Goal: Task Accomplishment & Management: Manage account settings

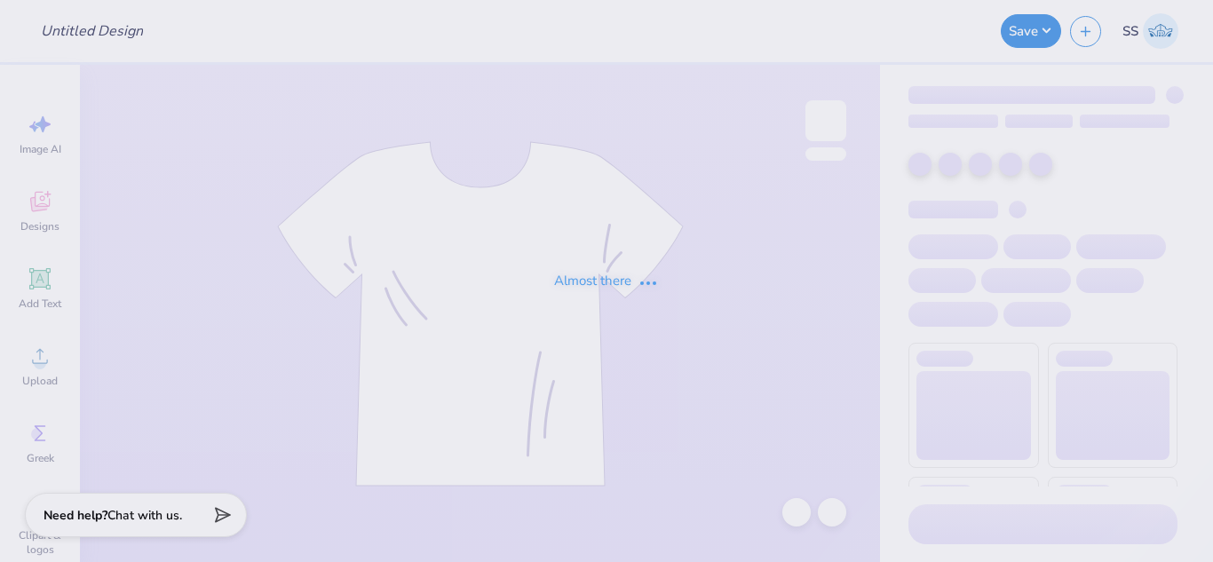
type input "Black Crewneck White Logo"
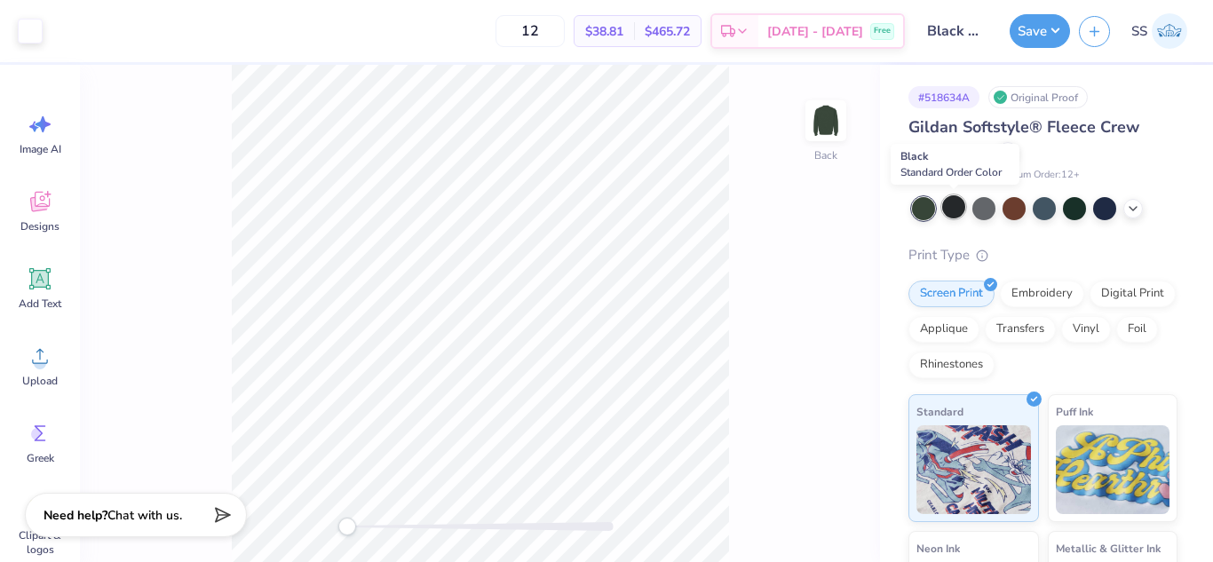
click at [954, 200] on div at bounding box center [953, 206] width 23 height 23
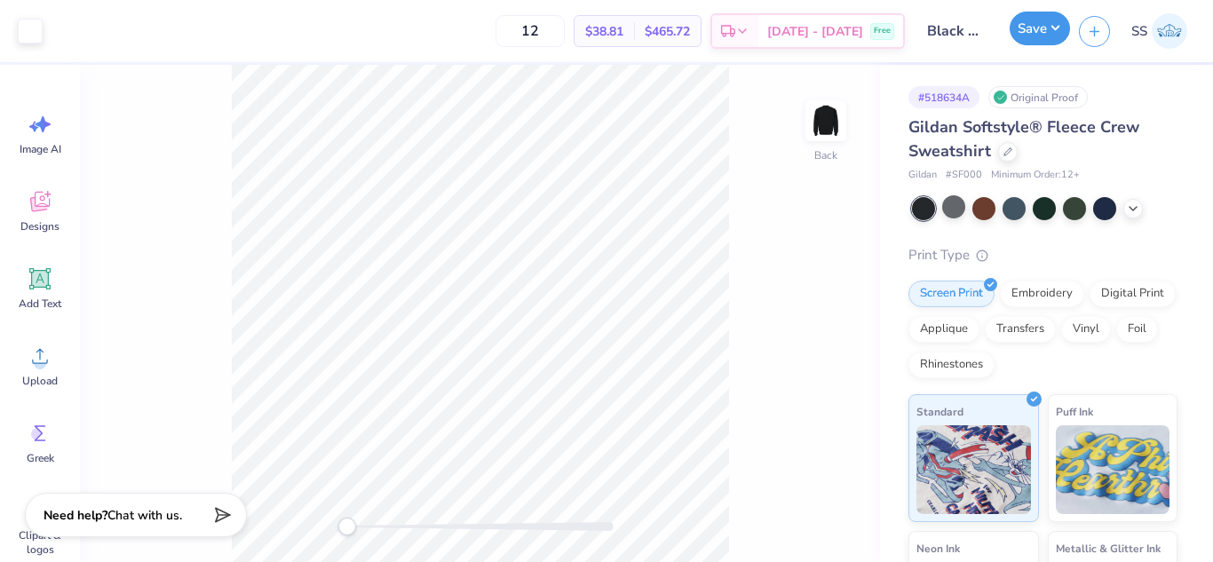
click at [1033, 23] on button "Save" at bounding box center [1040, 29] width 60 height 34
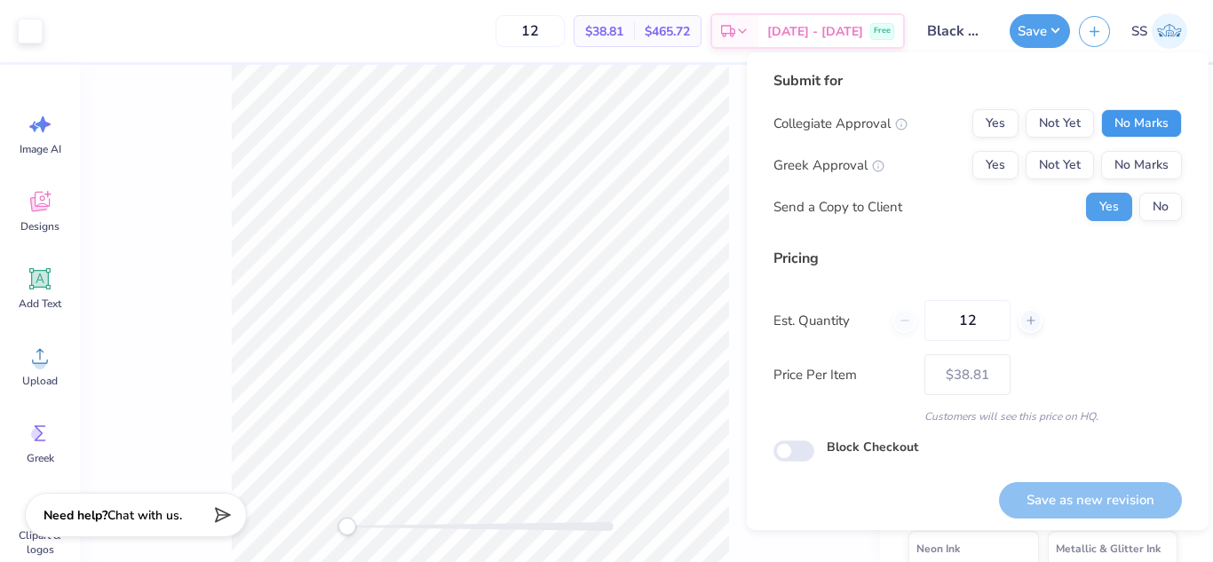
click at [1122, 134] on button "No Marks" at bounding box center [1141, 123] width 81 height 28
click at [1125, 151] on button "No Marks" at bounding box center [1141, 165] width 81 height 28
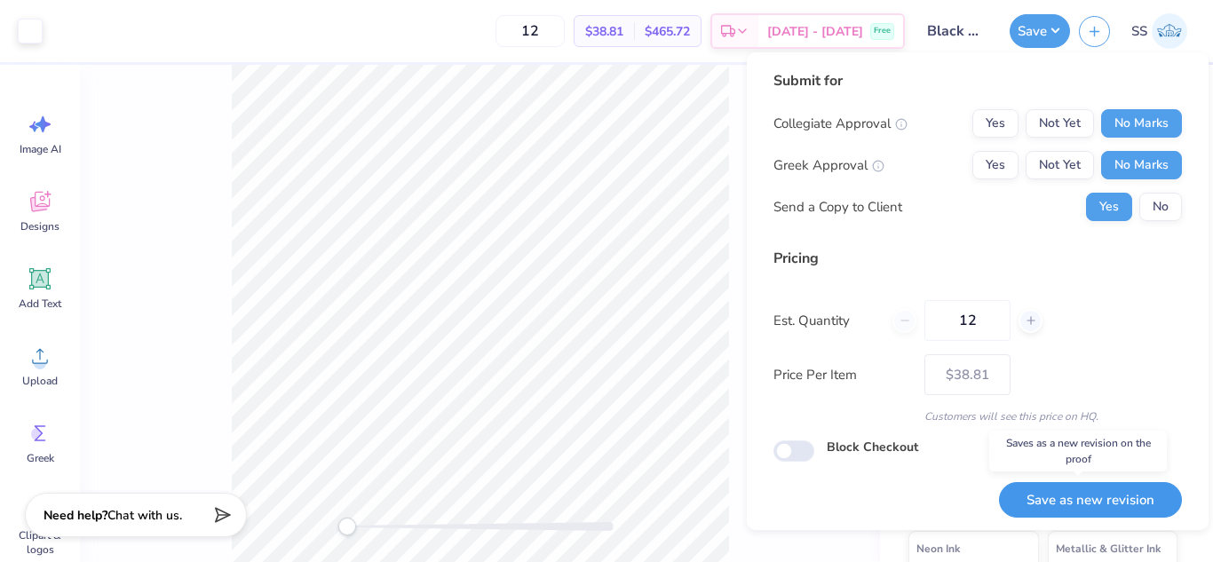
click at [1085, 484] on button "Save as new revision" at bounding box center [1090, 500] width 183 height 36
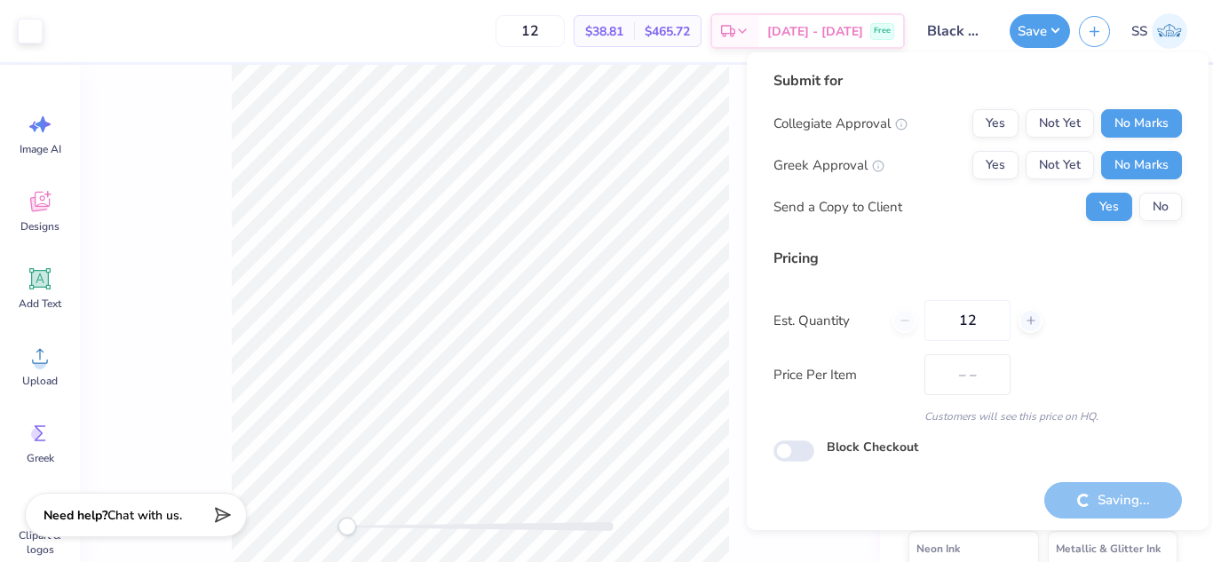
type input "$38.81"
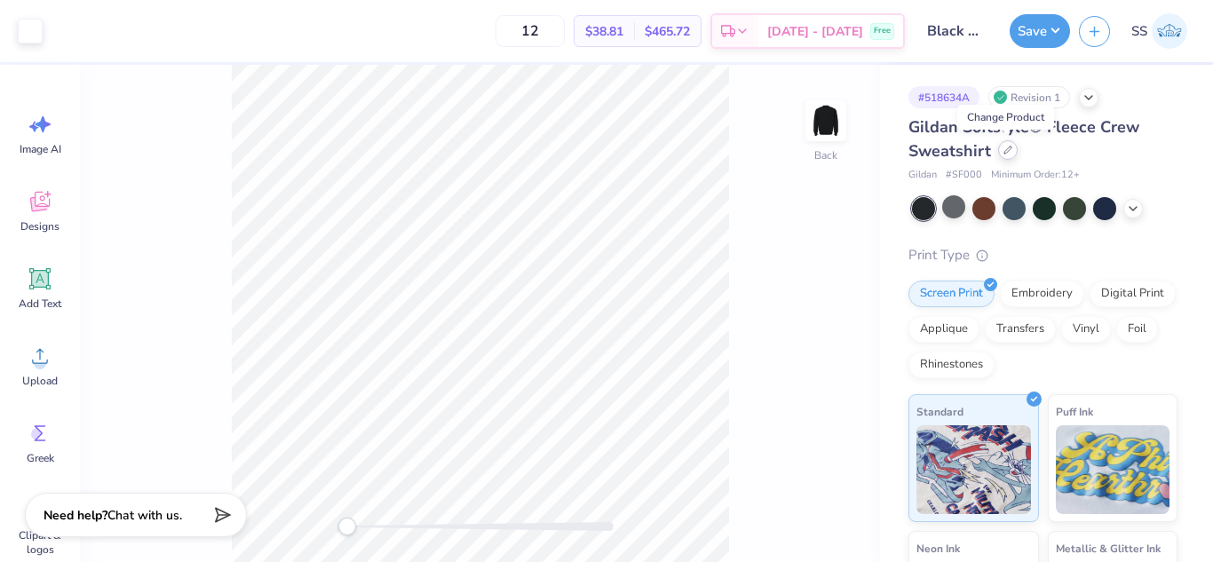
click at [1003, 149] on icon at bounding box center [1007, 150] width 9 height 9
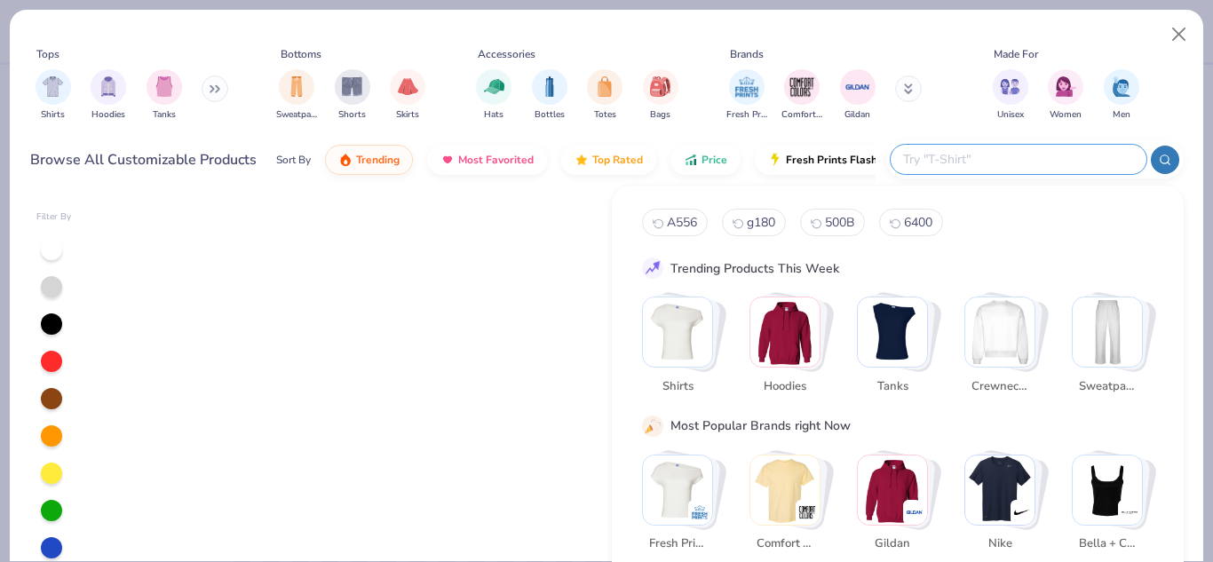
click at [1019, 151] on input "text" at bounding box center [1017, 159] width 233 height 20
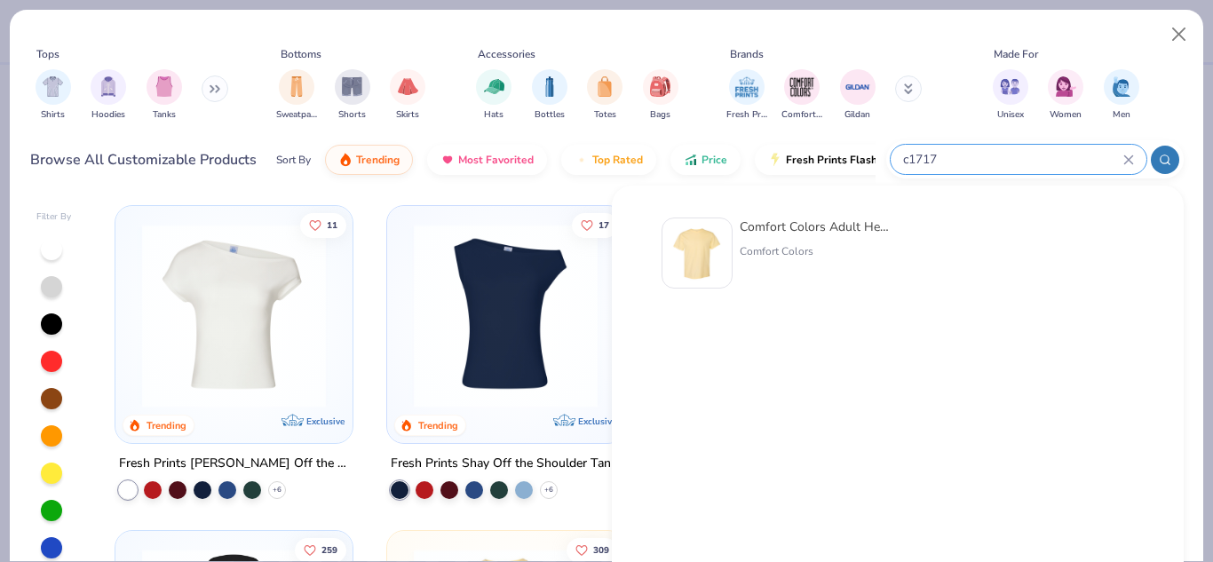
type input "c1717"
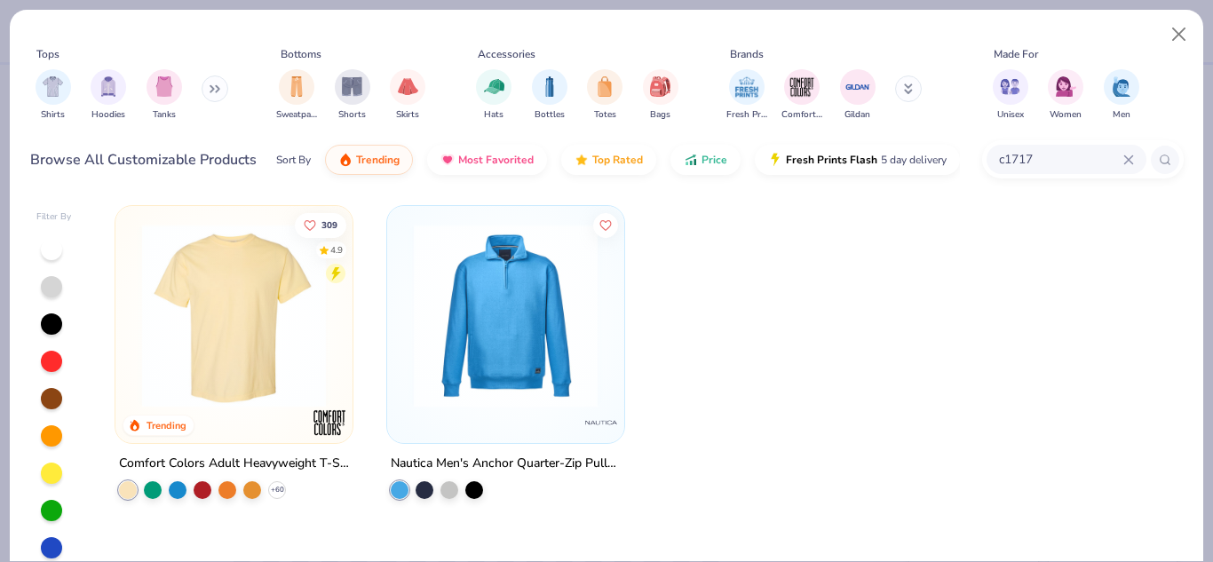
click at [281, 329] on img at bounding box center [234, 316] width 202 height 184
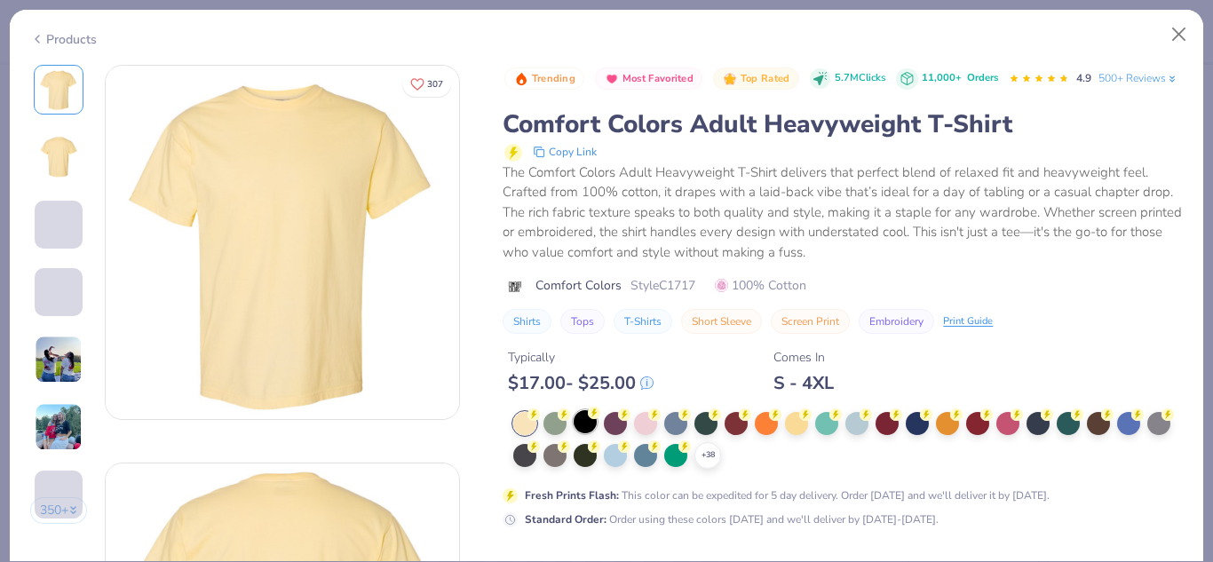
click at [587, 433] on div at bounding box center [585, 421] width 23 height 23
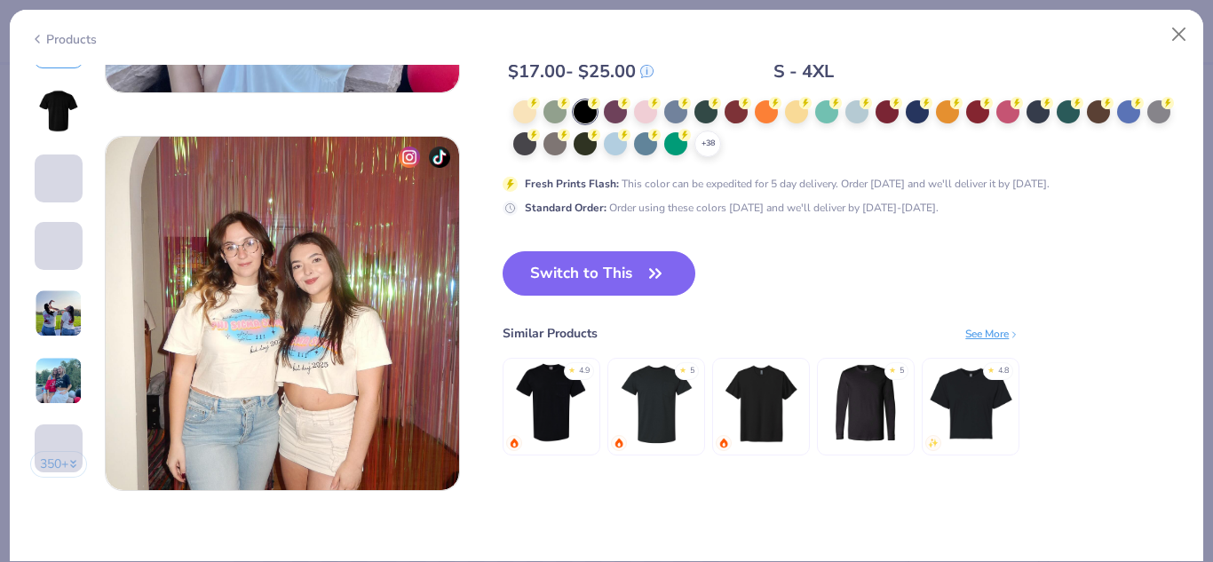
scroll to position [2214, 0]
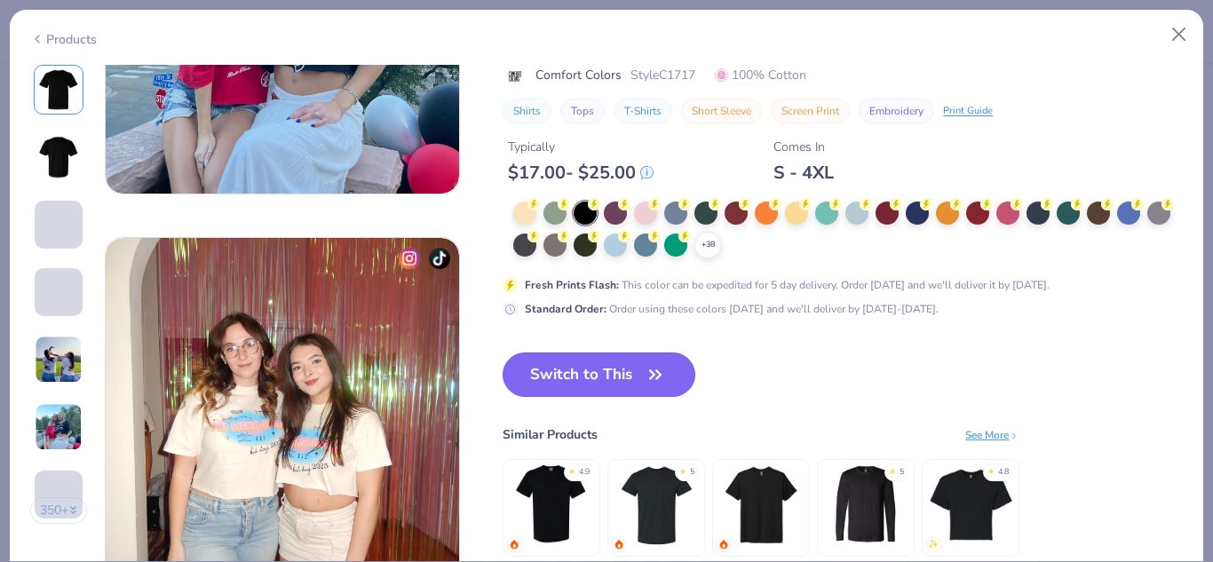
click at [661, 362] on icon "button" at bounding box center [655, 374] width 25 height 25
click at [577, 380] on button "Switch to This" at bounding box center [599, 374] width 193 height 44
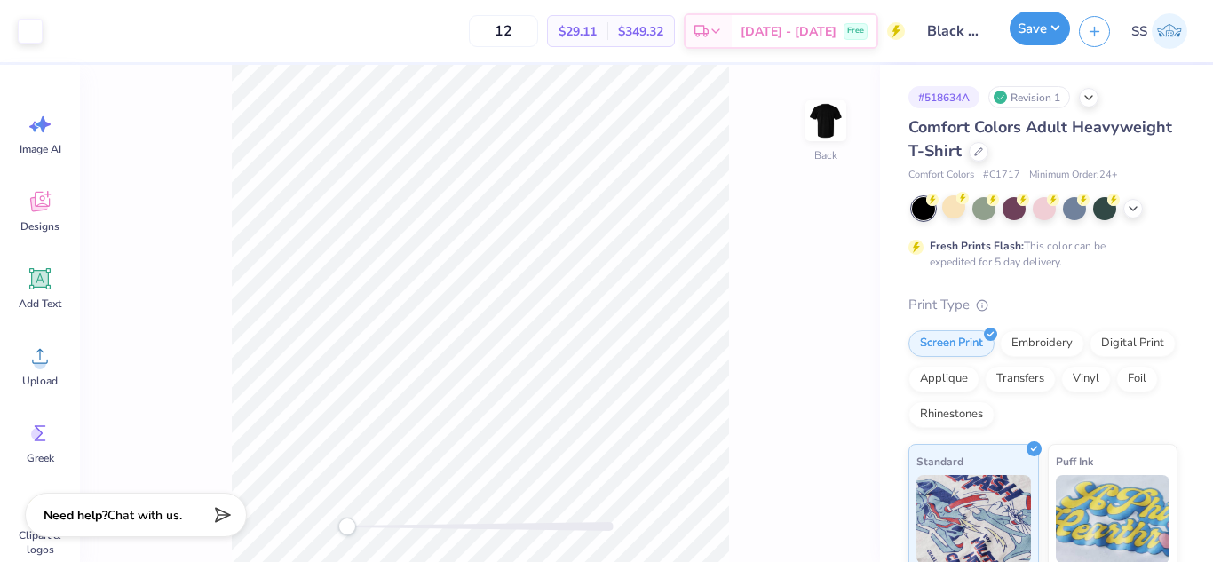
click at [1021, 42] on button "Save" at bounding box center [1040, 29] width 60 height 34
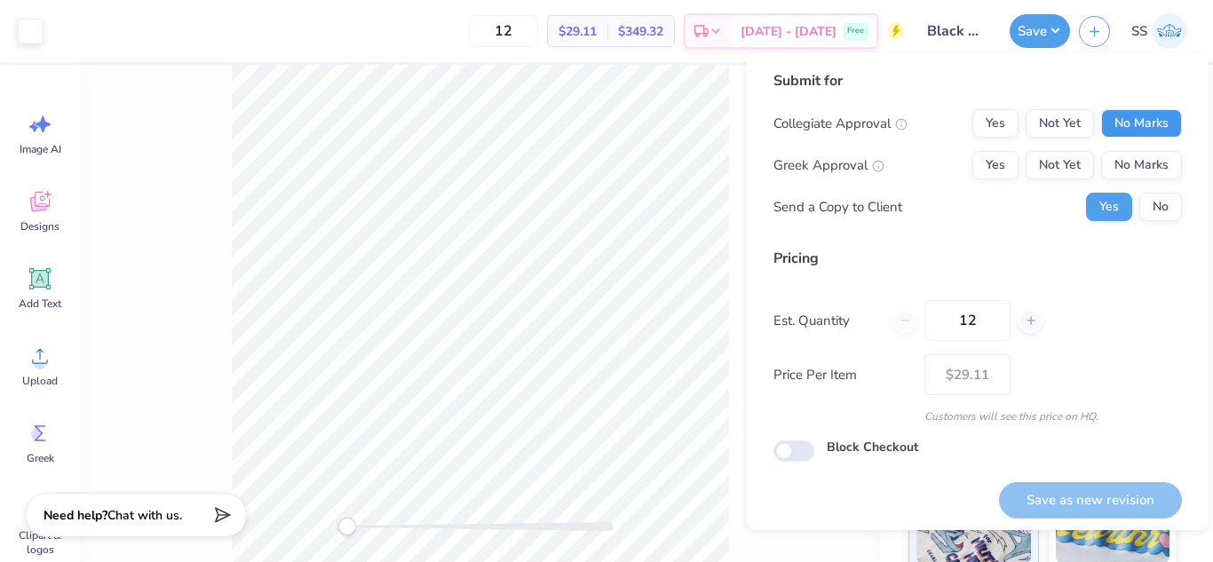
click at [1135, 119] on button "No Marks" at bounding box center [1141, 123] width 81 height 28
click at [1140, 154] on button "No Marks" at bounding box center [1141, 165] width 81 height 28
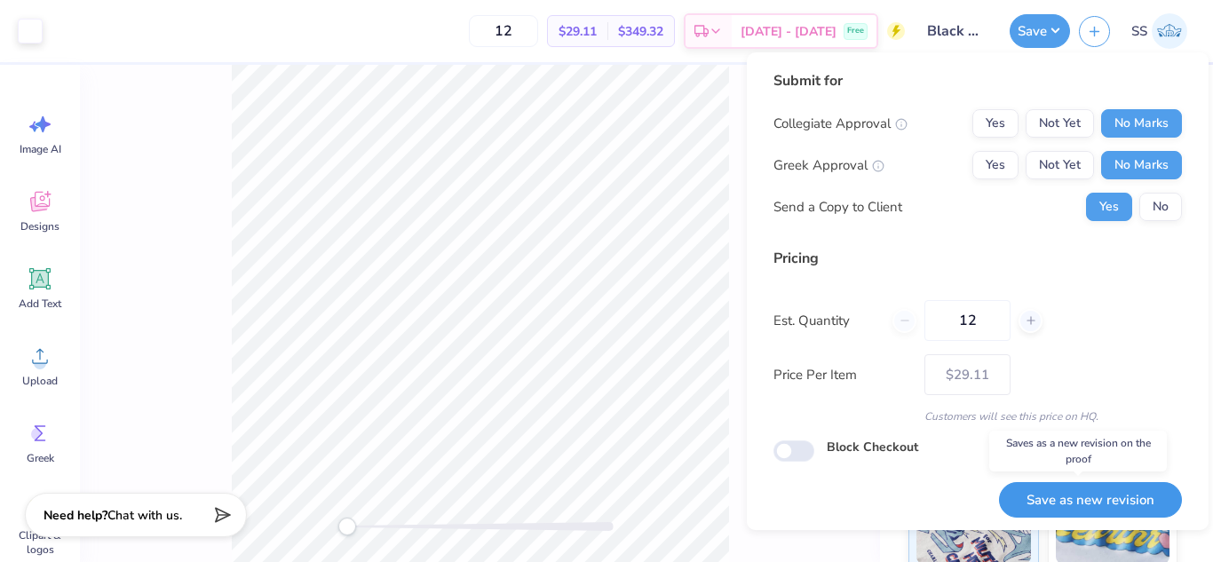
click at [1088, 497] on button "Save as new revision" at bounding box center [1090, 500] width 183 height 36
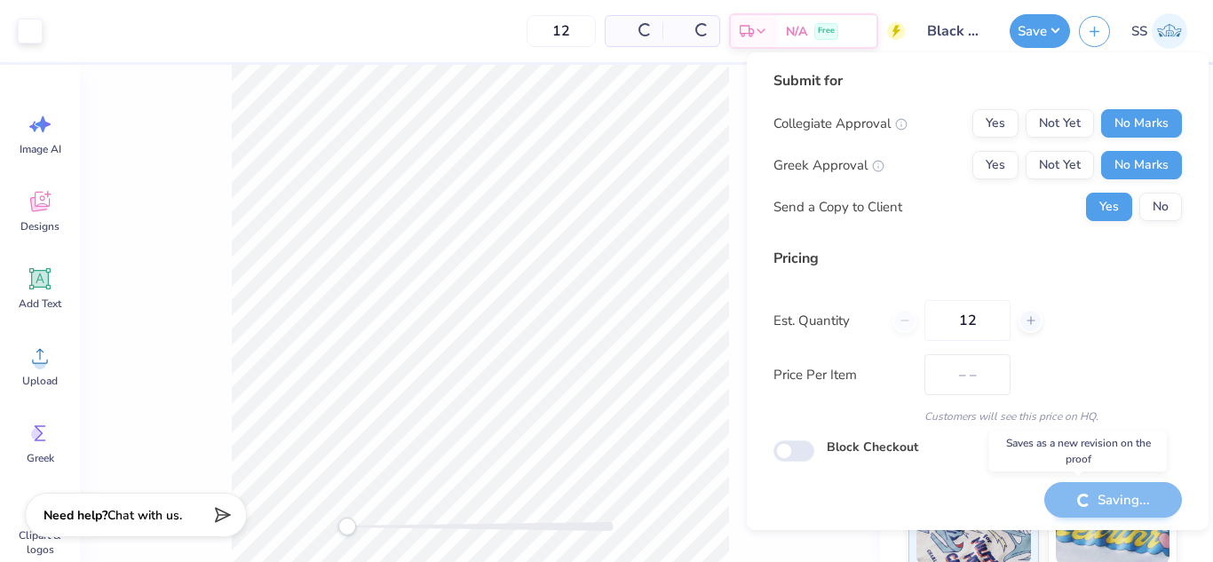
type input "$29.11"
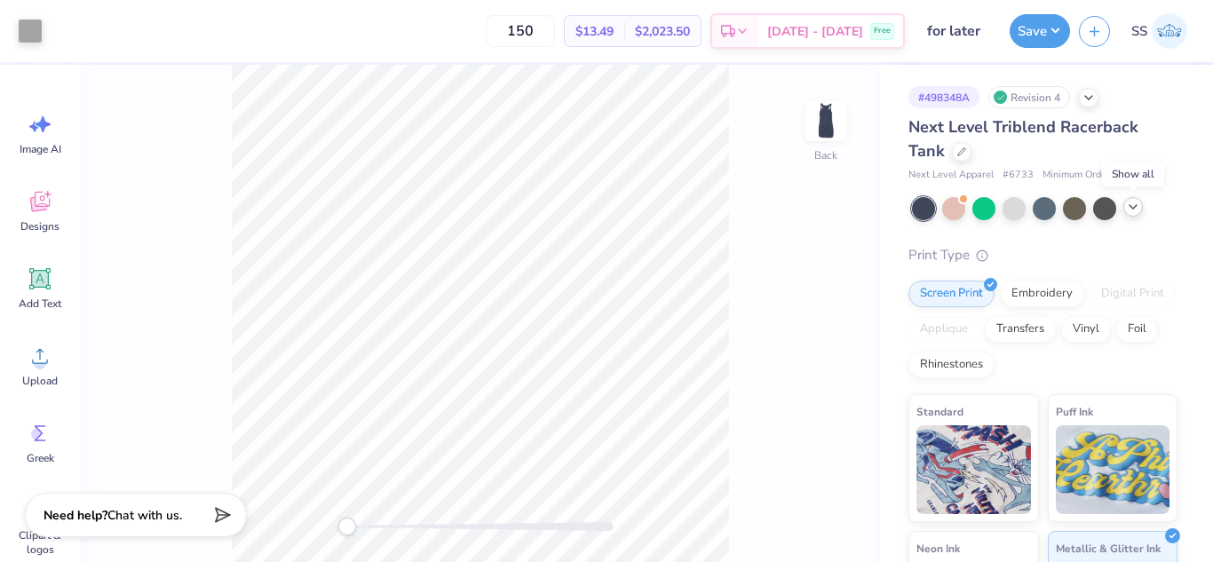
click at [1132, 207] on polyline at bounding box center [1132, 207] width 7 height 4
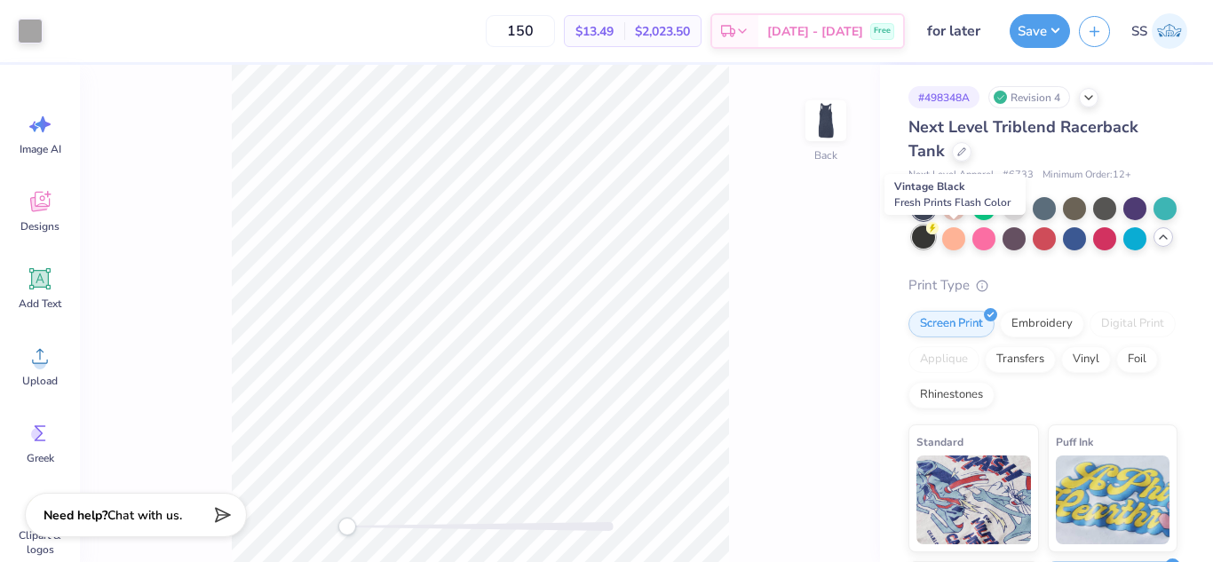
click at [935, 242] on div at bounding box center [923, 237] width 23 height 23
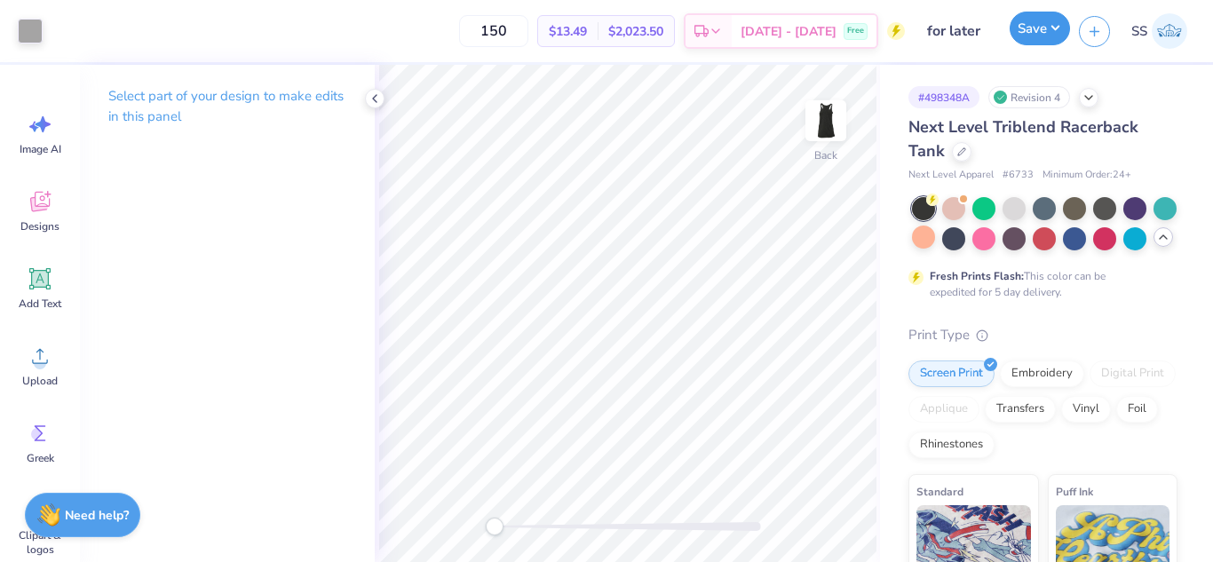
click at [1021, 30] on button "Save" at bounding box center [1040, 29] width 60 height 34
click at [1030, 24] on button "Save" at bounding box center [1040, 29] width 60 height 34
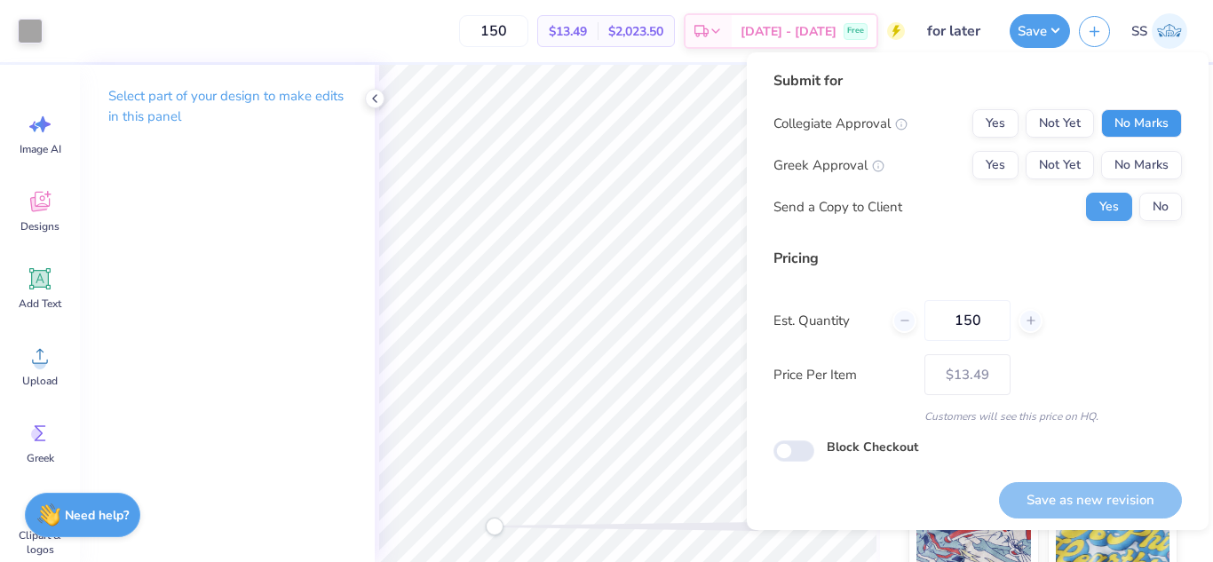
click at [1116, 113] on button "No Marks" at bounding box center [1141, 123] width 81 height 28
click at [1125, 160] on button "No Marks" at bounding box center [1141, 165] width 81 height 28
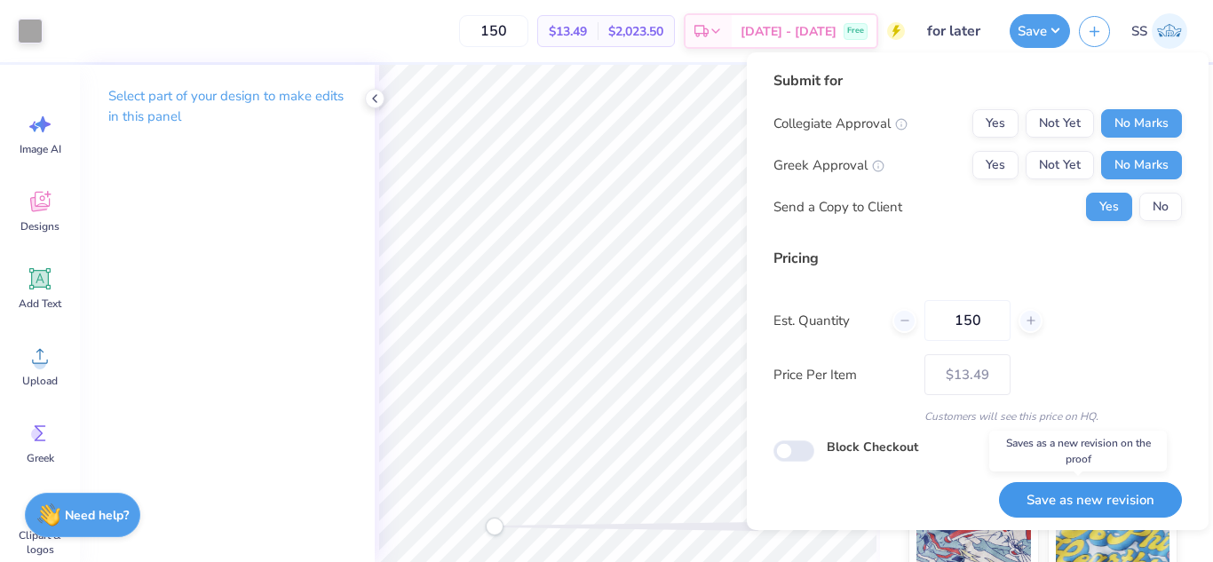
click at [1085, 491] on button "Save as new revision" at bounding box center [1090, 500] width 183 height 36
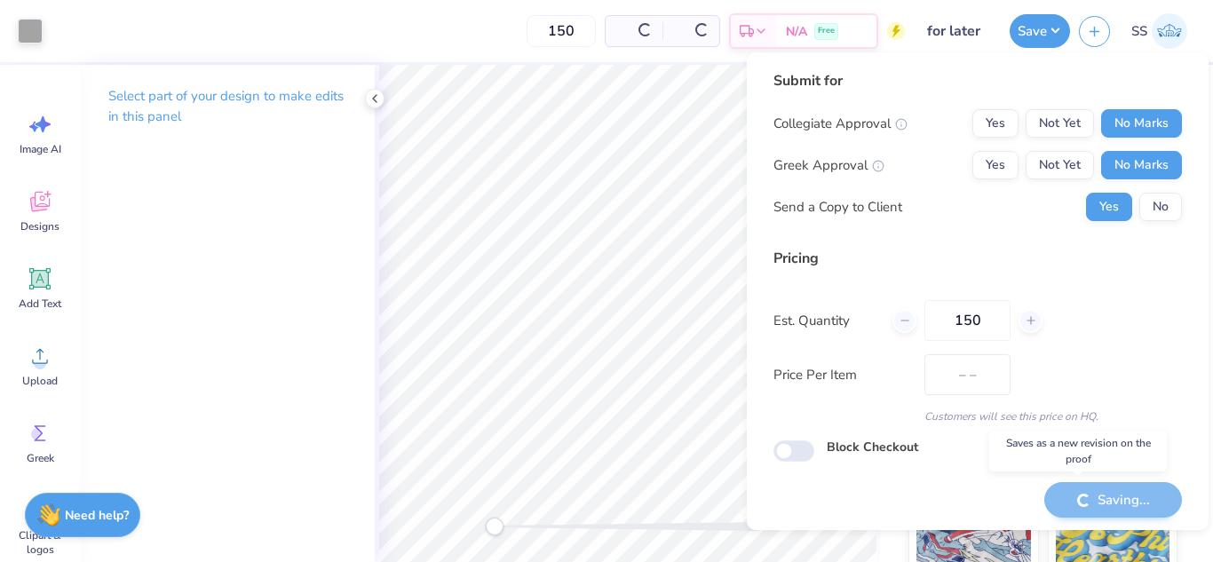
type input "$13.49"
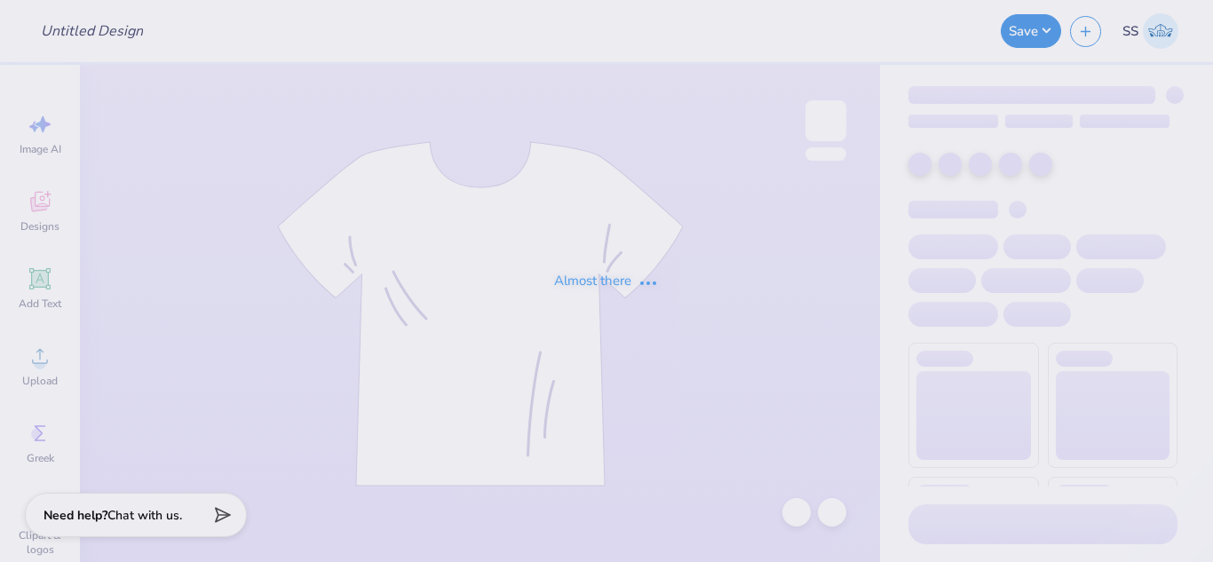
type input "Navy Tank 2, Teal Logo"
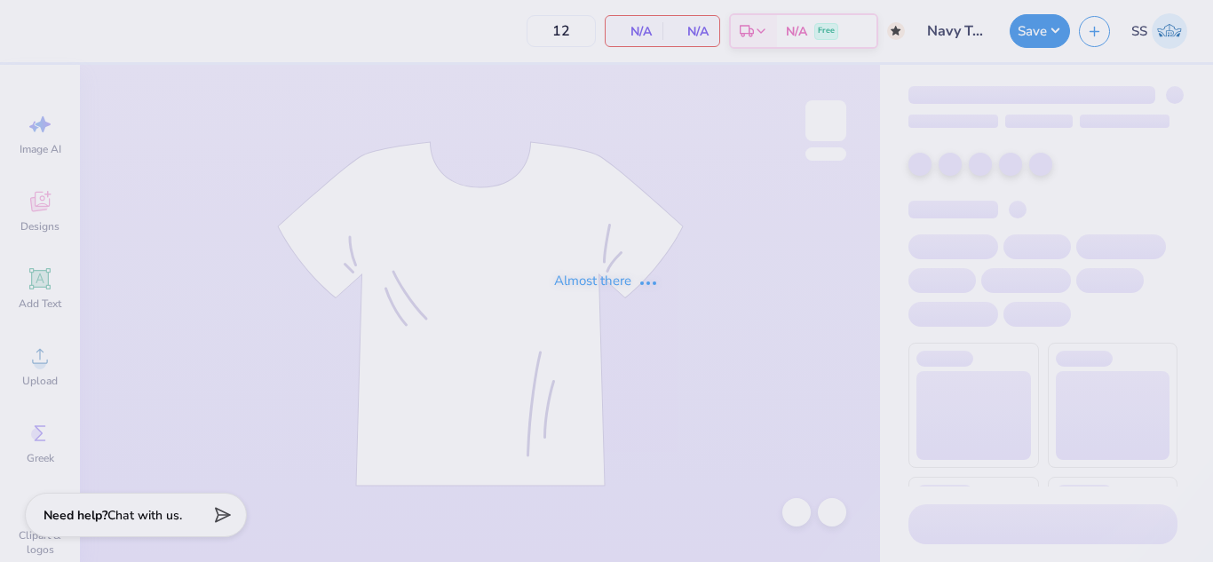
type input "50"
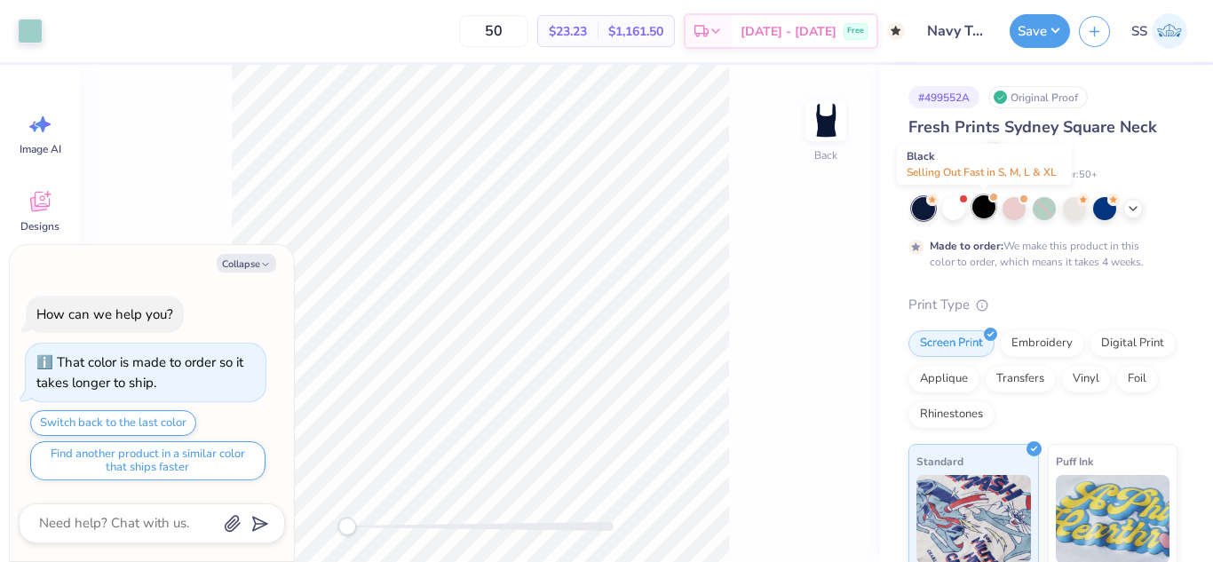
click at [991, 207] on div at bounding box center [983, 206] width 23 height 23
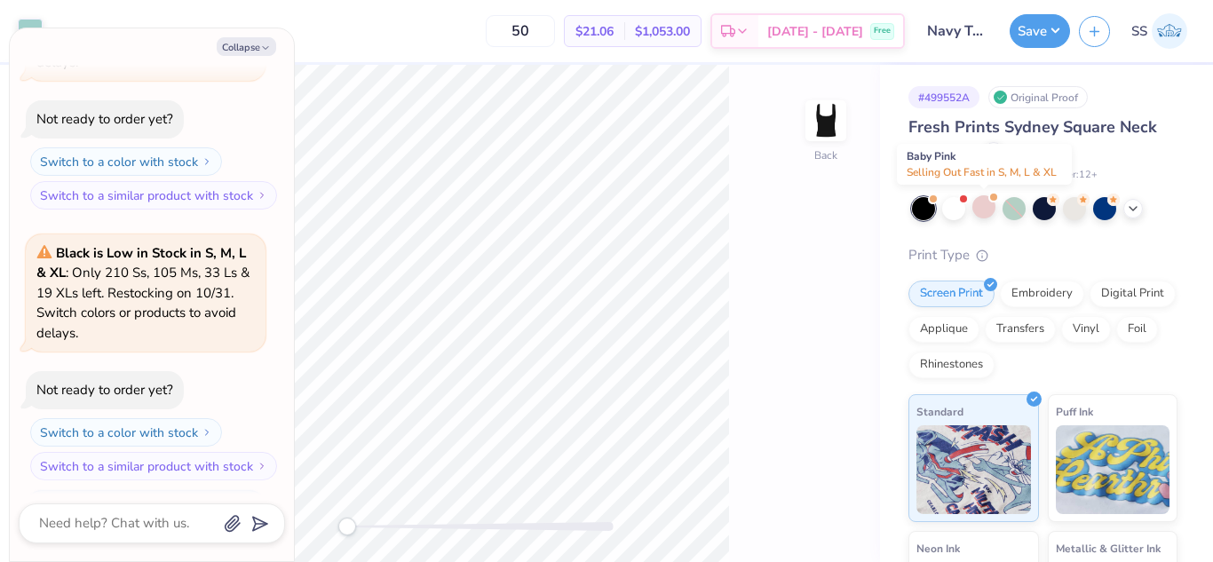
scroll to position [434, 0]
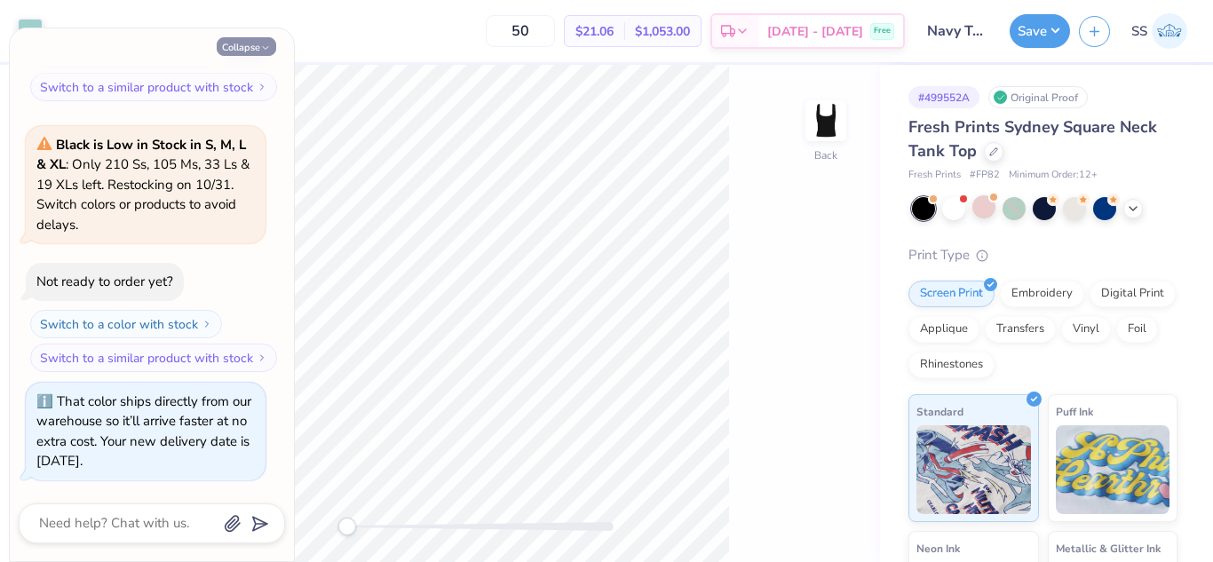
click at [262, 46] on icon "button" at bounding box center [265, 48] width 11 height 11
type textarea "x"
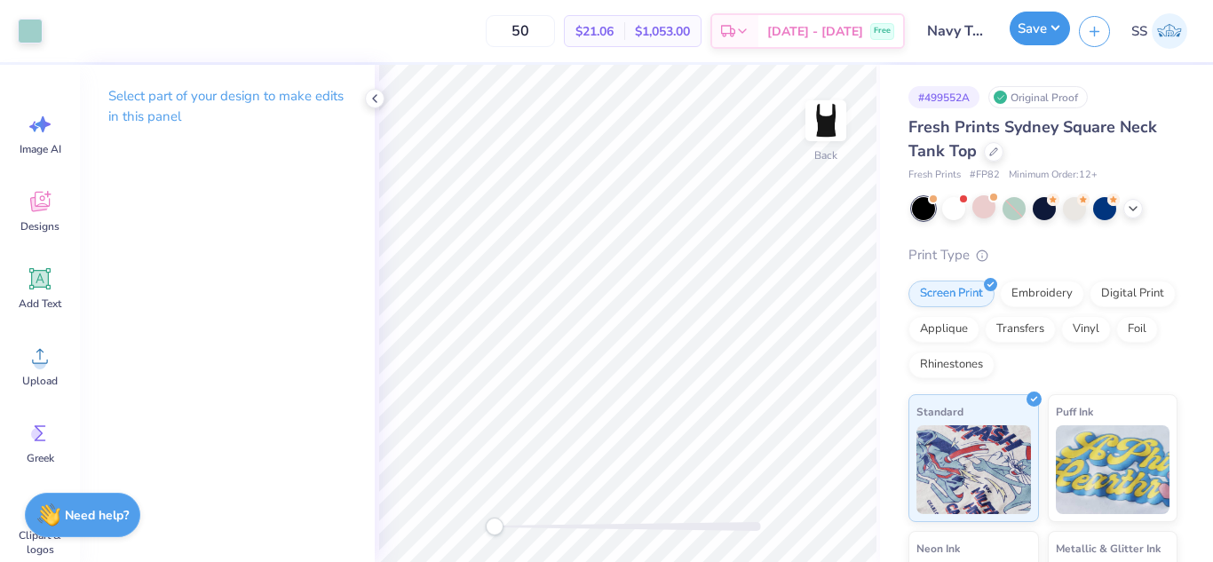
click at [1039, 25] on button "Save" at bounding box center [1040, 29] width 60 height 34
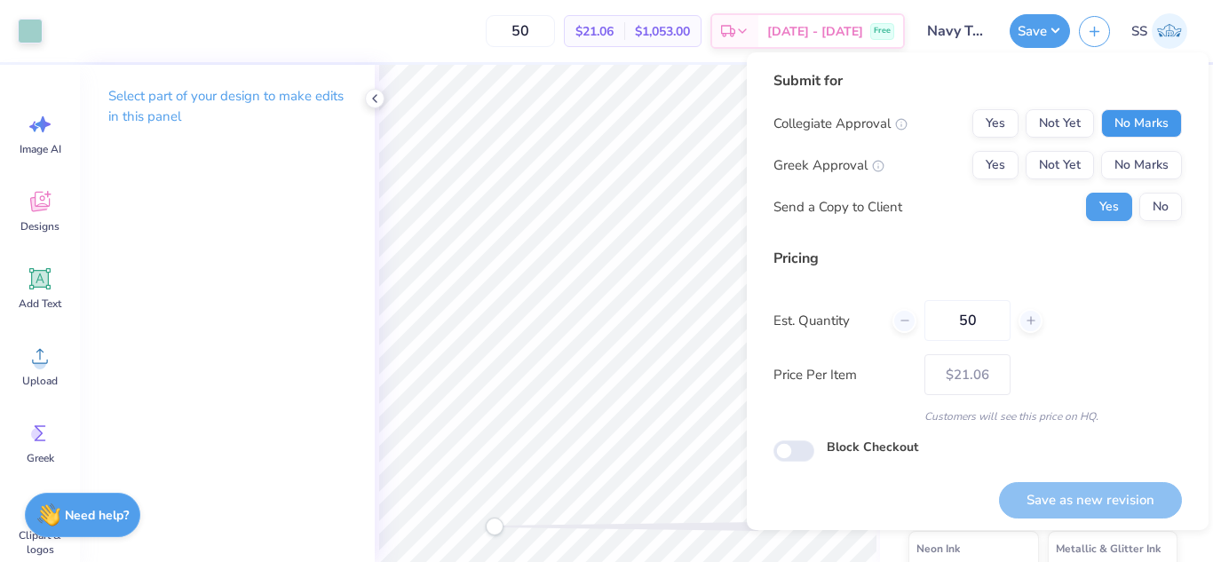
click at [1117, 122] on button "No Marks" at bounding box center [1141, 123] width 81 height 28
click at [1124, 170] on button "No Marks" at bounding box center [1141, 165] width 81 height 28
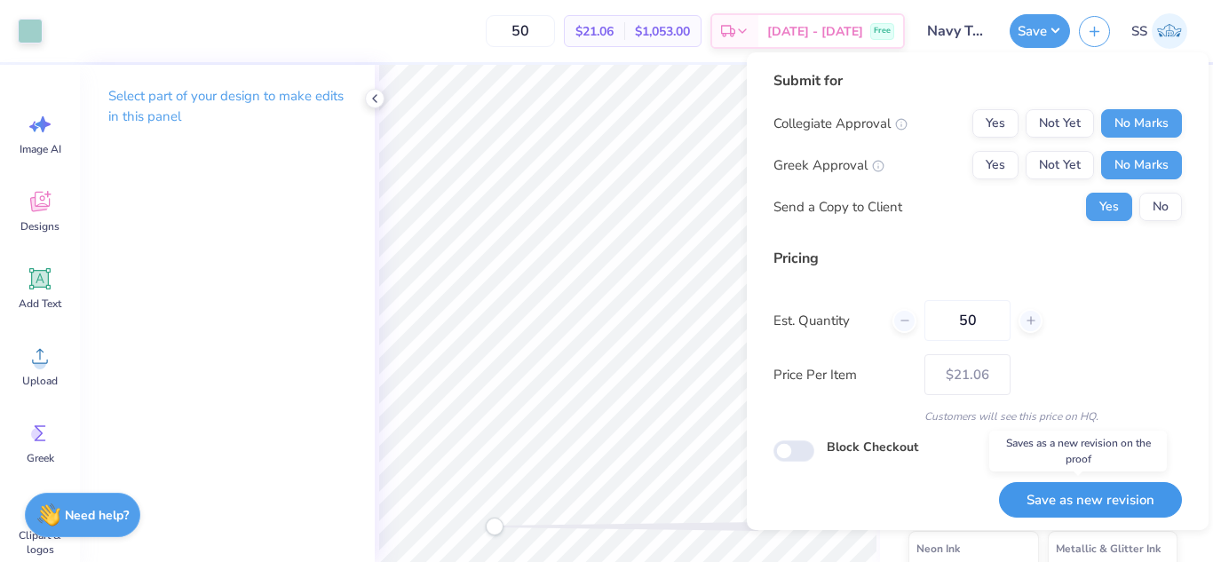
click at [1066, 492] on button "Save as new revision" at bounding box center [1090, 500] width 183 height 36
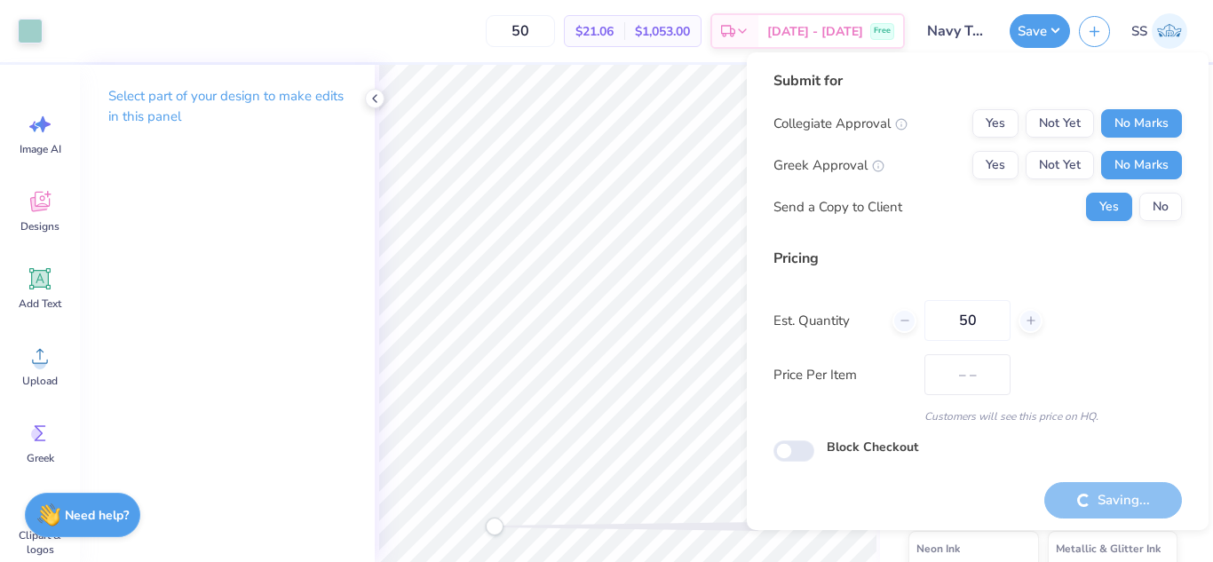
type input "$21.06"
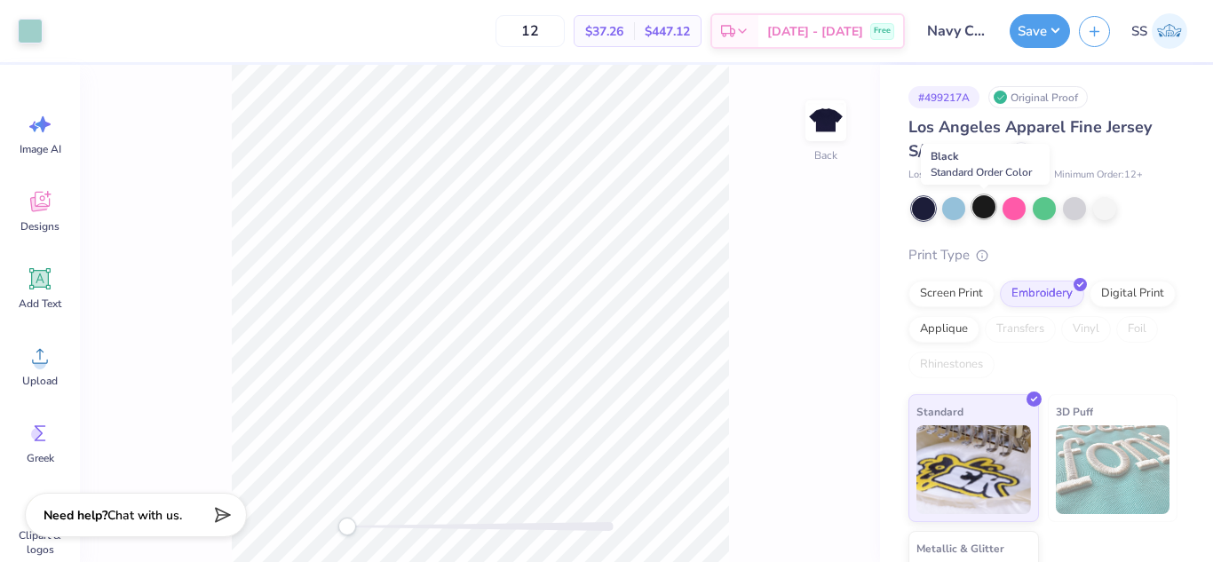
click at [989, 215] on div at bounding box center [983, 206] width 23 height 23
click at [25, 29] on div at bounding box center [30, 29] width 25 height 25
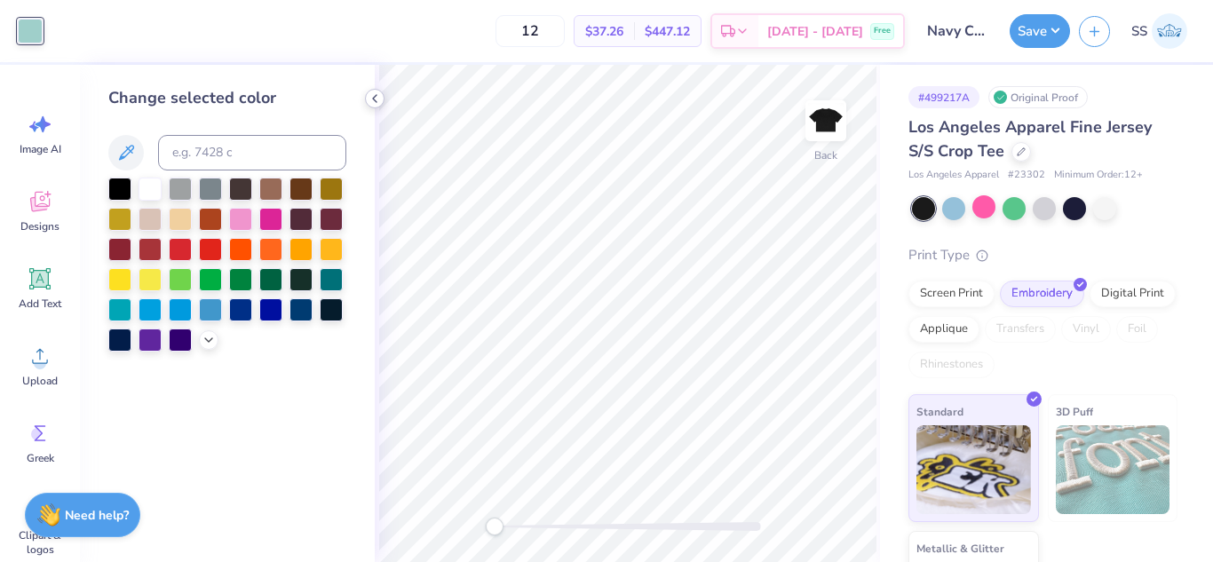
click at [372, 100] on icon at bounding box center [375, 98] width 14 height 14
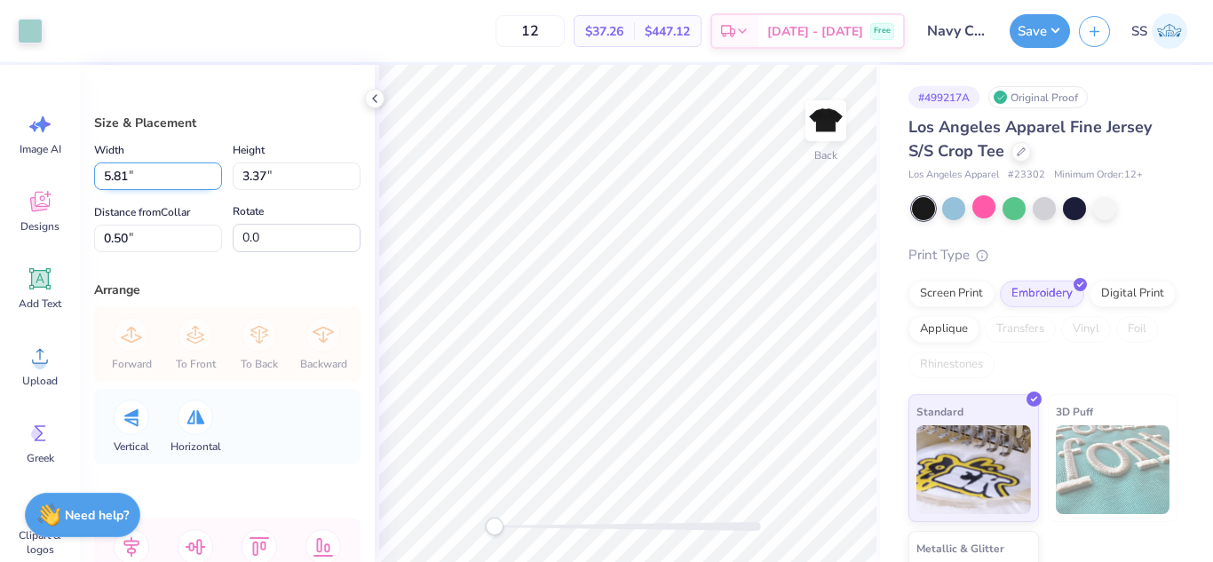
click at [184, 176] on input "5.81" at bounding box center [158, 176] width 128 height 28
type input "5"
type input "7.03"
type input "4.07"
click at [321, 274] on div "Size & Placement Width 7.03 7.03 " Height 4.07 4.07 " Distance from Collar 0.50…" at bounding box center [227, 313] width 295 height 497
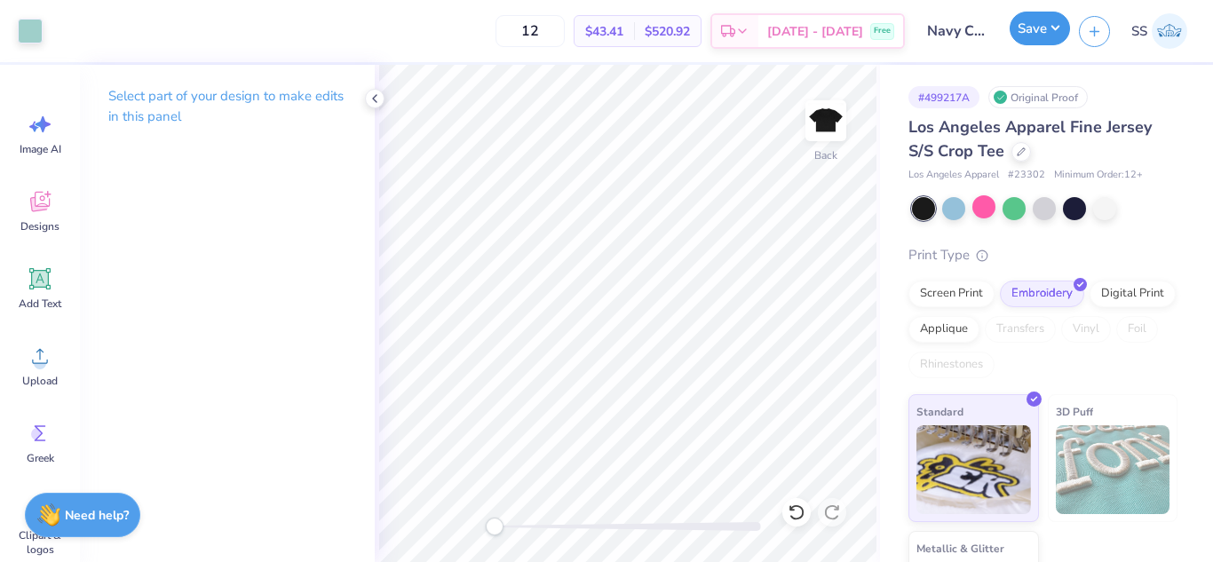
click at [1042, 28] on button "Save" at bounding box center [1040, 29] width 60 height 34
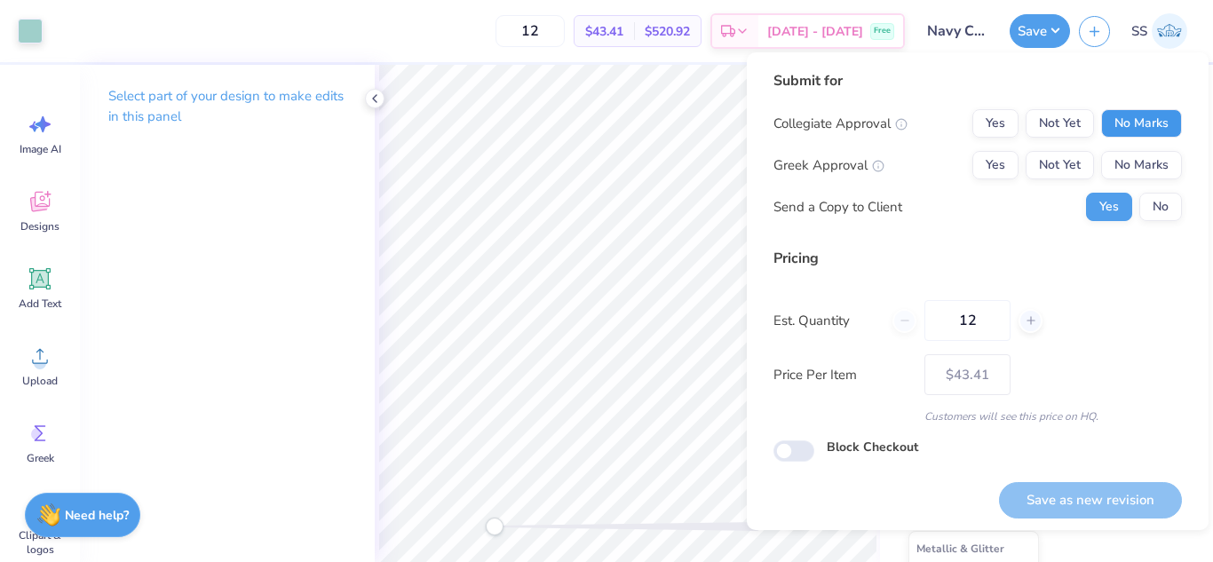
click at [1120, 115] on button "No Marks" at bounding box center [1141, 123] width 81 height 28
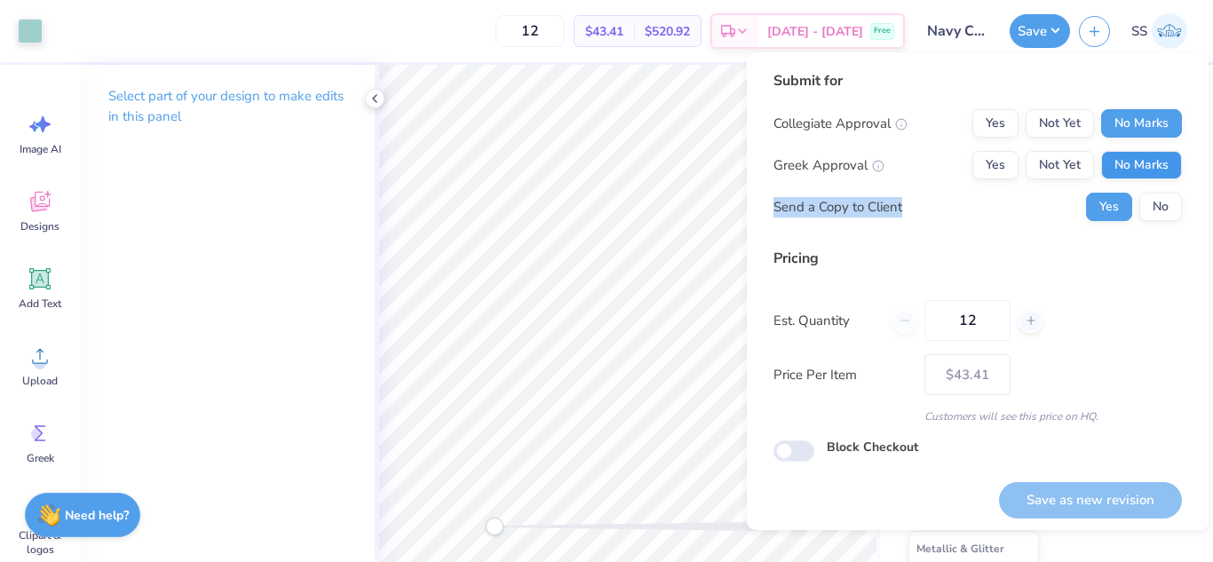
click at [1119, 173] on div "Collegiate Approval Yes Not Yet No Marks Greek Approval Yes Not Yet No Marks Se…" at bounding box center [977, 165] width 408 height 112
click at [1119, 173] on button "No Marks" at bounding box center [1141, 165] width 81 height 28
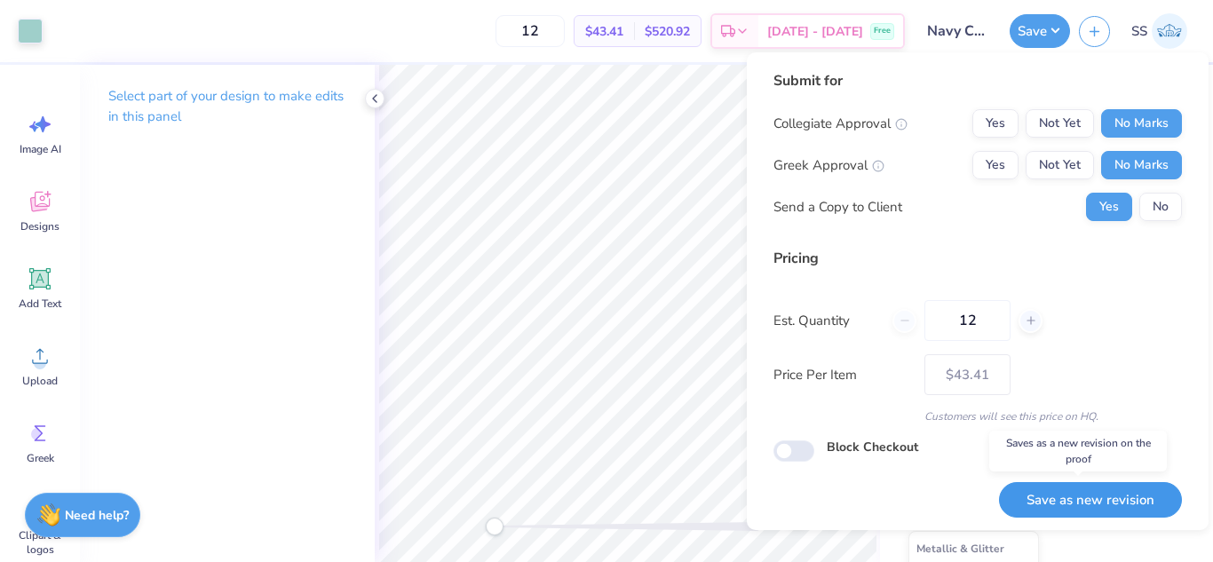
click at [1101, 497] on button "Save as new revision" at bounding box center [1090, 500] width 183 height 36
type input "$43.41"
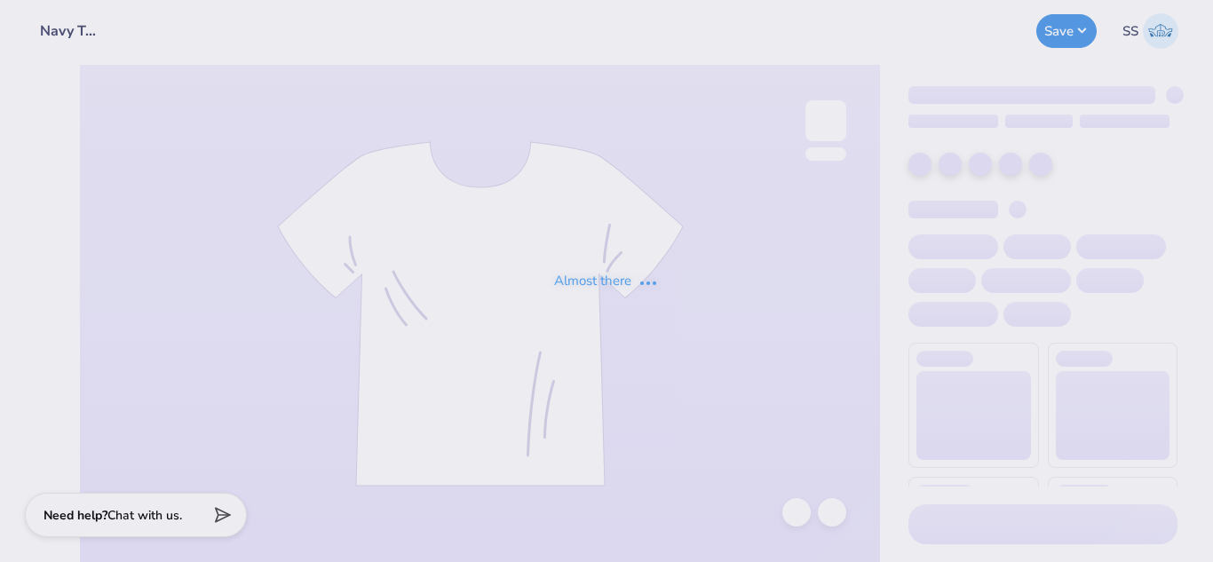
type input "Navy Tank 2, Teal Logo"
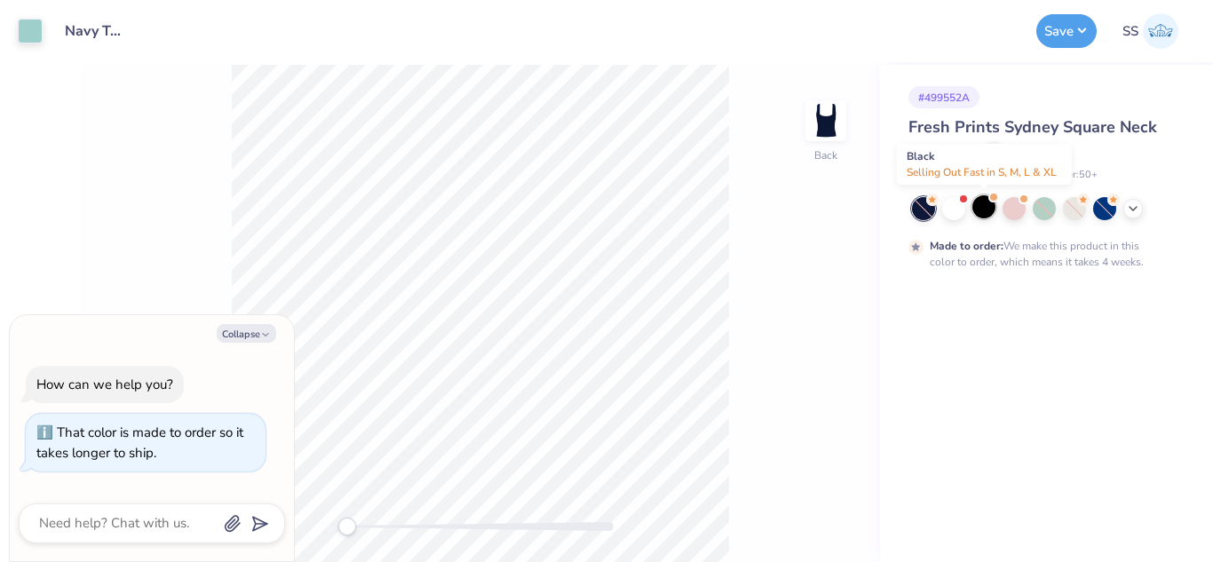
click at [990, 212] on div at bounding box center [983, 206] width 23 height 23
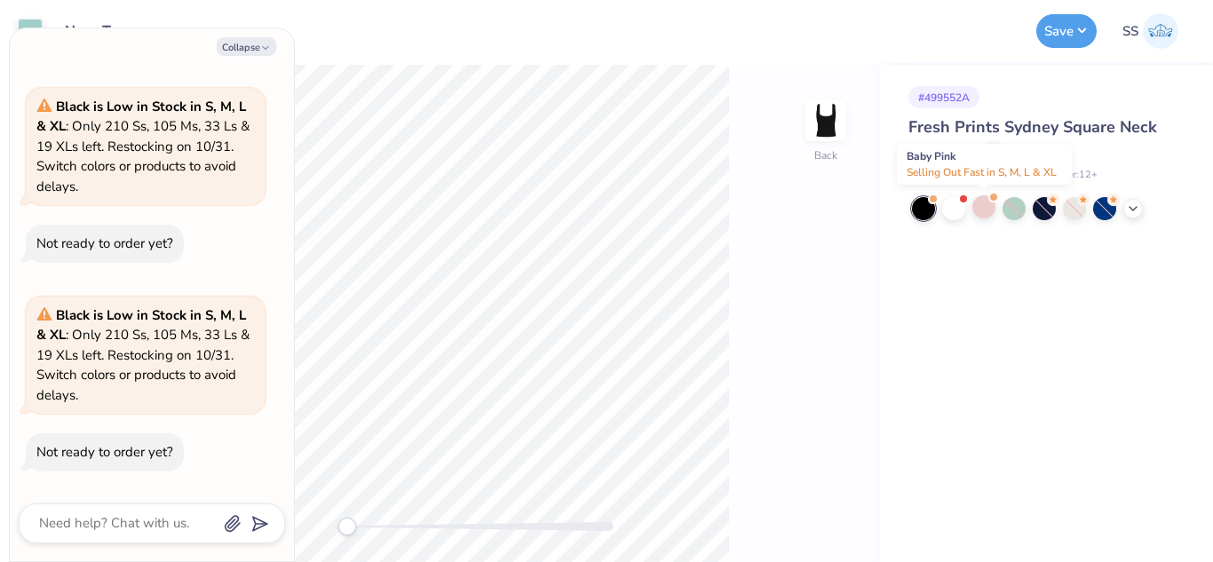
type textarea "x"
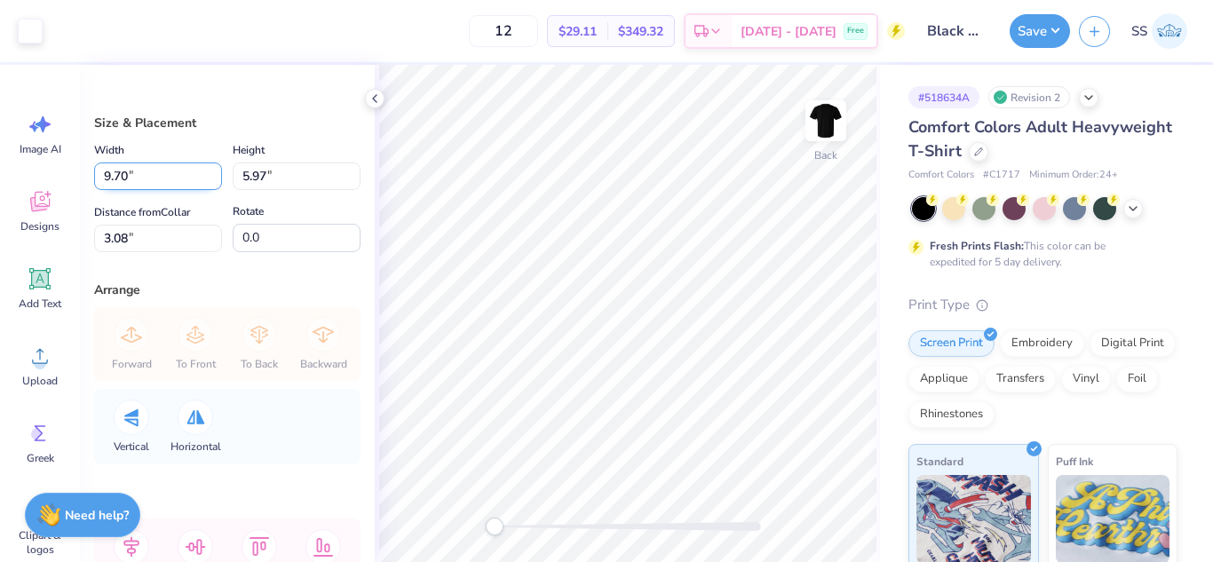
click at [140, 180] on input "9.70" at bounding box center [158, 176] width 128 height 28
type input "9"
type input "7.03"
type input "4.32"
type input "3.90"
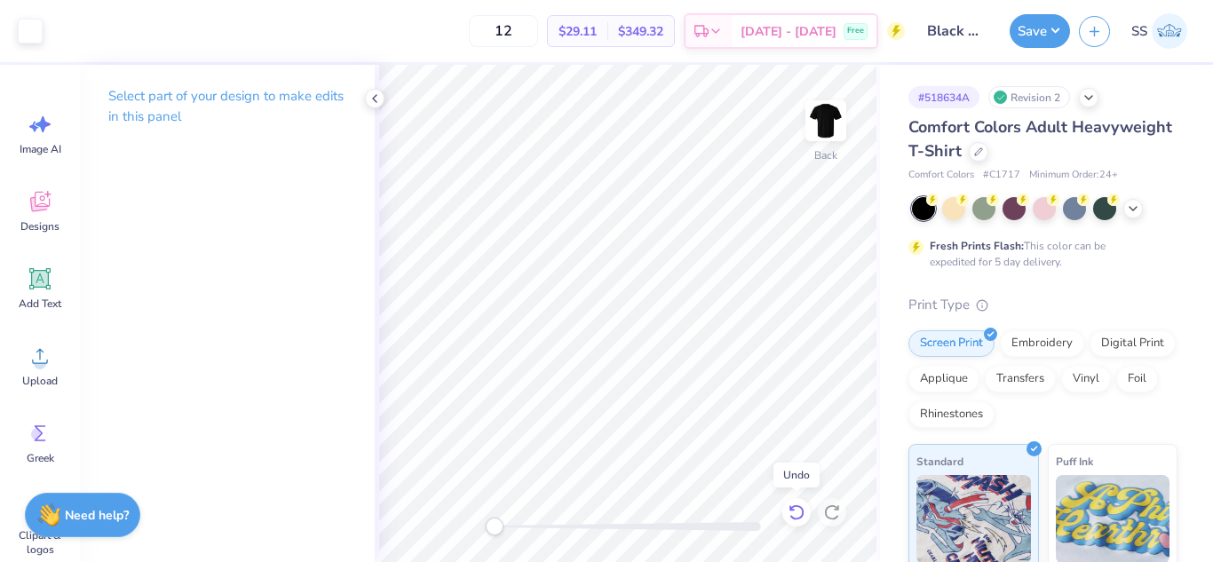
click at [796, 514] on icon at bounding box center [797, 512] width 18 height 18
click at [988, 156] on div at bounding box center [979, 150] width 20 height 20
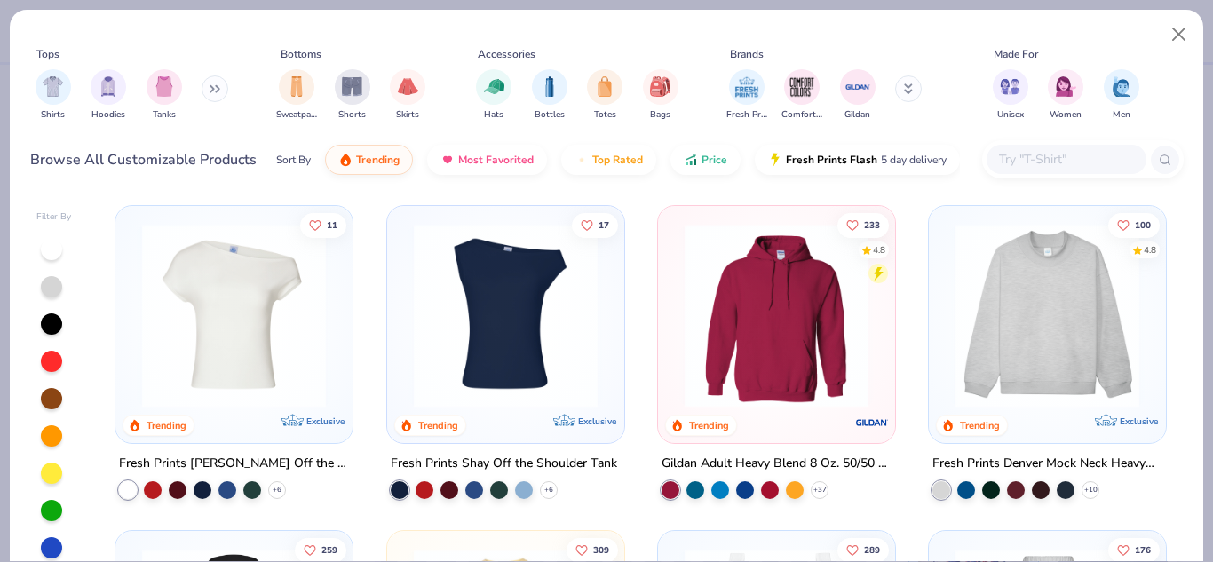
click at [1048, 164] on input "text" at bounding box center [1065, 159] width 137 height 20
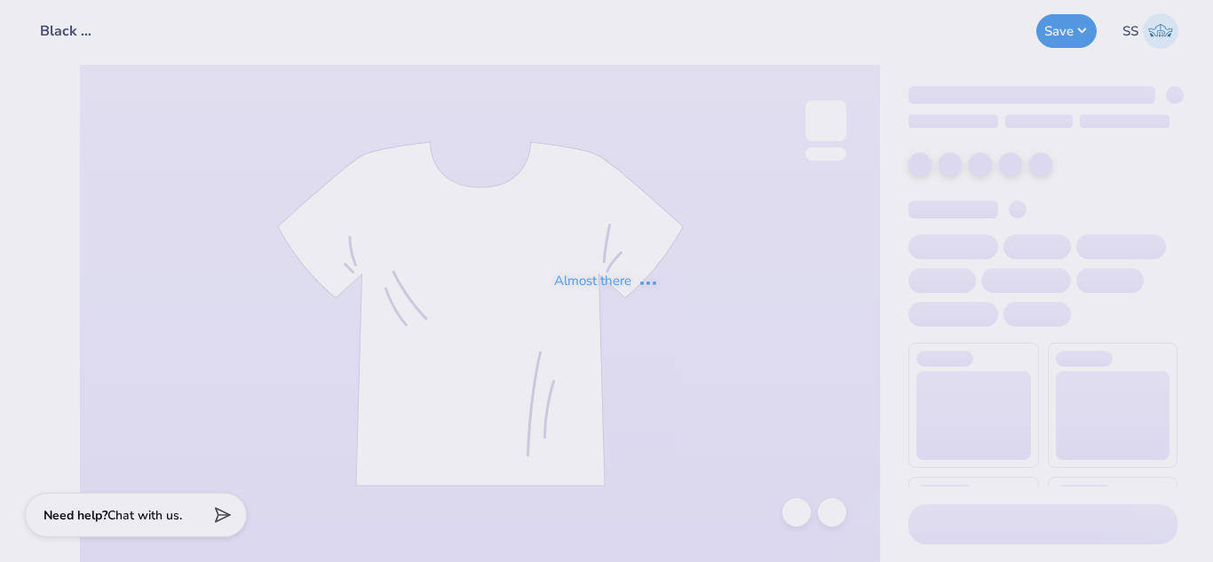
type input "Black Crewneck White Logo"
type input "Navy CropTee, Teal Logo"
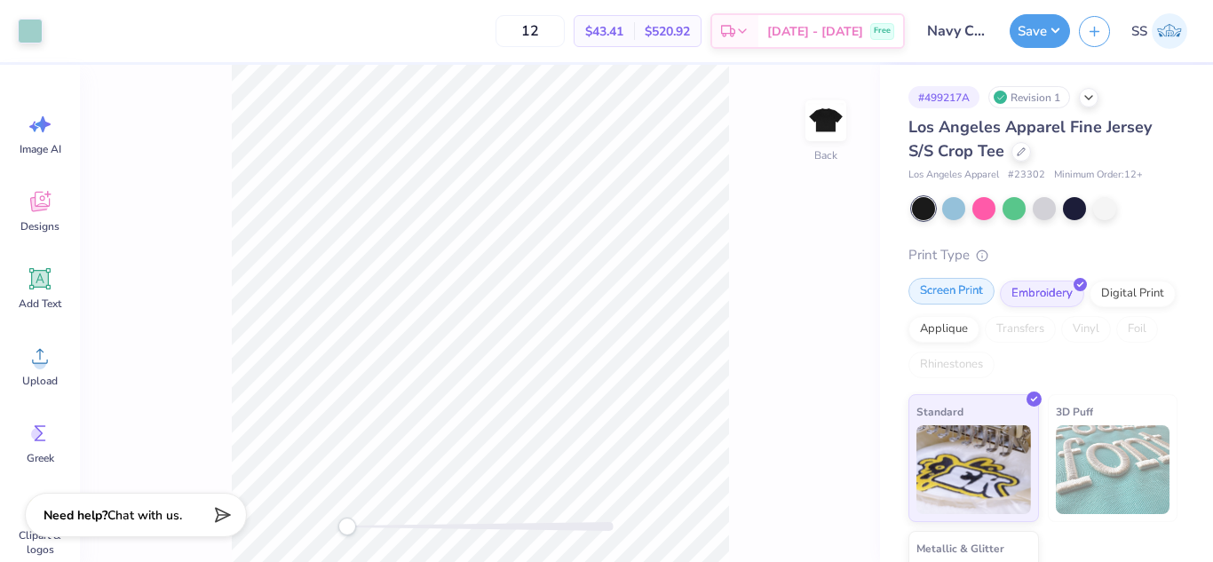
click at [954, 282] on div "Screen Print" at bounding box center [951, 291] width 86 height 27
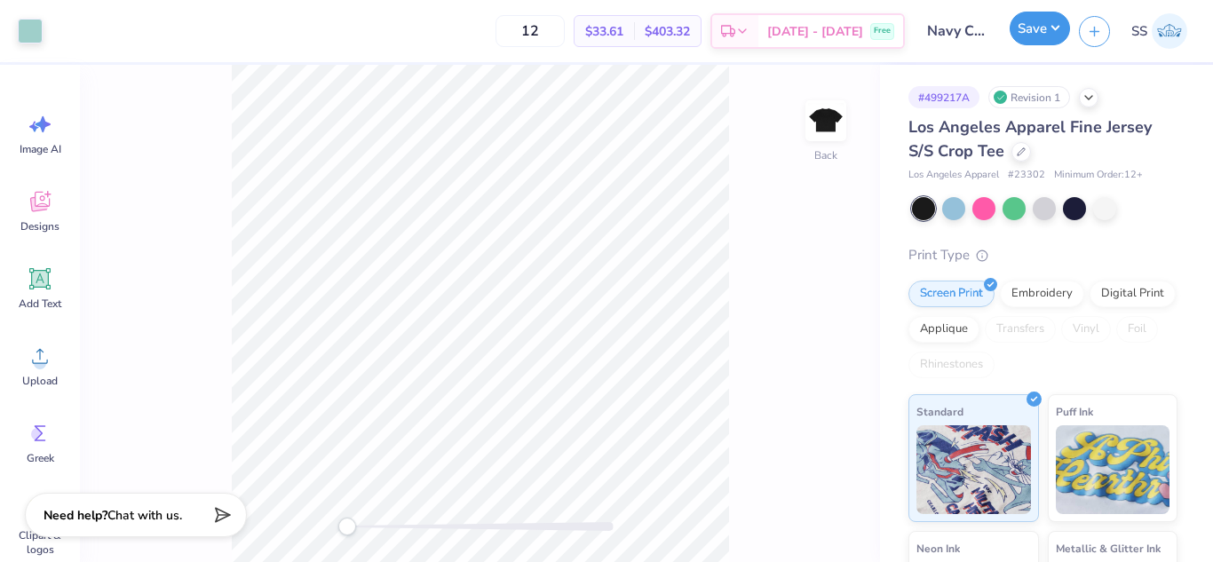
click at [1055, 14] on button "Save" at bounding box center [1040, 29] width 60 height 34
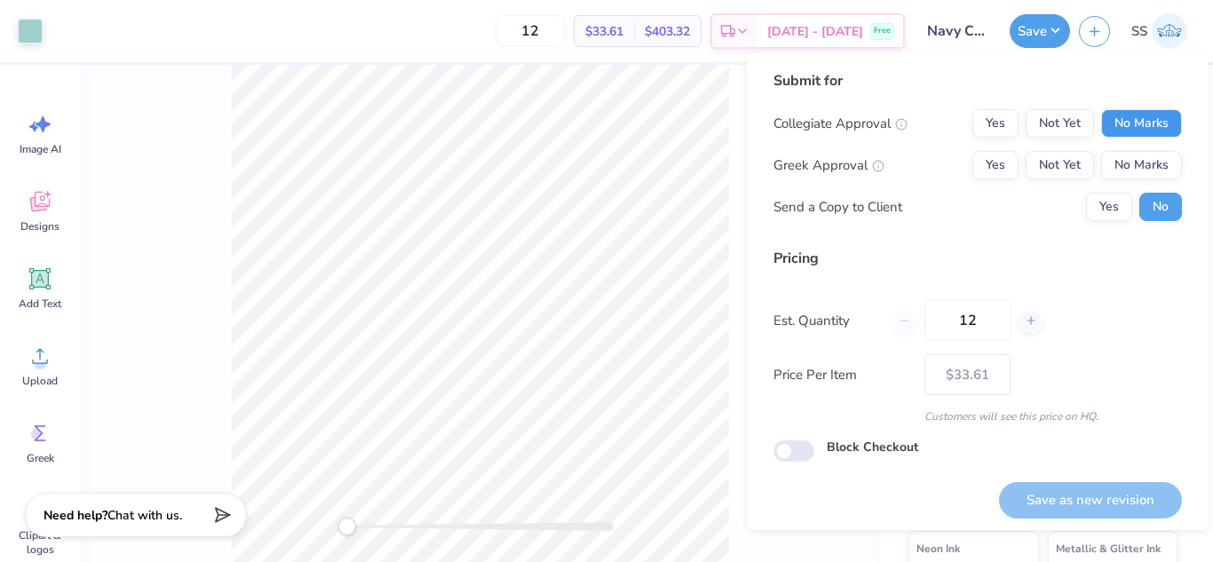
click at [1116, 109] on button "No Marks" at bounding box center [1141, 123] width 81 height 28
click at [1127, 159] on button "No Marks" at bounding box center [1141, 165] width 81 height 28
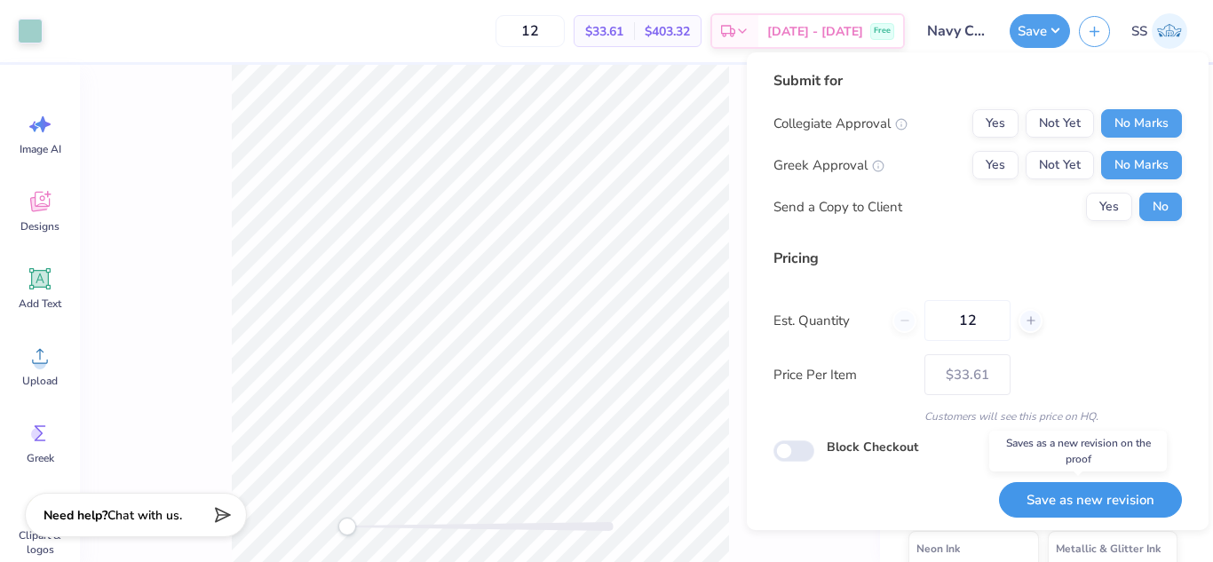
click at [1089, 487] on button "Save as new revision" at bounding box center [1090, 500] width 183 height 36
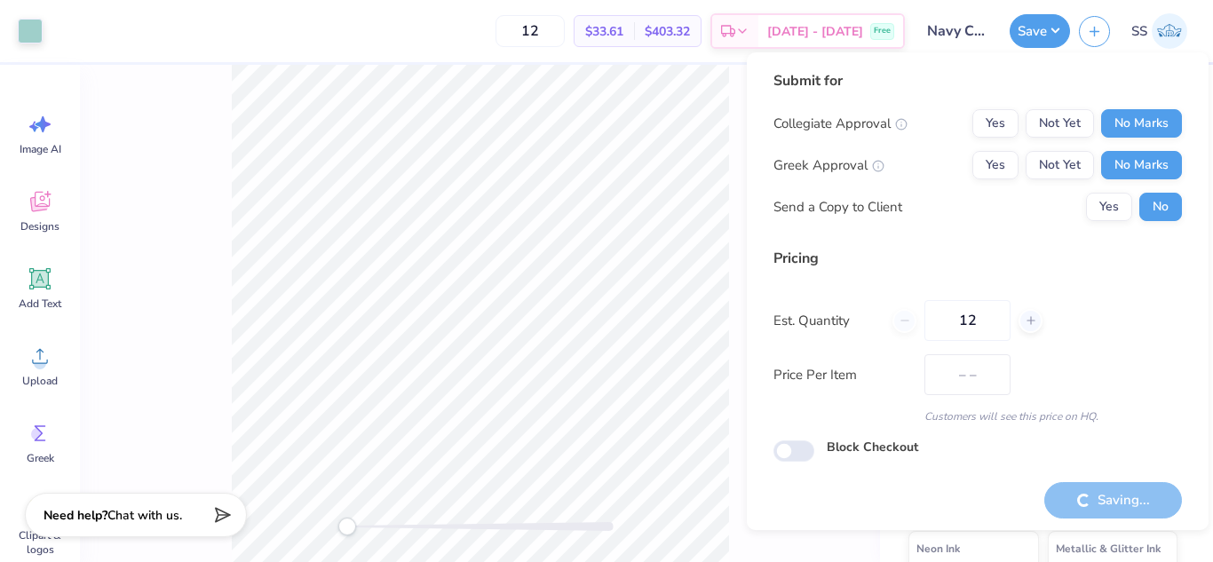
type input "$33.61"
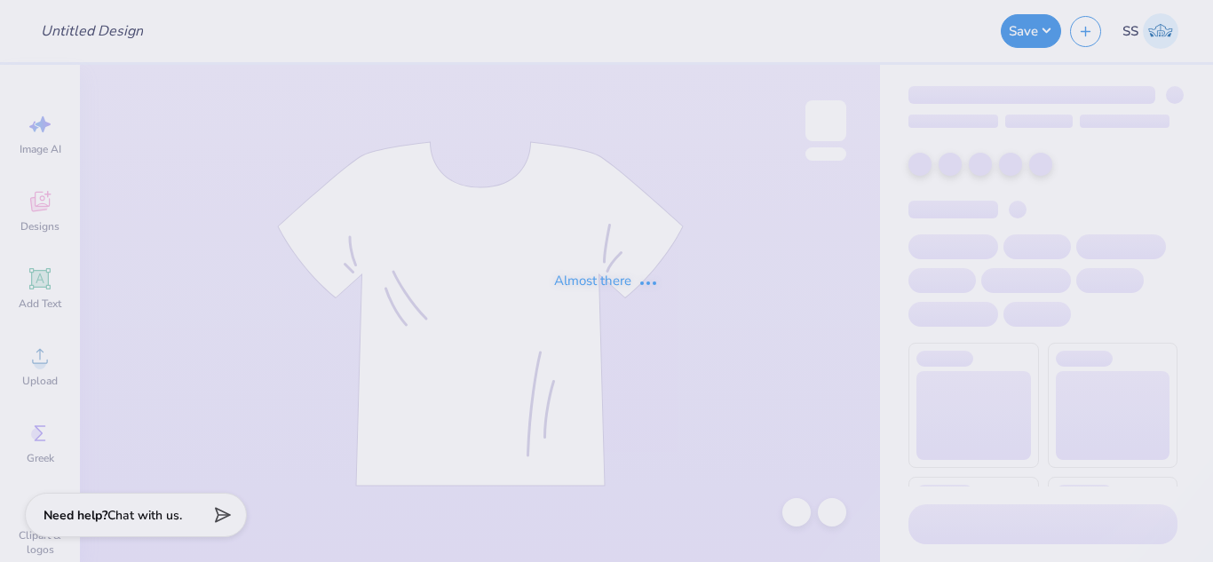
type input "Navy Tank 2, Teal Logo"
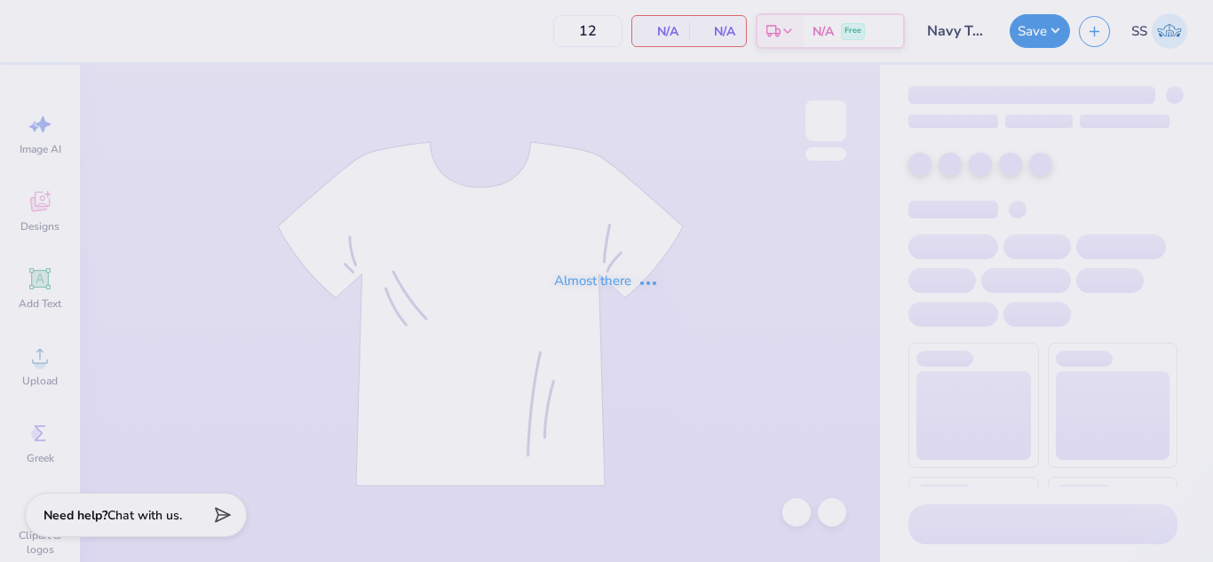
type input "50"
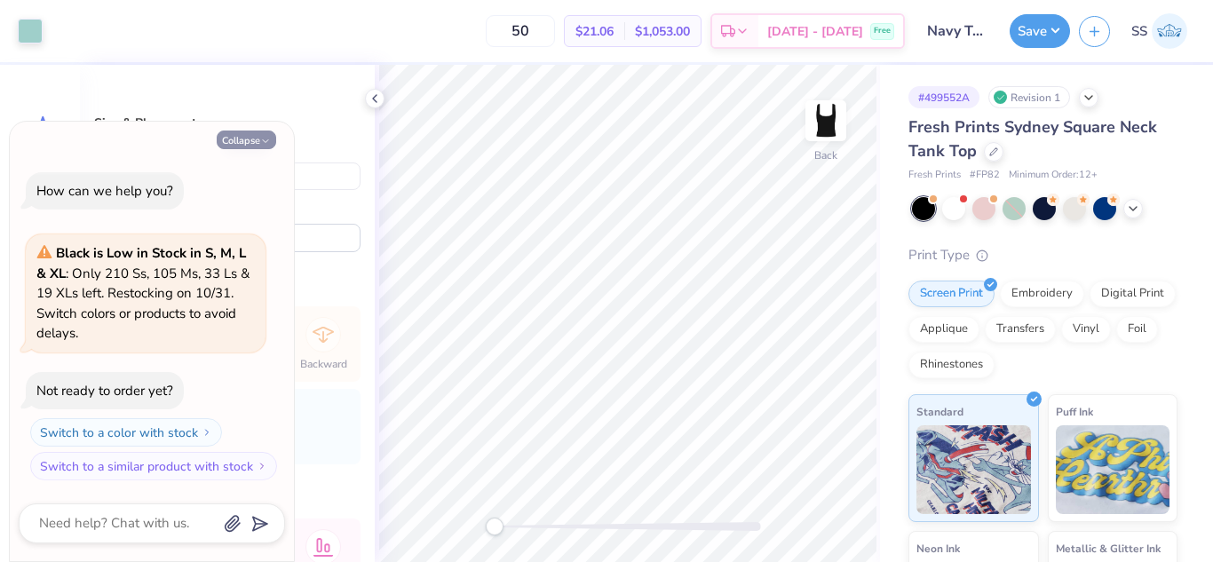
click at [240, 138] on button "Collapse" at bounding box center [246, 140] width 59 height 19
type textarea "x"
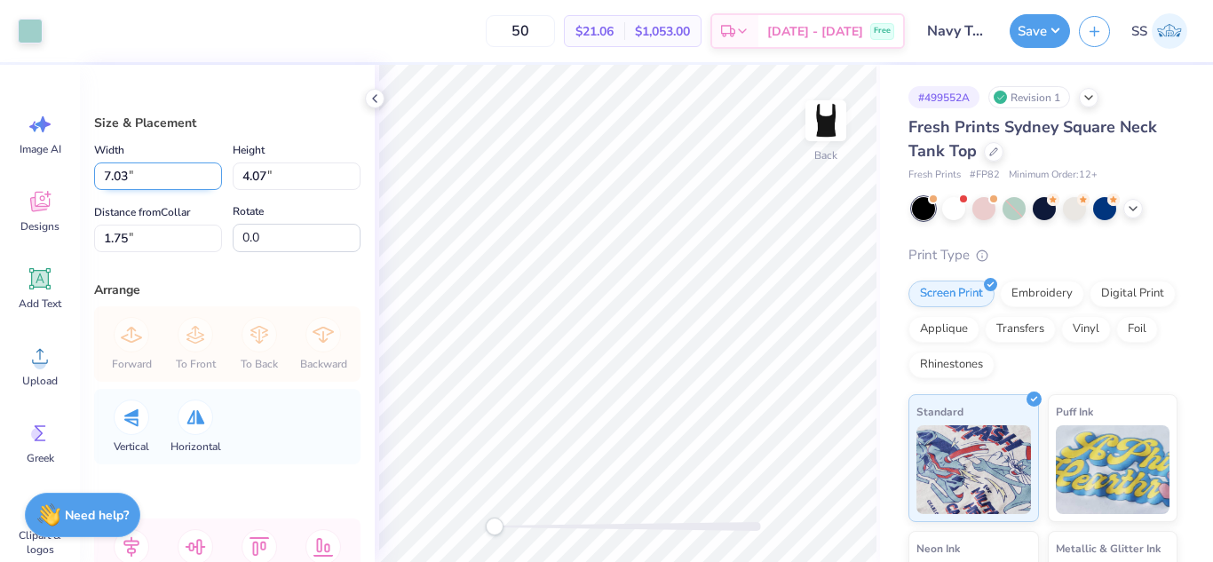
click at [129, 166] on input "7.03" at bounding box center [158, 176] width 128 height 28
type input "7"
type input "7.07"
type input "4.10"
type input "1.73"
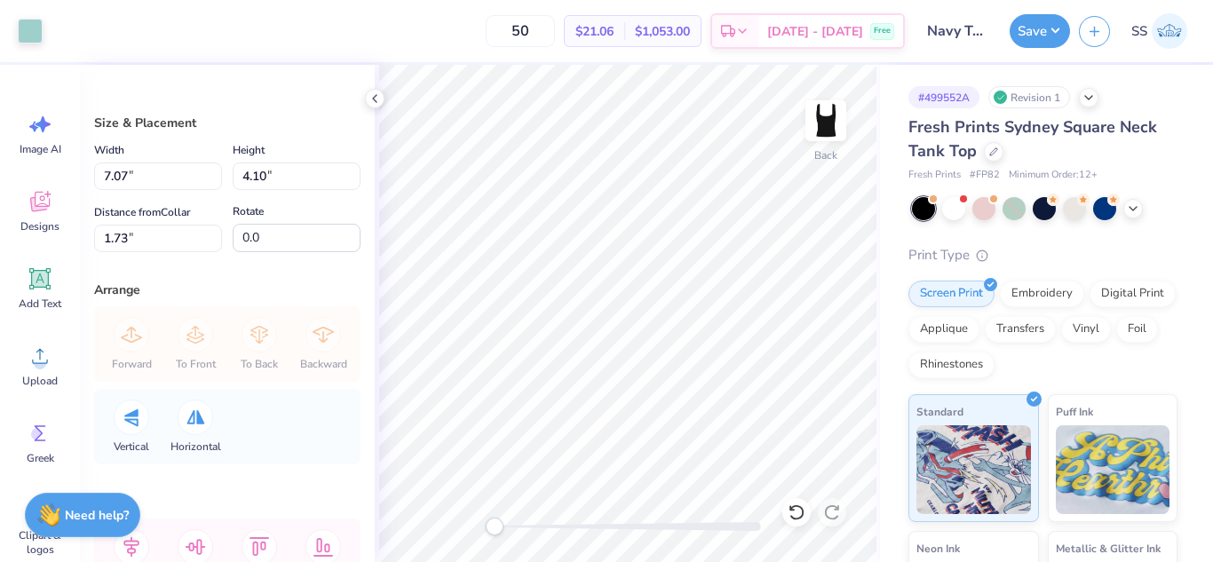
click at [272, 101] on div "Size & Placement Width 7.07 7.07 " Height 4.10 4.10 " Distance from Collar 1.73…" at bounding box center [227, 313] width 295 height 497
click at [170, 165] on input "7.07" at bounding box center [158, 176] width 128 height 28
type input "7"
type input "8"
click at [228, 107] on div "Size & Placement Width 8 8 " Height 4.10 4.10 " Distance from Collar 1.73 1.73 …" at bounding box center [227, 313] width 295 height 497
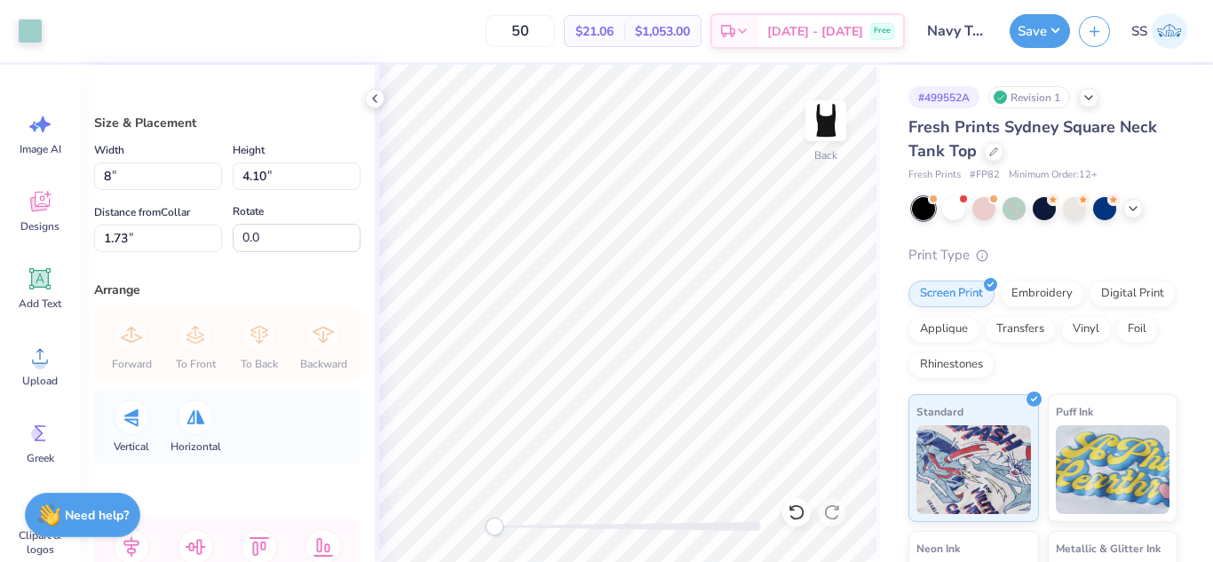
click at [228, 107] on div "Size & Placement Width 8 8 " Height 4.10 4.10 " Distance from Collar 1.73 1.73 …" at bounding box center [227, 313] width 295 height 497
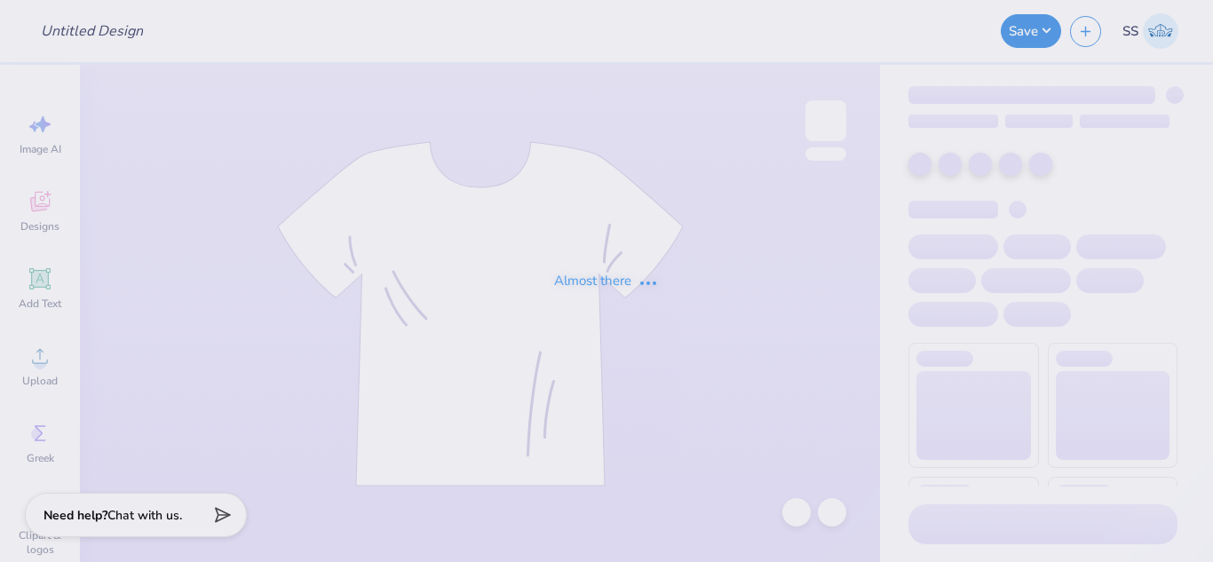
type input "Black Crewneck White Logo"
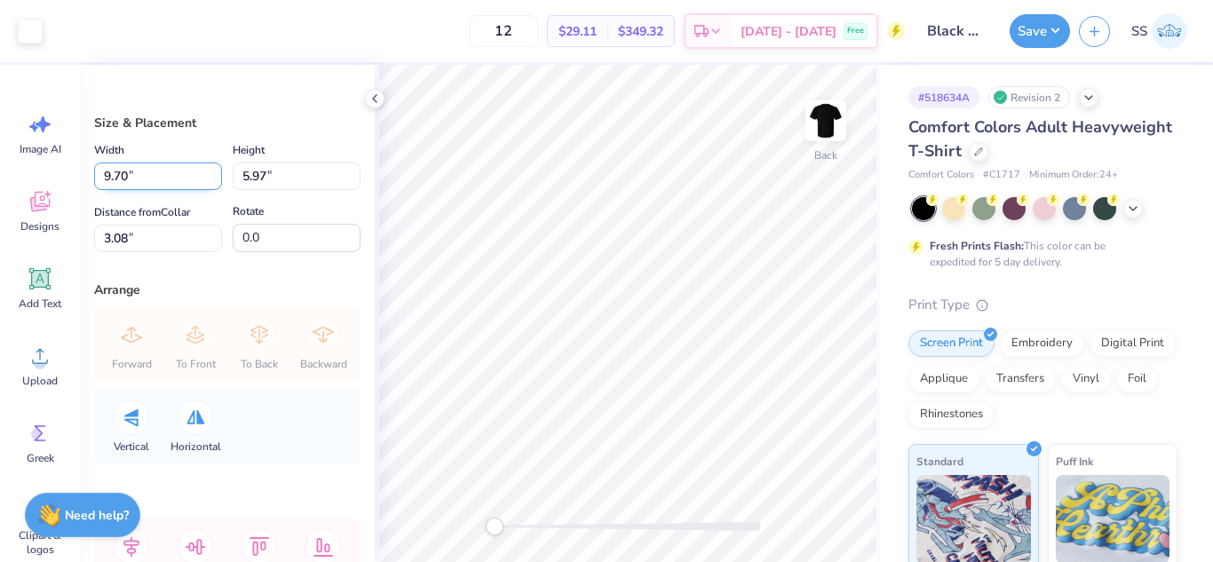
click at [132, 175] on input "9.70" at bounding box center [158, 176] width 128 height 28
type input "9"
type input "7.07"
type input "4.35"
type input "3.89"
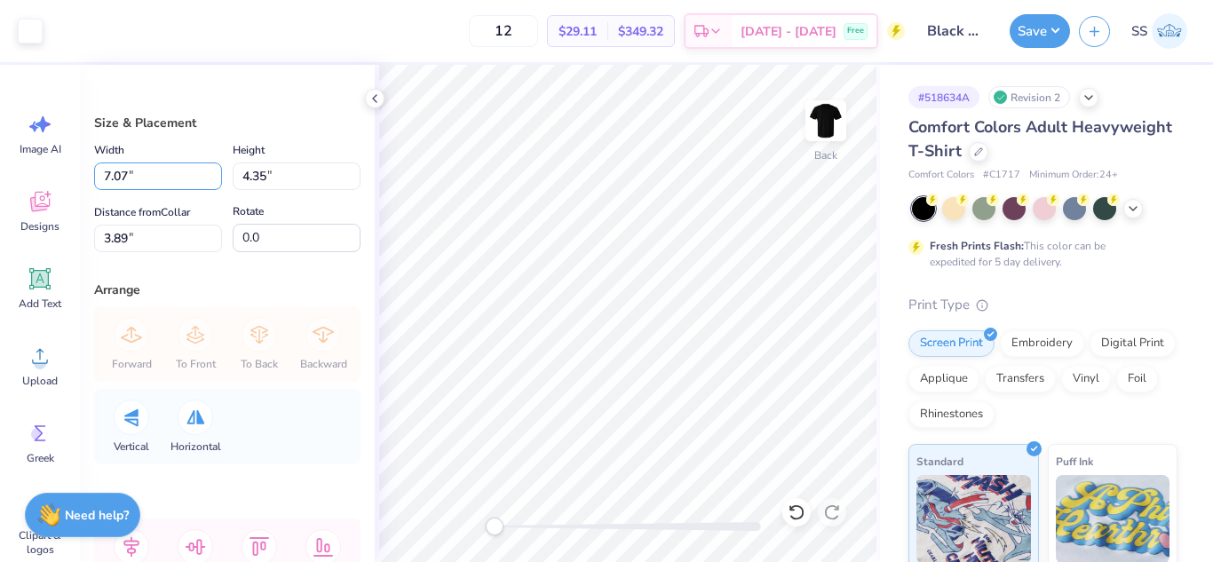
type input "7.0"
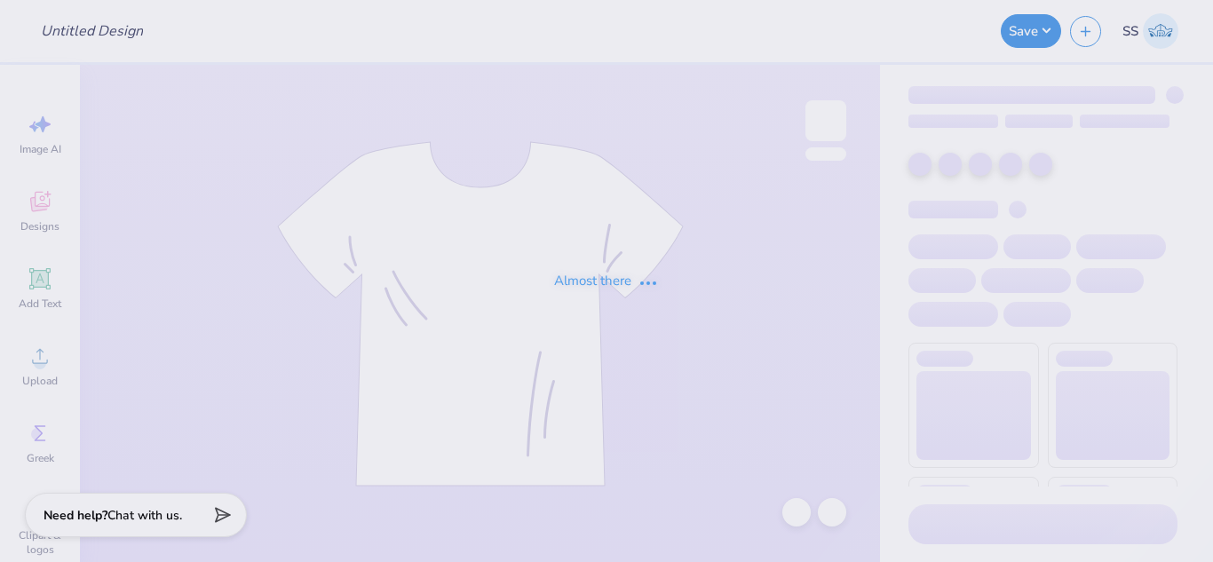
type input "Black Crewneck White Logo"
type input "Navy Tank 2, Teal Logo"
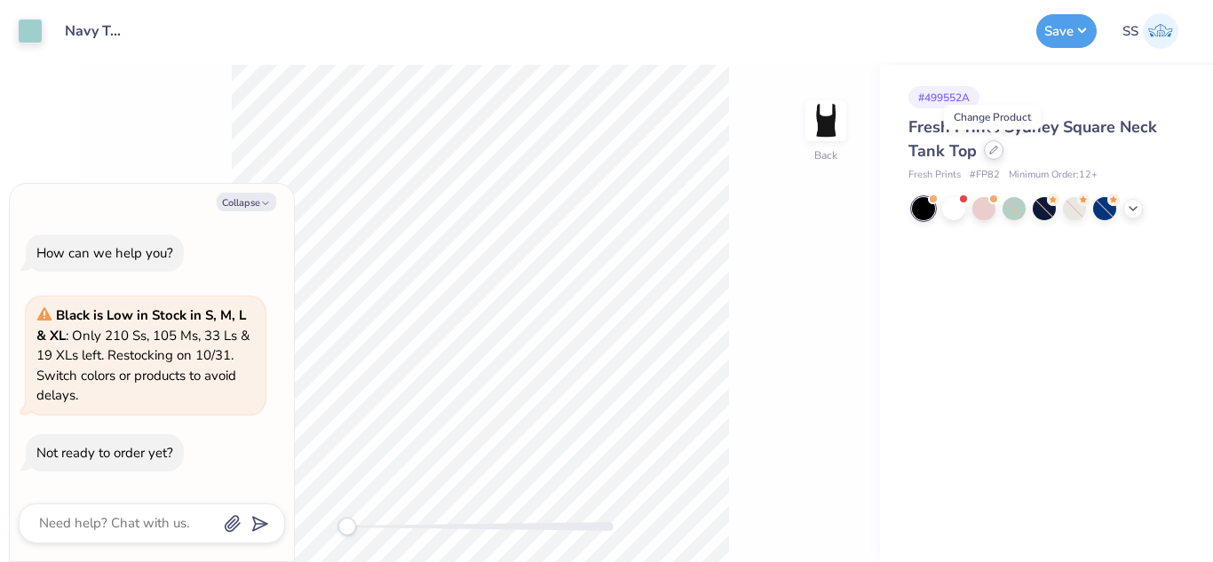
click at [994, 148] on icon at bounding box center [993, 150] width 9 height 9
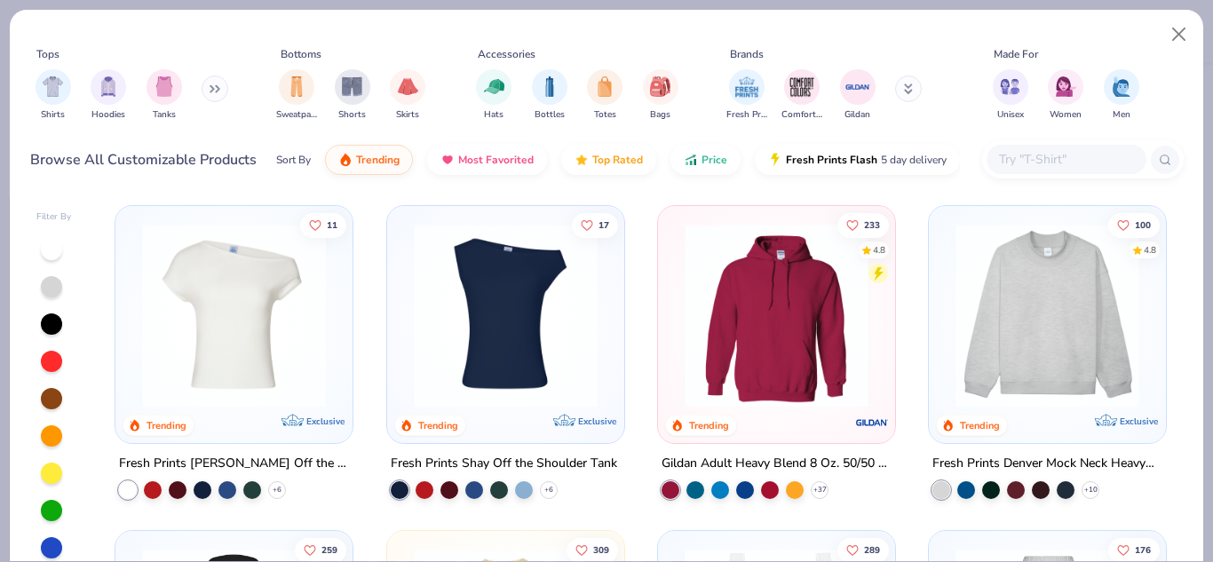
type textarea "x"
click at [1051, 160] on input "text" at bounding box center [1065, 159] width 137 height 20
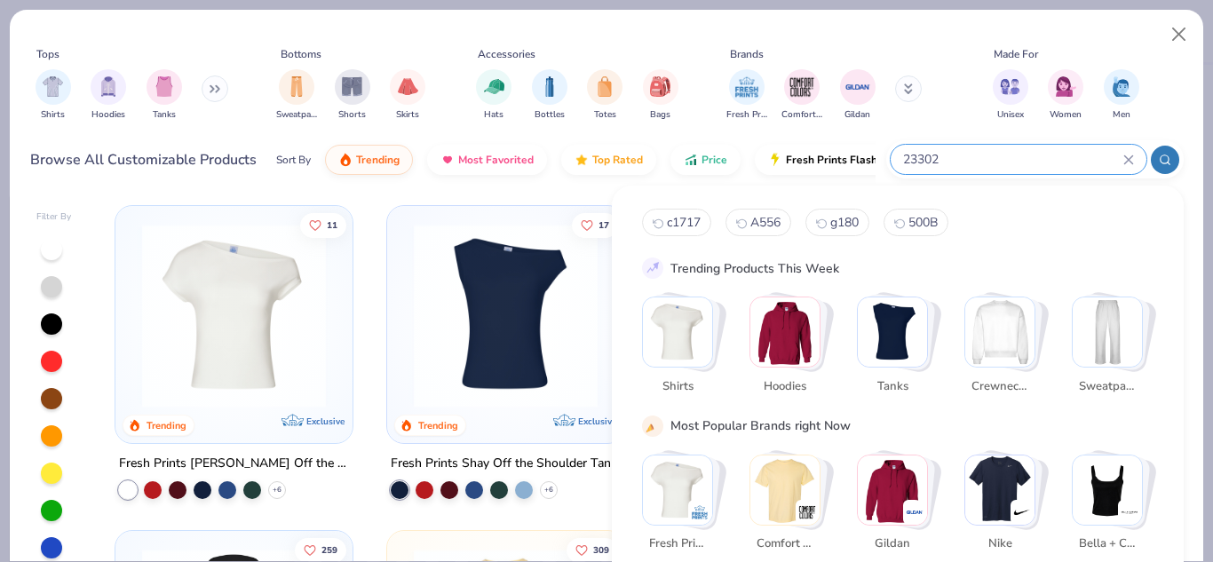
type input "23302"
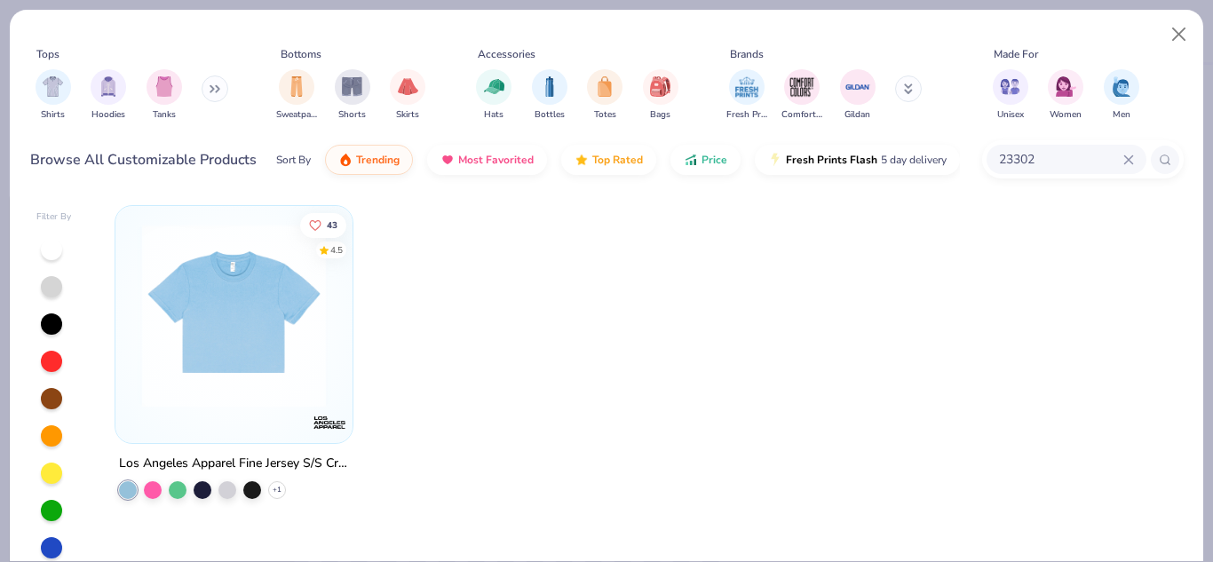
click at [167, 310] on img at bounding box center [234, 316] width 202 height 184
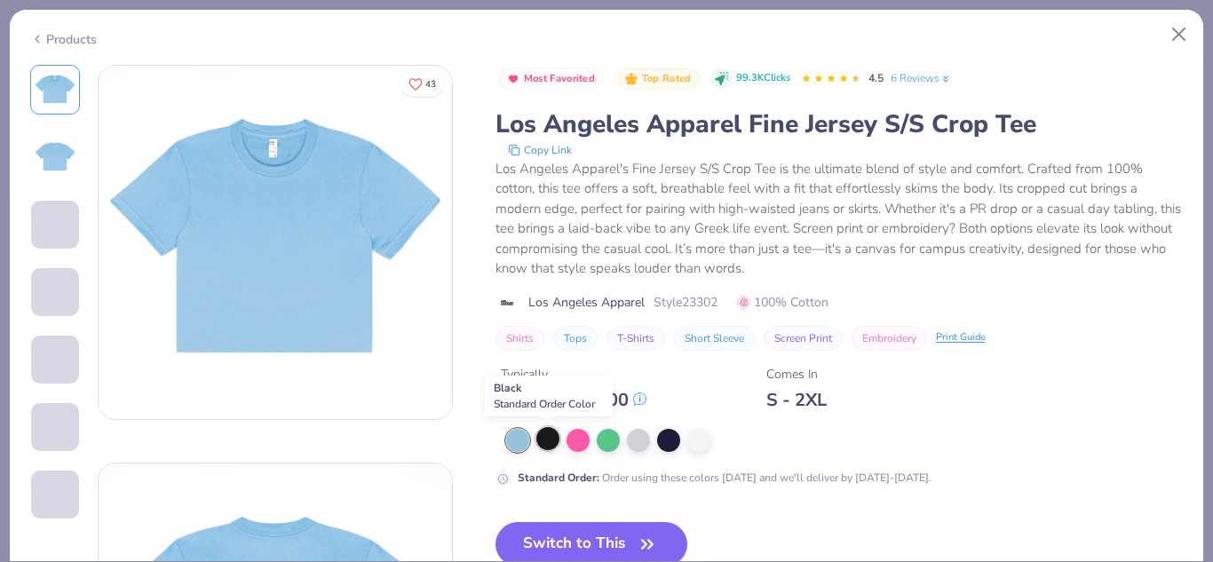
click at [550, 432] on div at bounding box center [547, 438] width 23 height 23
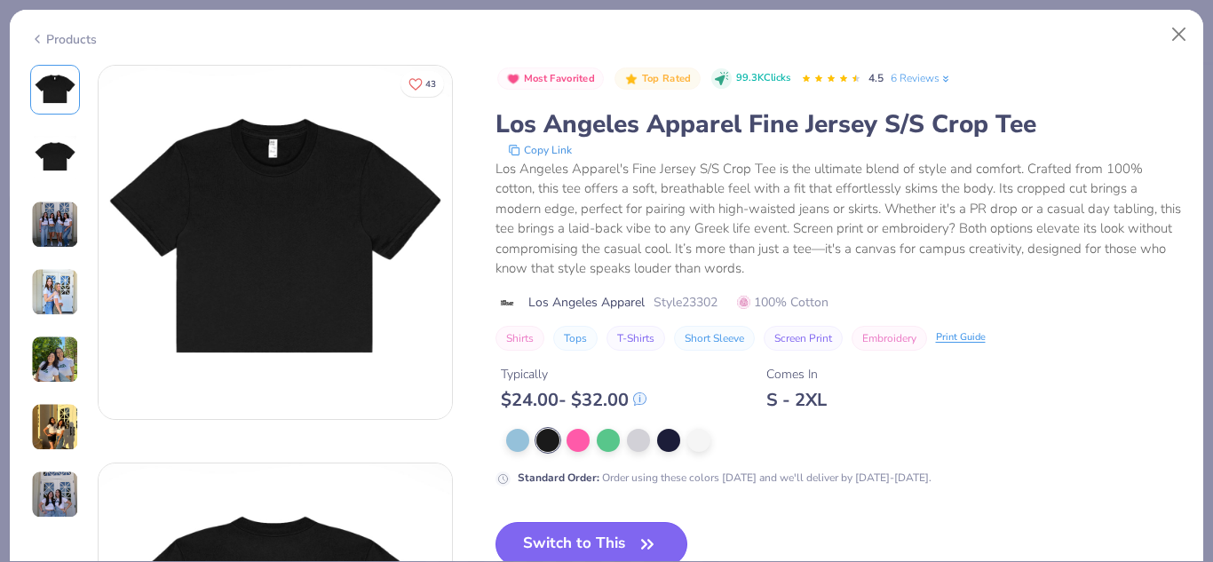
click at [558, 536] on button "Switch to This" at bounding box center [591, 544] width 193 height 44
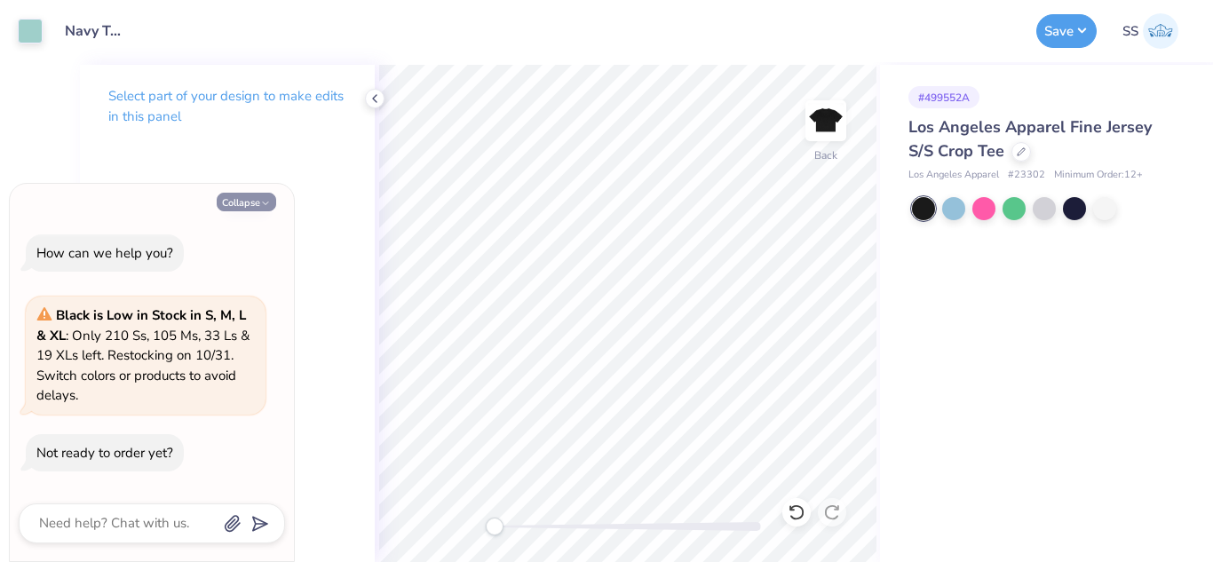
click at [253, 202] on button "Collapse" at bounding box center [246, 202] width 59 height 19
type textarea "x"
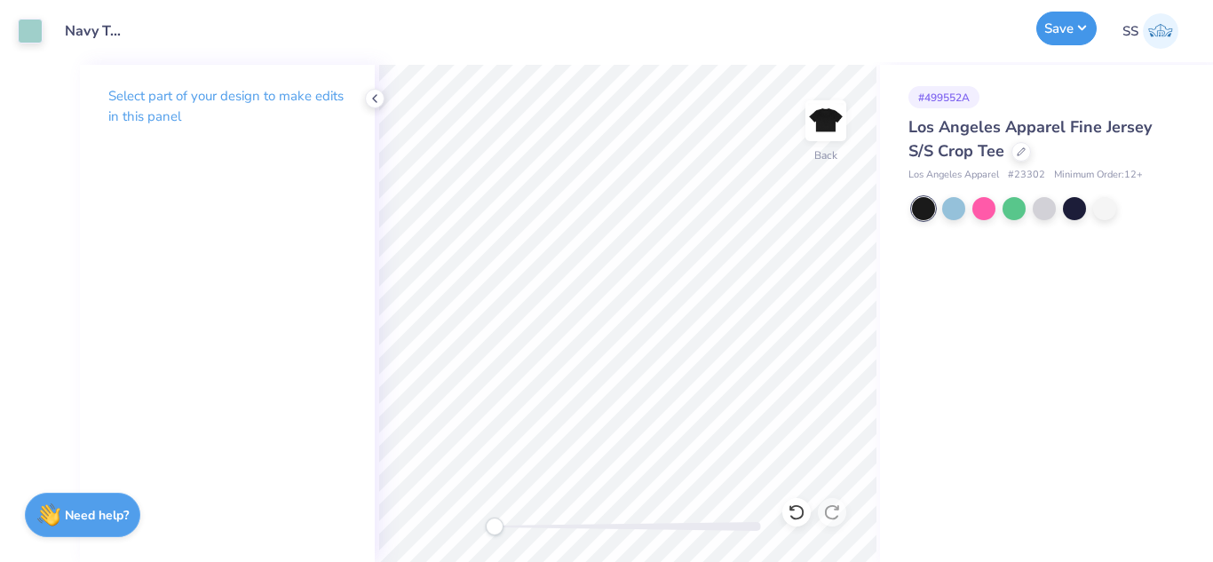
click at [1080, 18] on button "Save" at bounding box center [1066, 29] width 60 height 34
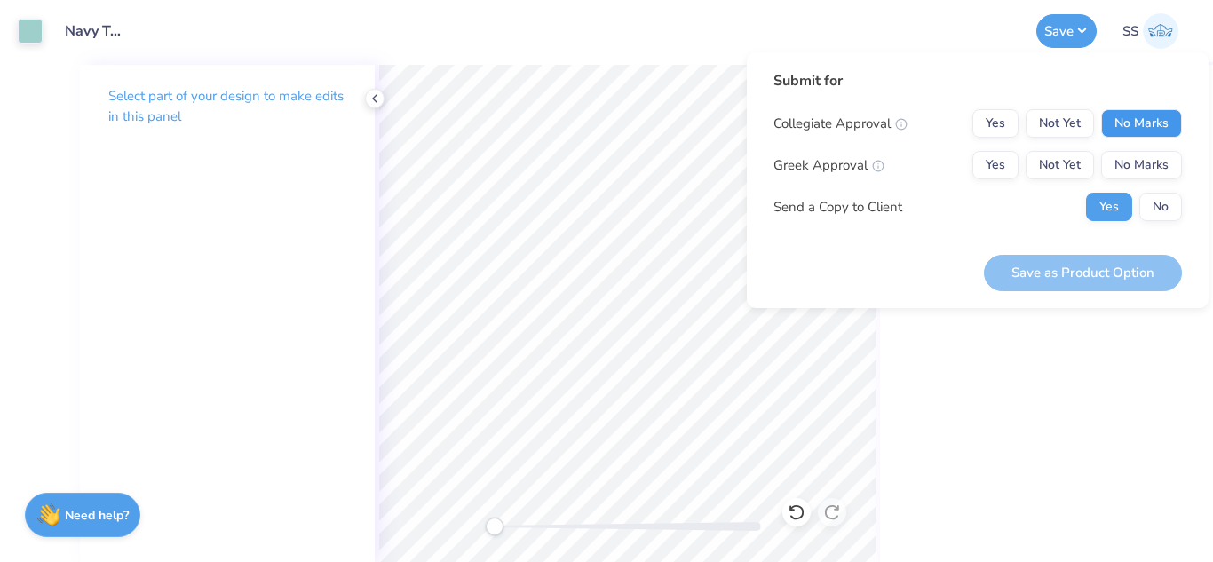
click at [1160, 115] on button "No Marks" at bounding box center [1141, 123] width 81 height 28
click at [1158, 165] on button "No Marks" at bounding box center [1141, 165] width 81 height 28
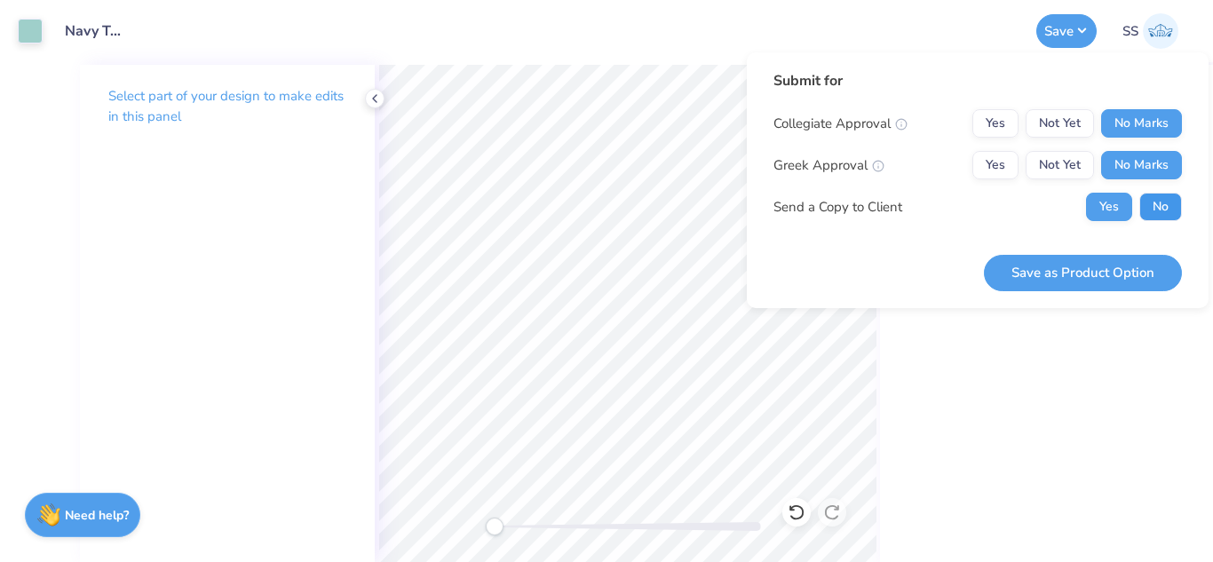
click at [1158, 215] on button "No" at bounding box center [1160, 207] width 43 height 28
click at [1120, 279] on button "Save as Product Option" at bounding box center [1083, 273] width 198 height 36
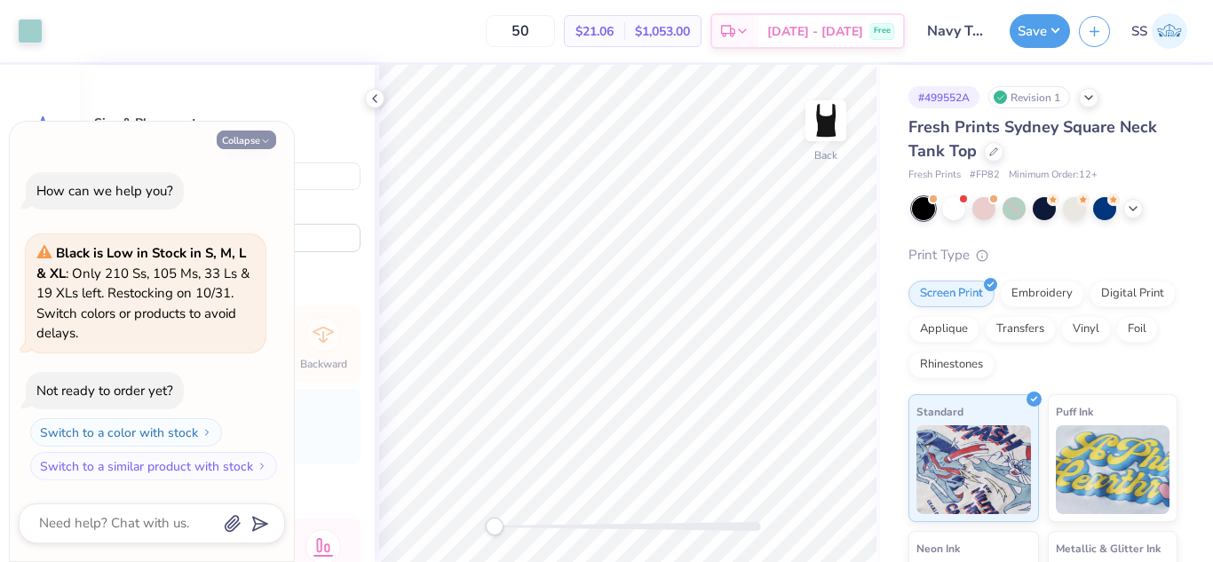
click at [240, 139] on button "Collapse" at bounding box center [246, 140] width 59 height 19
type textarea "x"
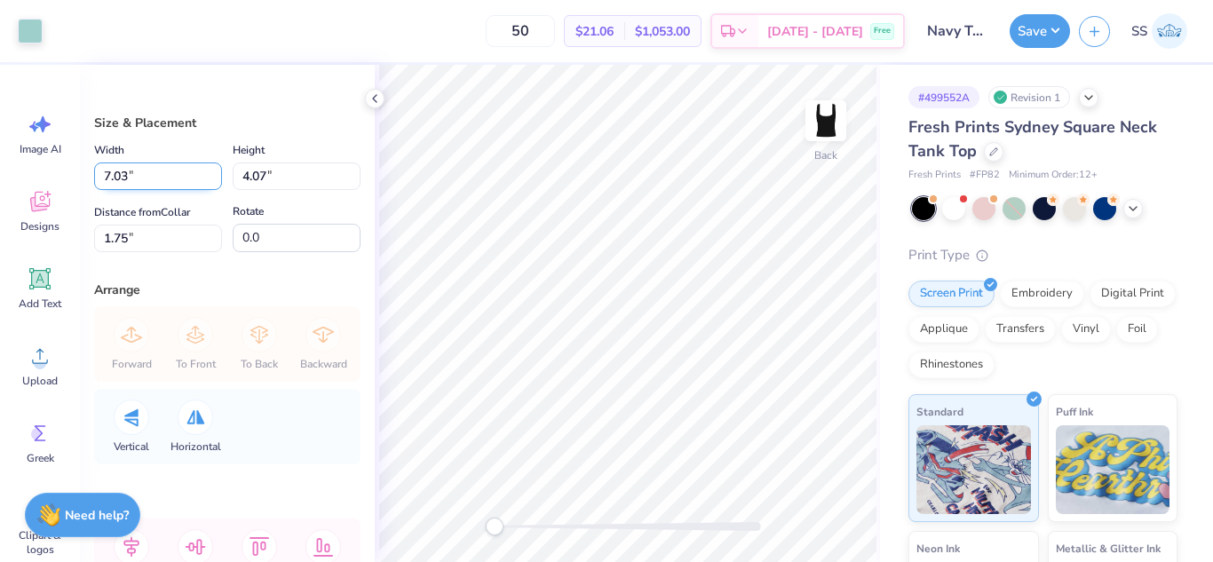
click at [126, 184] on input "7.03" at bounding box center [158, 176] width 128 height 28
type input "7.07"
type input "4.10"
type input "1.74"
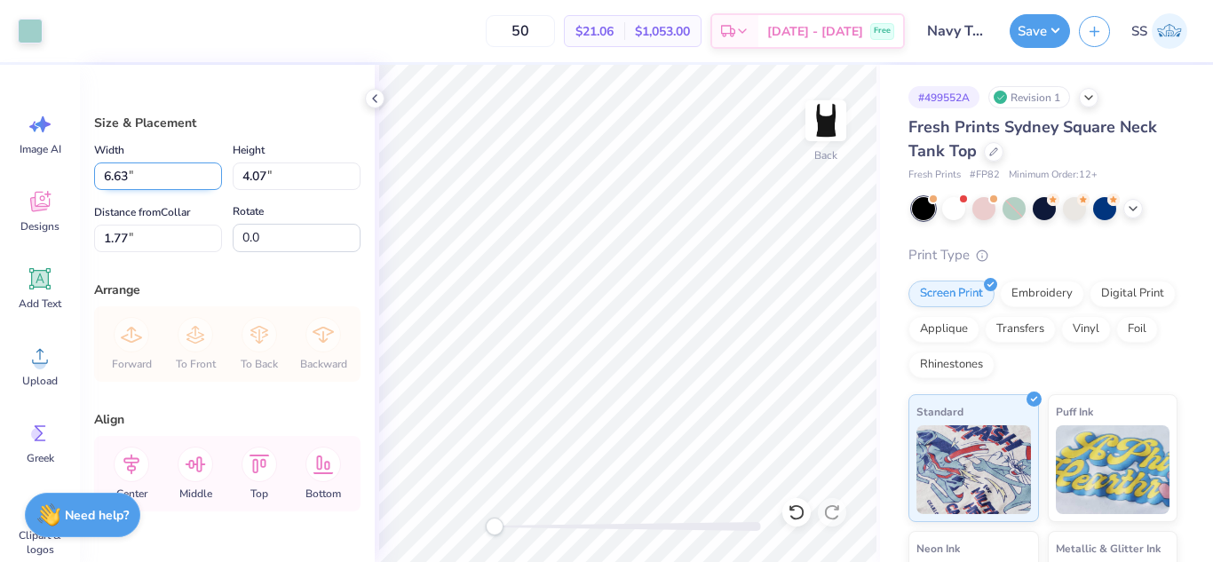
click at [128, 179] on input "6.63" at bounding box center [158, 176] width 128 height 28
type input "6"
type input "7.07"
type input "4.33"
type input "1.63"
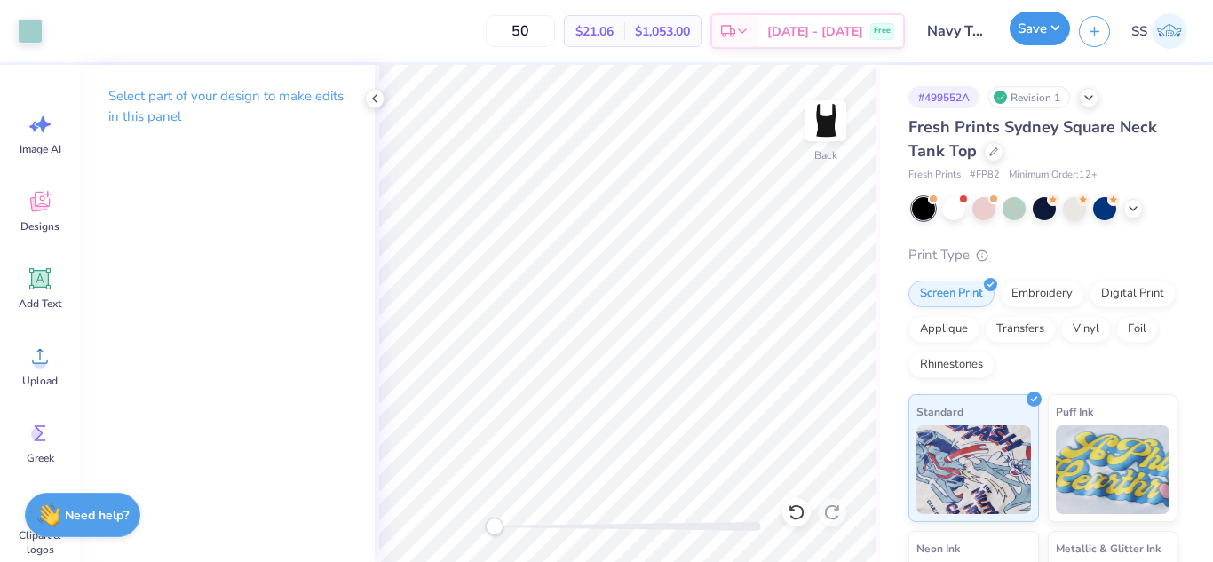
click at [1019, 27] on button "Save" at bounding box center [1040, 29] width 60 height 34
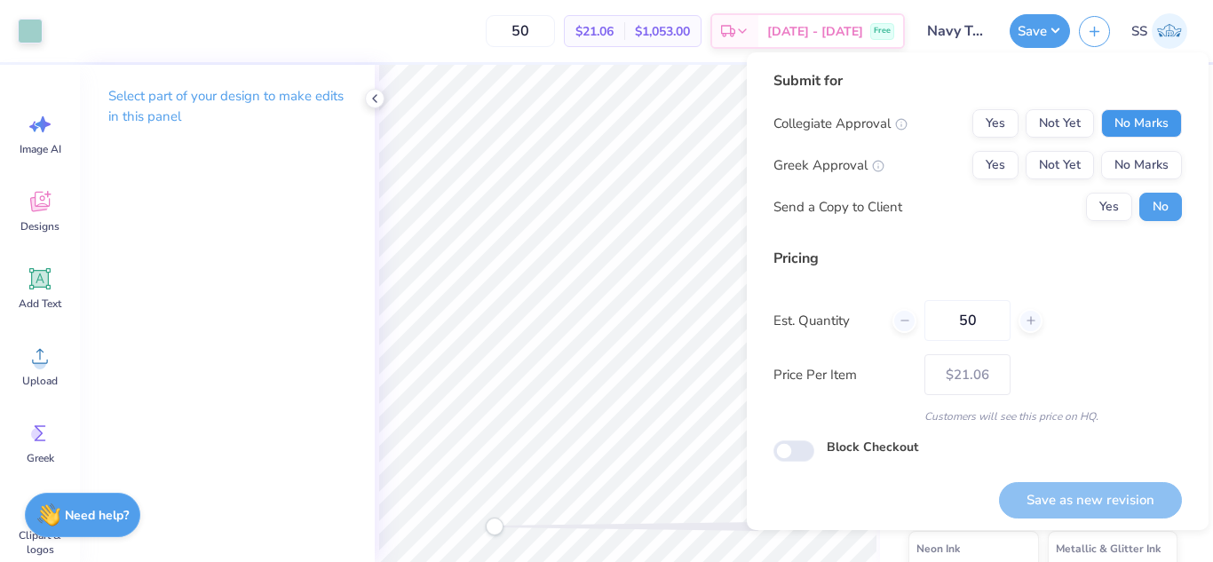
click at [1128, 126] on button "No Marks" at bounding box center [1141, 123] width 81 height 28
click at [1140, 170] on button "No Marks" at bounding box center [1141, 165] width 81 height 28
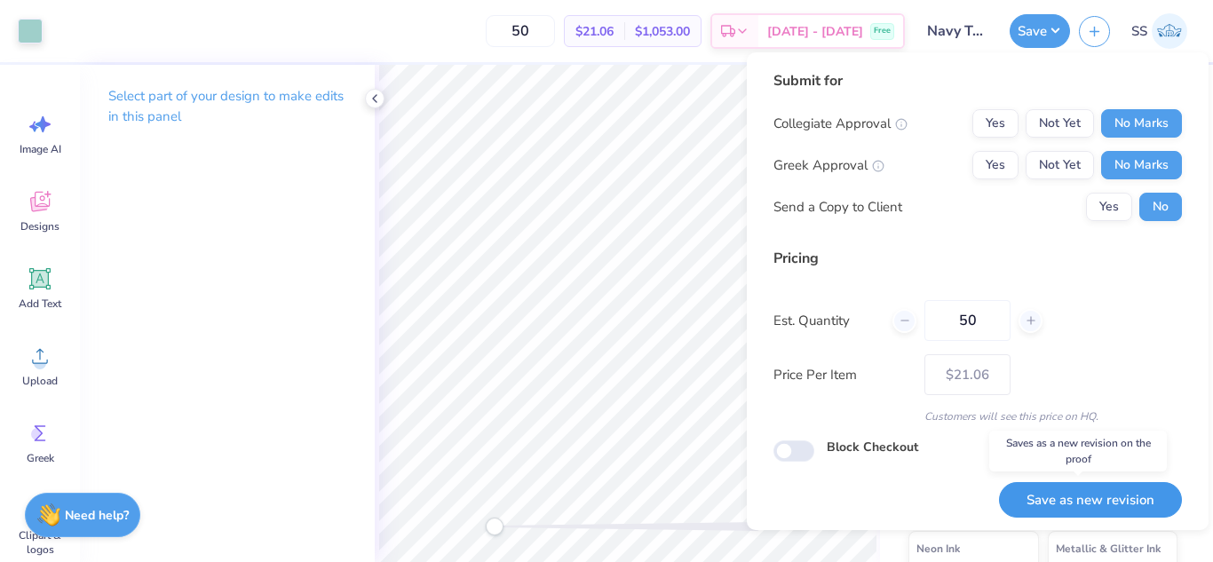
click at [1067, 513] on button "Save as new revision" at bounding box center [1090, 500] width 183 height 36
type input "$21.06"
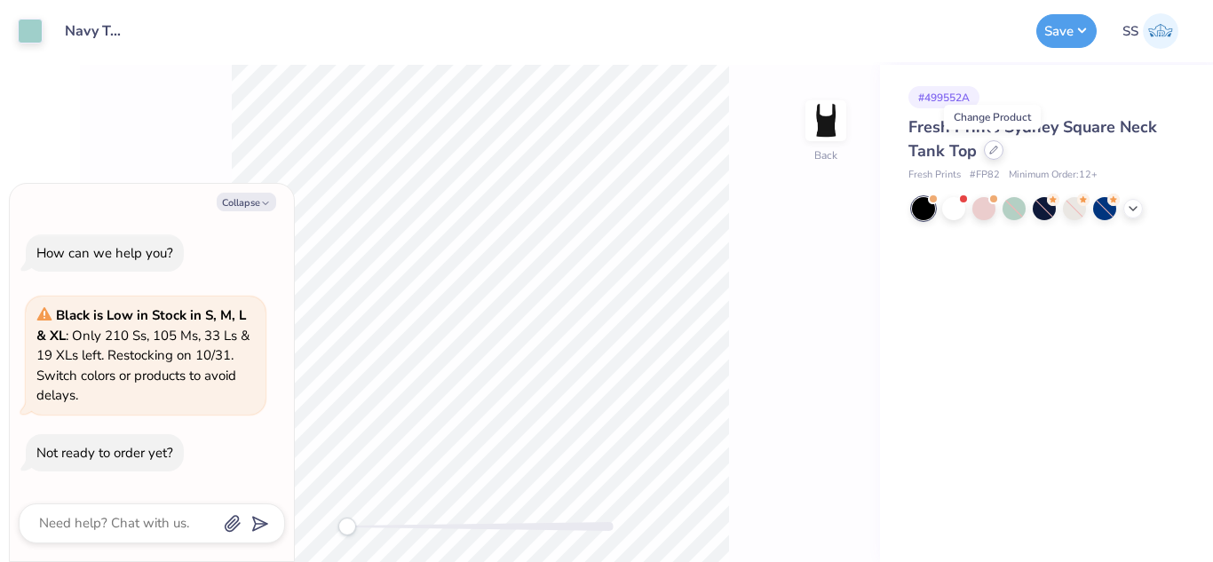
click at [996, 156] on div at bounding box center [994, 150] width 20 height 20
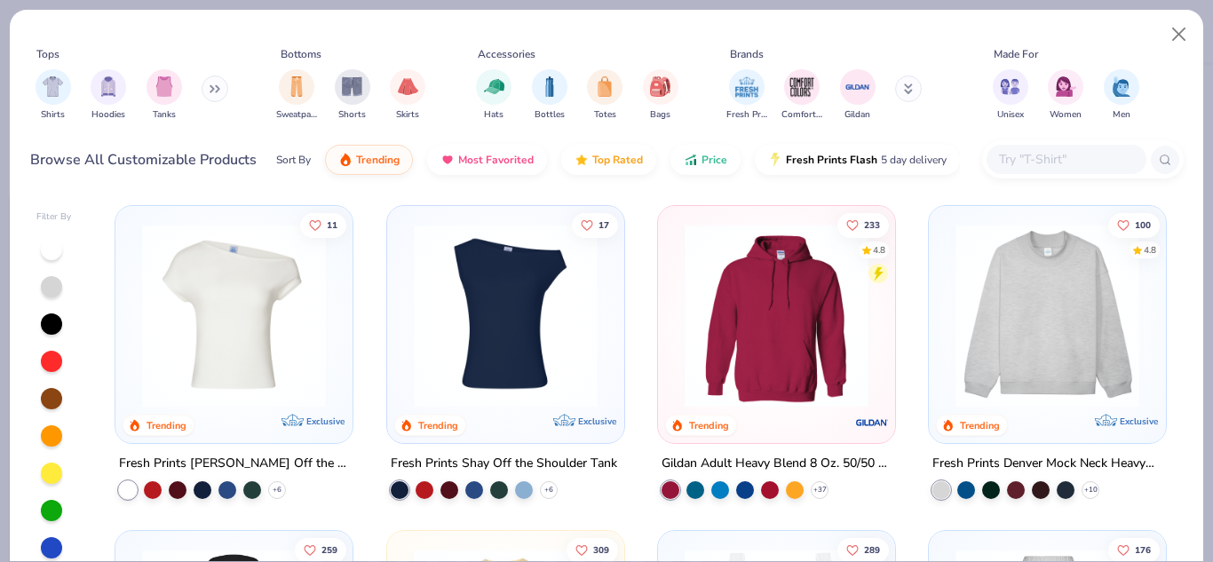
type textarea "x"
click at [1036, 156] on input "text" at bounding box center [1065, 159] width 137 height 20
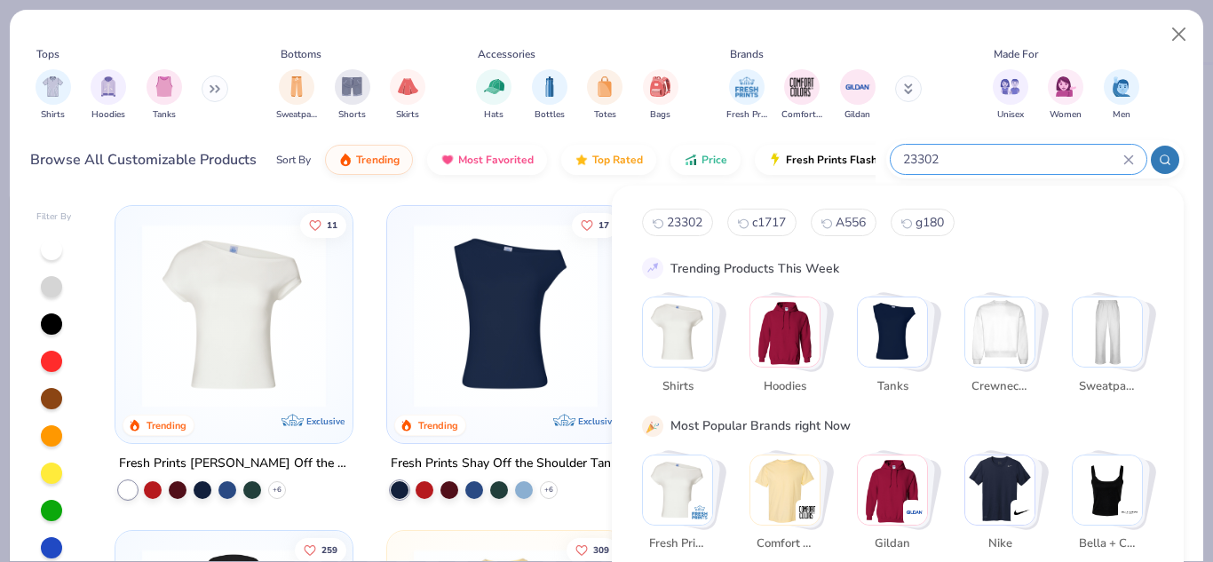
type input "23302"
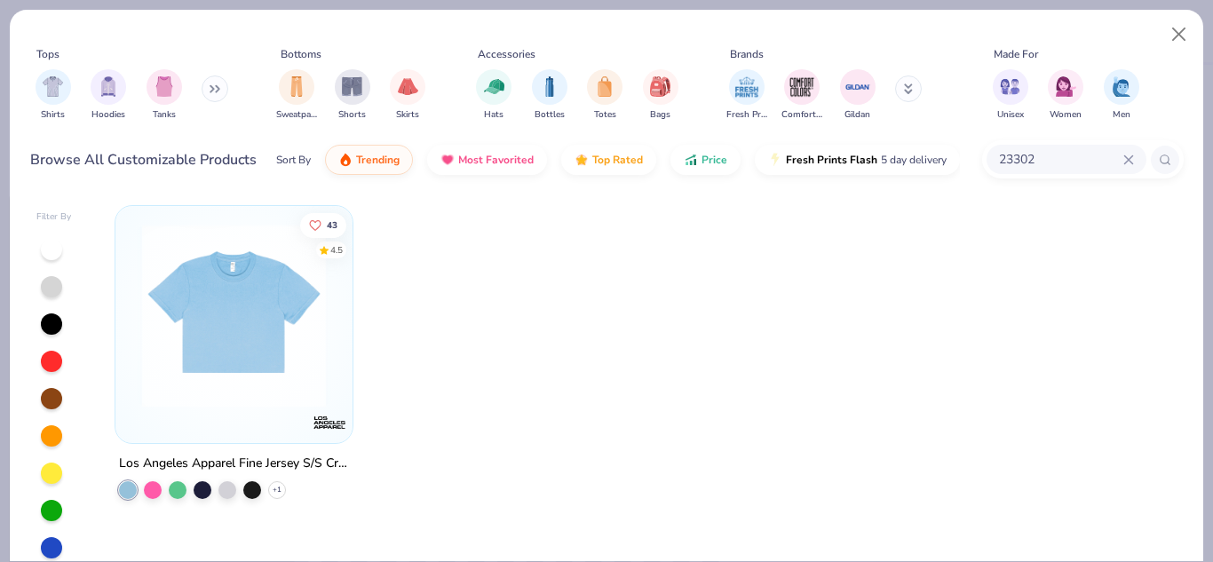
click at [197, 318] on img at bounding box center [234, 316] width 202 height 184
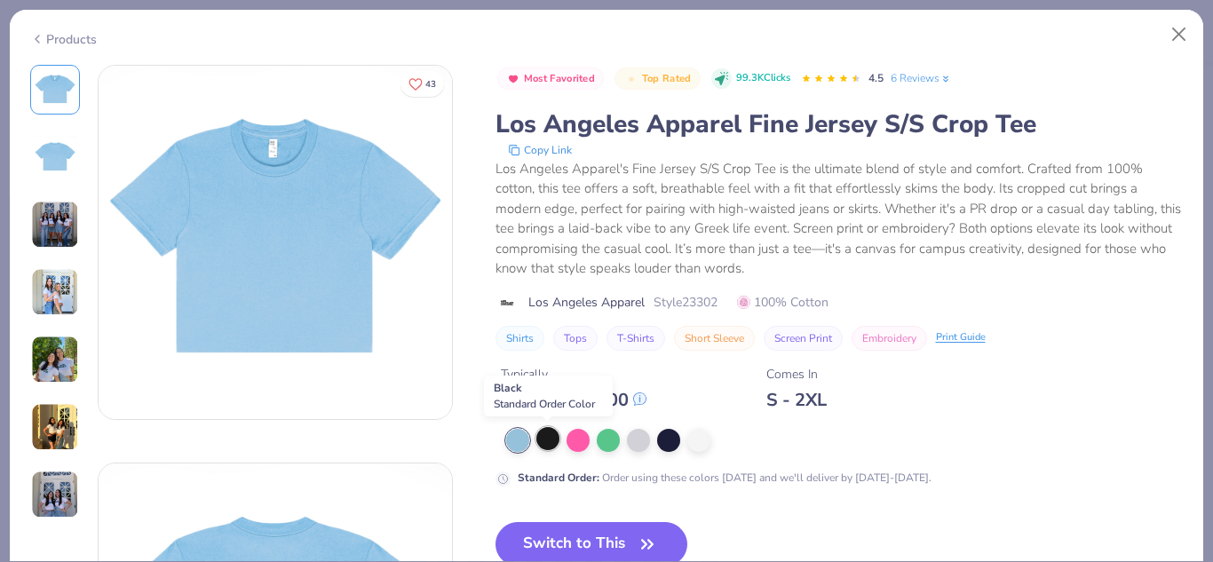
click at [544, 437] on div at bounding box center [547, 438] width 23 height 23
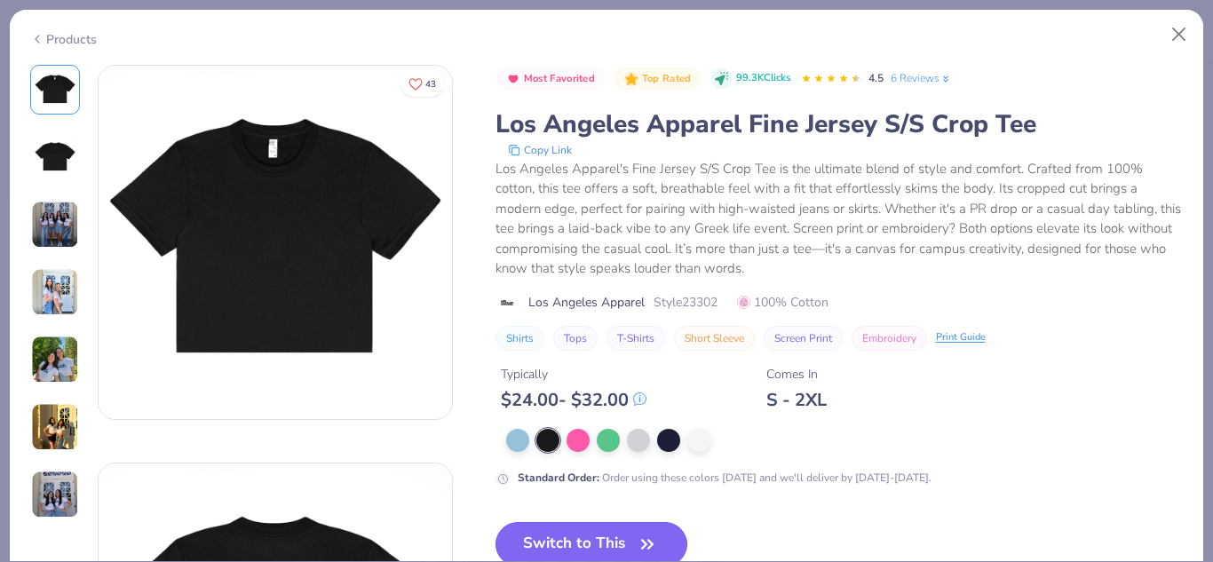
click at [562, 529] on button "Switch to This" at bounding box center [591, 544] width 193 height 44
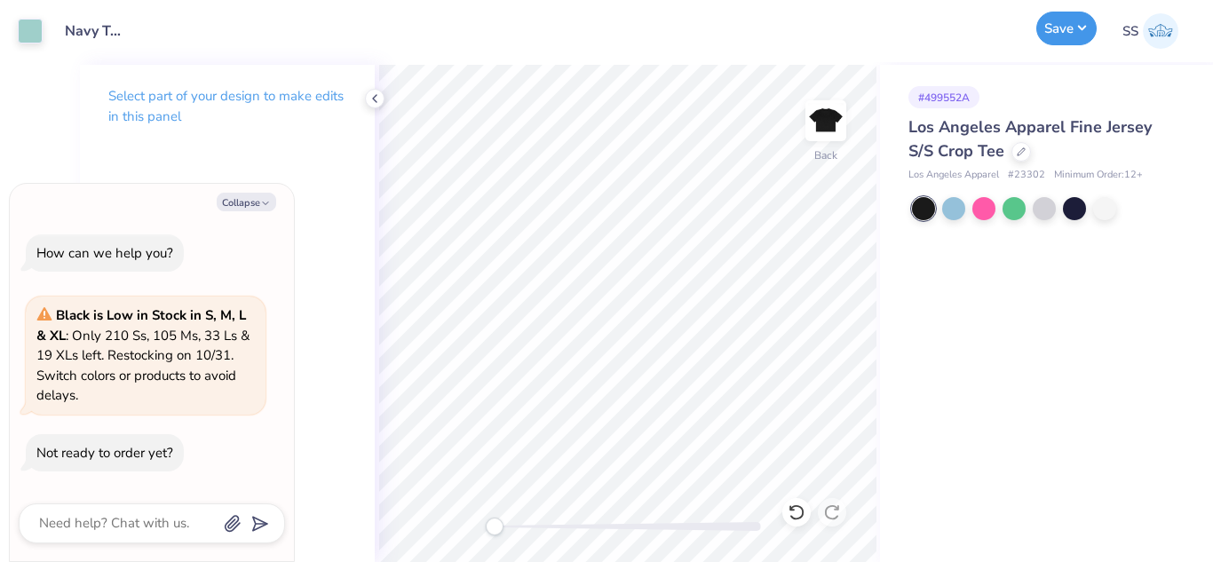
click at [1062, 26] on button "Save" at bounding box center [1066, 29] width 60 height 34
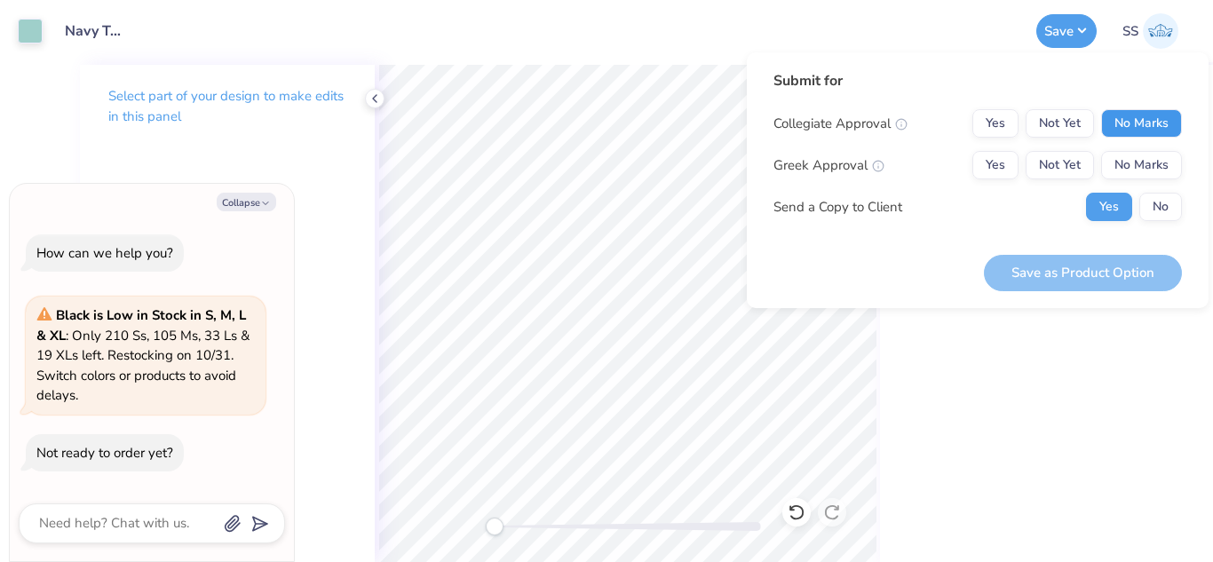
click at [1177, 117] on button "No Marks" at bounding box center [1141, 123] width 81 height 28
click at [1168, 166] on button "No Marks" at bounding box center [1141, 165] width 81 height 28
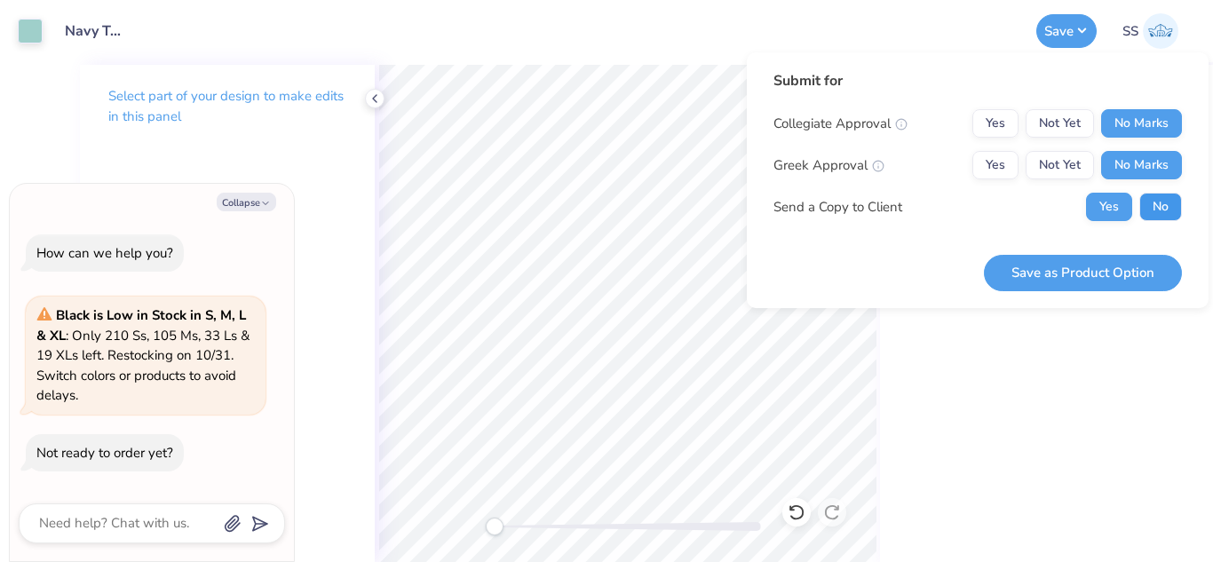
click at [1165, 203] on button "No" at bounding box center [1160, 207] width 43 height 28
click at [1113, 271] on button "Save as Product Option" at bounding box center [1083, 273] width 198 height 36
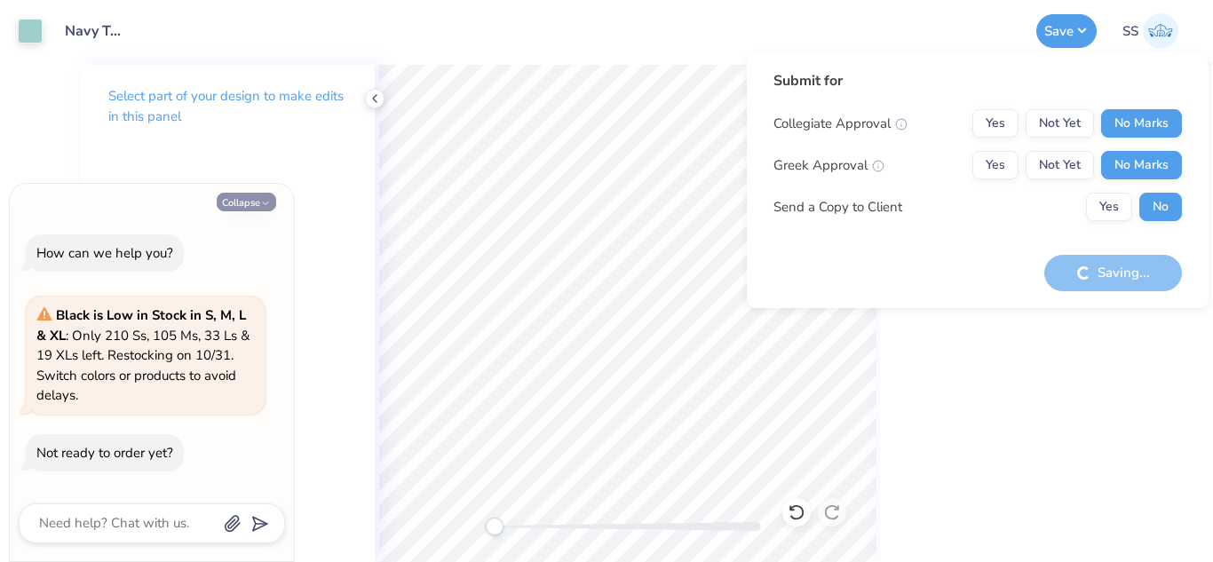
click at [259, 199] on button "Collapse" at bounding box center [246, 202] width 59 height 19
type textarea "x"
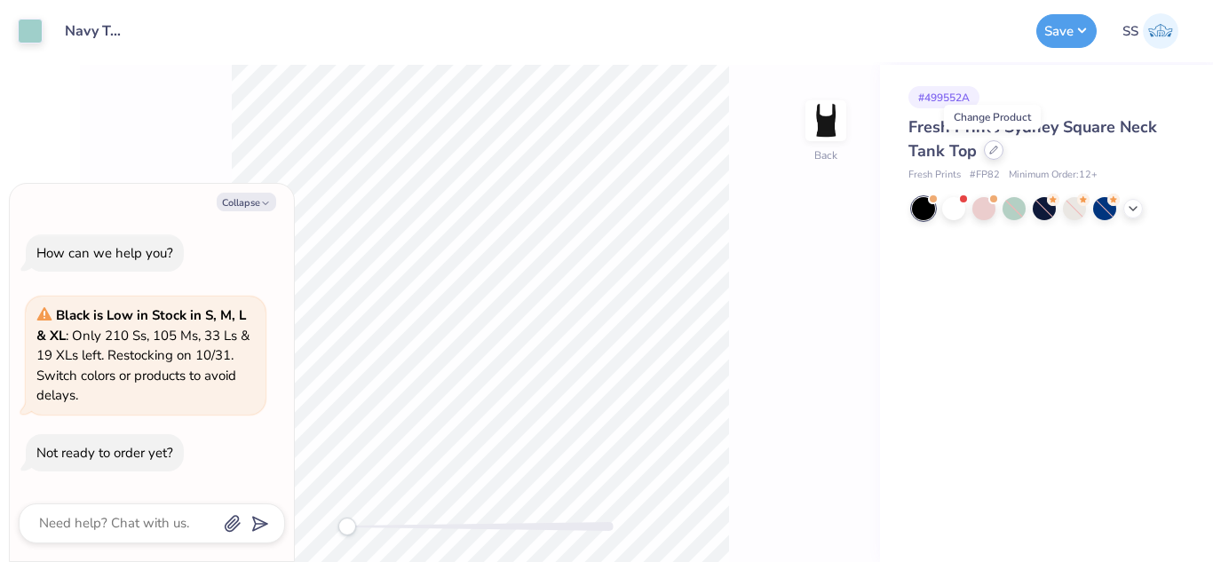
click at [994, 149] on icon at bounding box center [993, 149] width 7 height 7
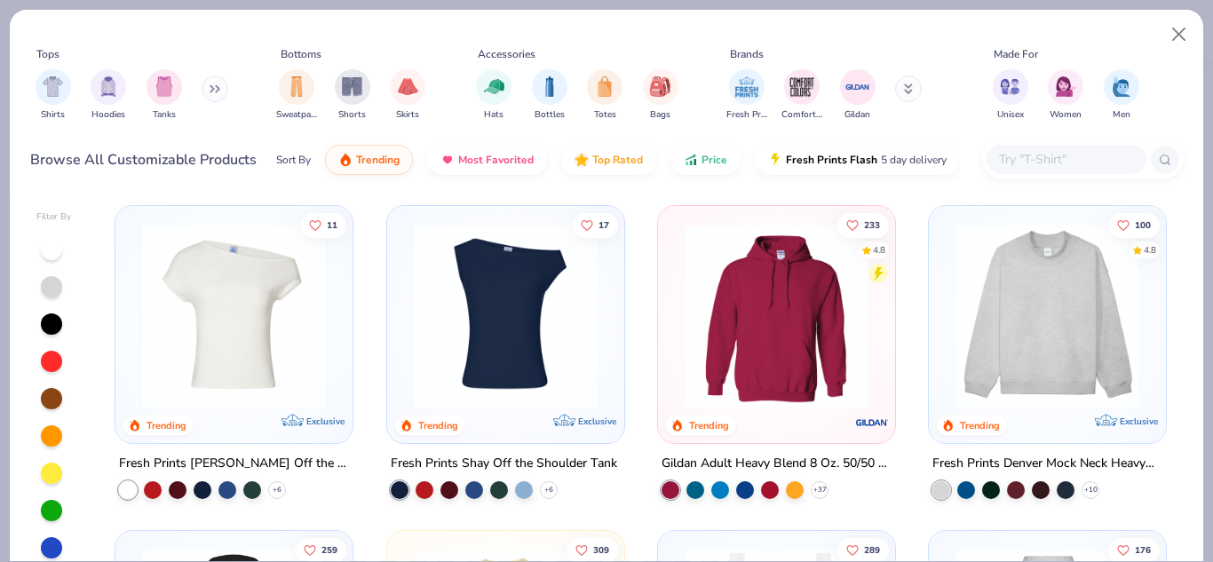
type textarea "x"
click at [1075, 156] on input "text" at bounding box center [1065, 159] width 137 height 20
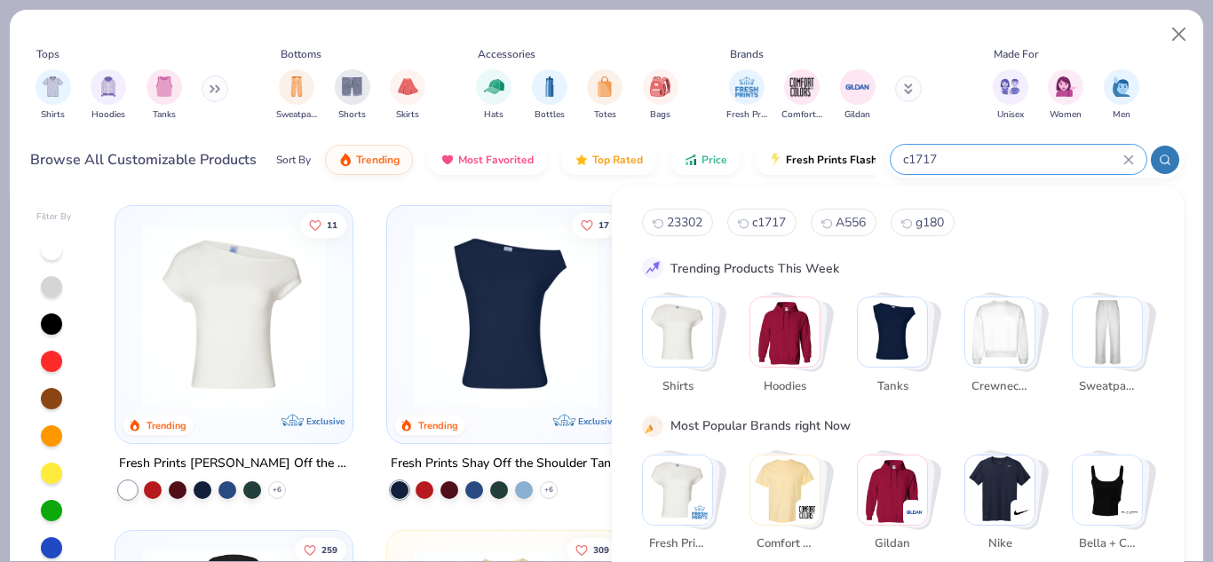
type input "c1717"
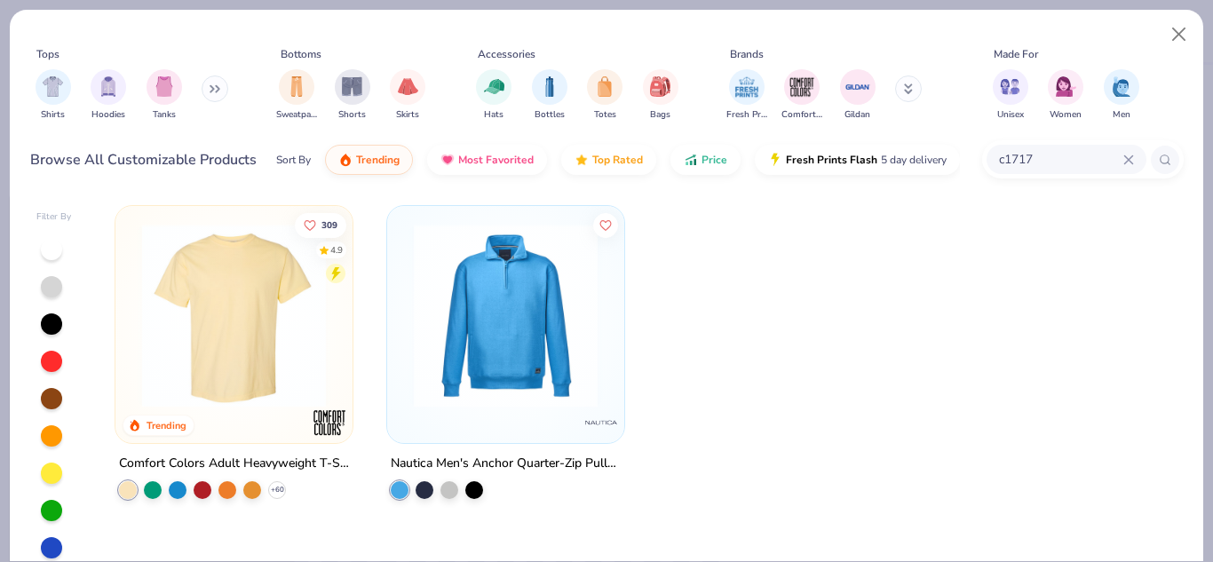
click at [278, 314] on img at bounding box center [234, 316] width 202 height 184
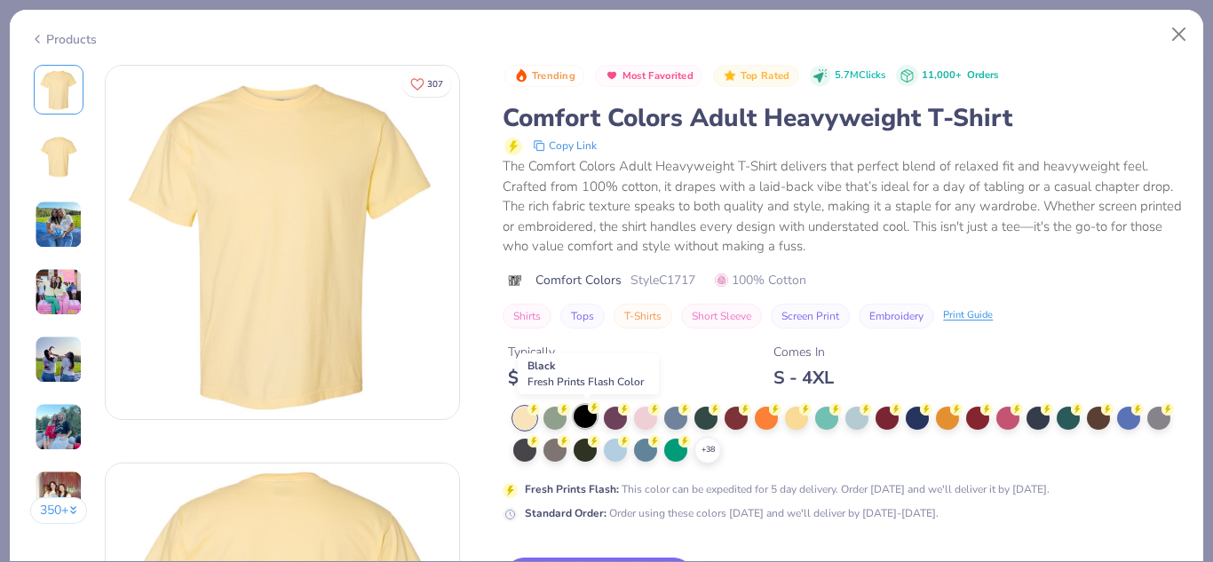
click at [593, 420] on div at bounding box center [585, 416] width 23 height 23
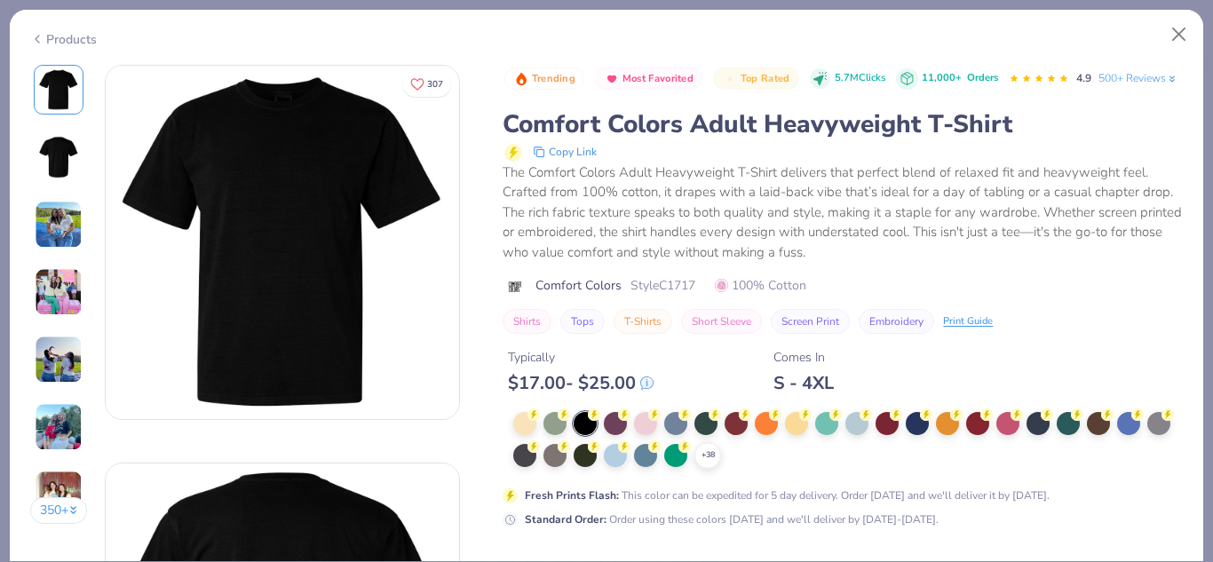
scroll to position [2063, 0]
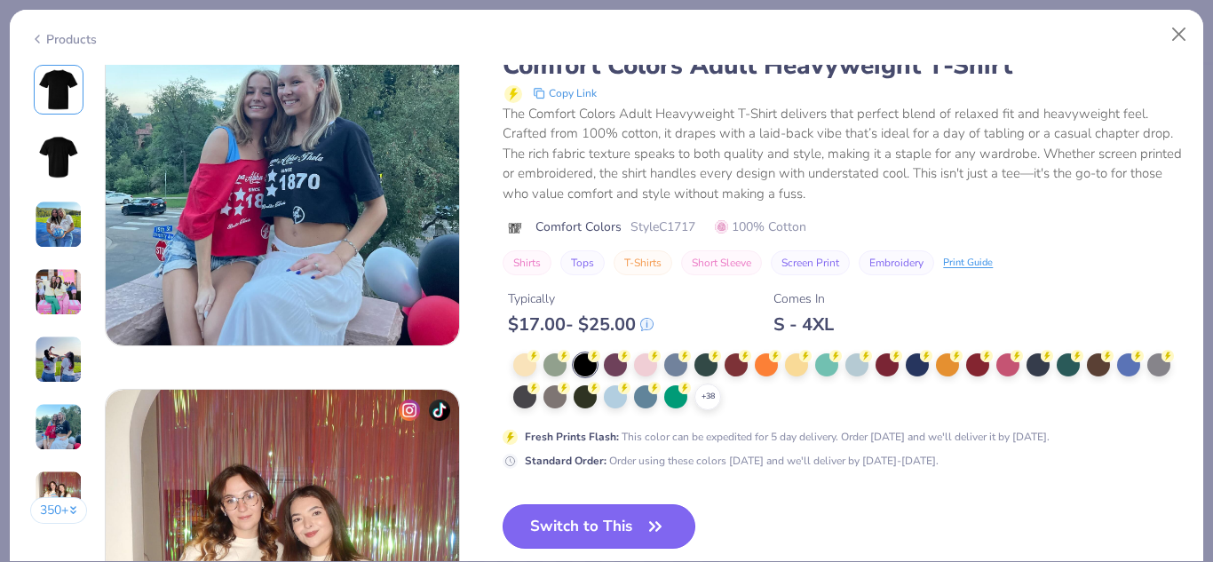
click at [552, 526] on button "Switch to This" at bounding box center [599, 526] width 193 height 44
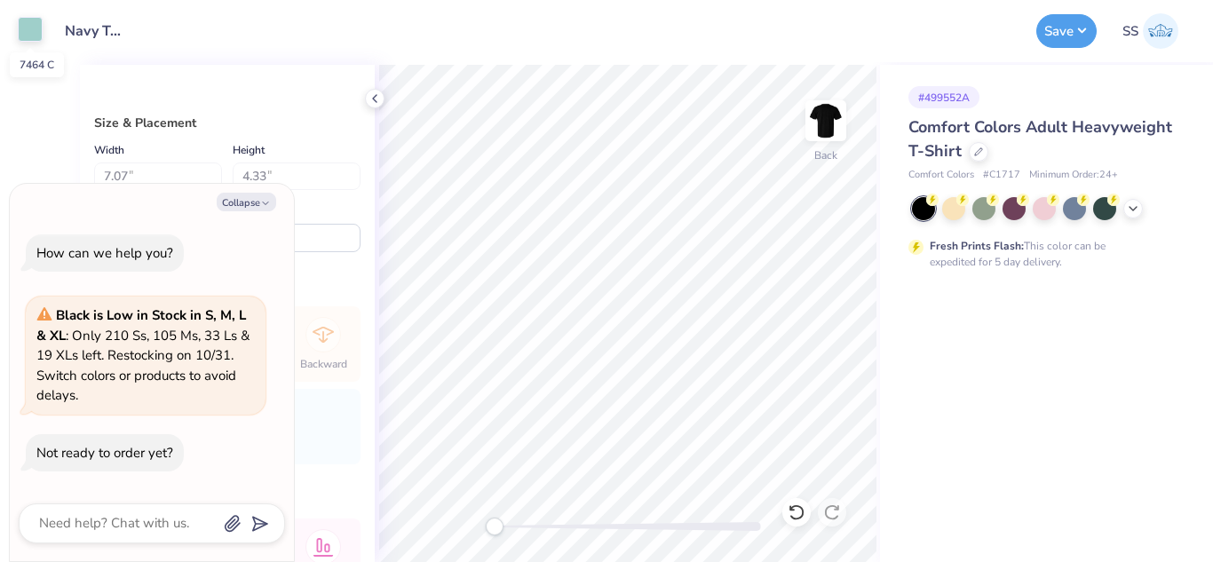
click at [28, 42] on div at bounding box center [30, 29] width 25 height 25
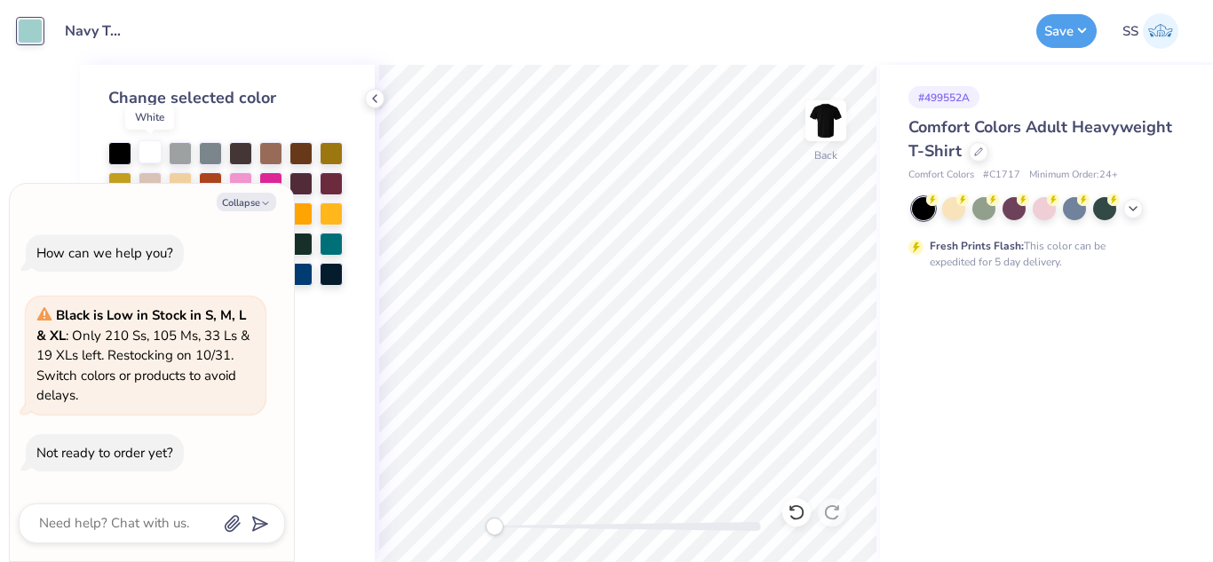
click at [145, 141] on div at bounding box center [150, 151] width 23 height 23
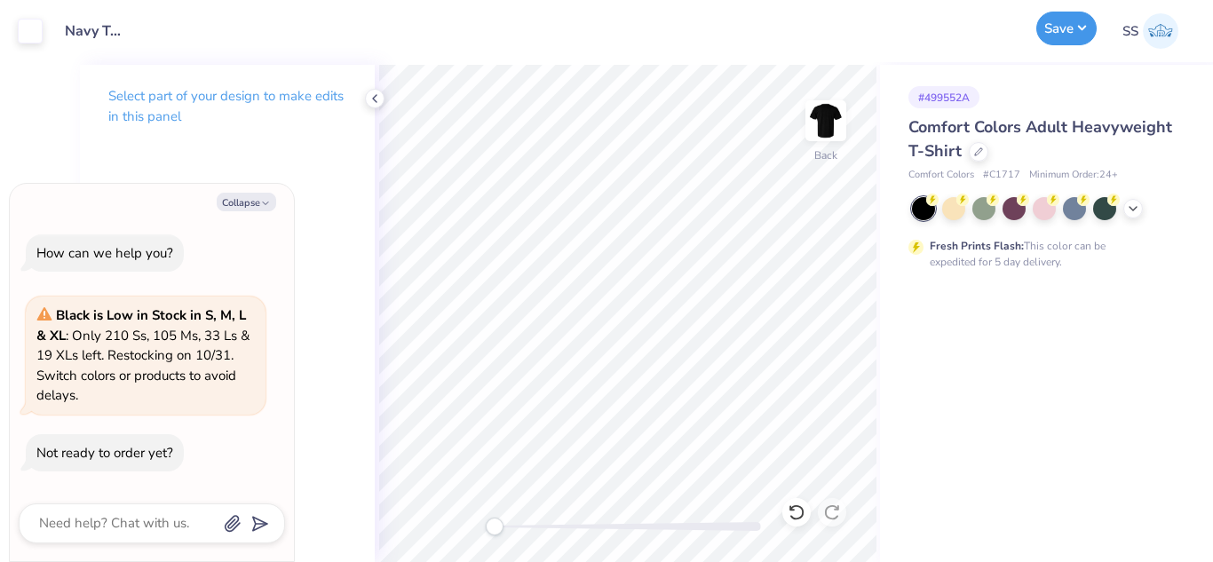
click at [1092, 25] on button "Save" at bounding box center [1066, 29] width 60 height 34
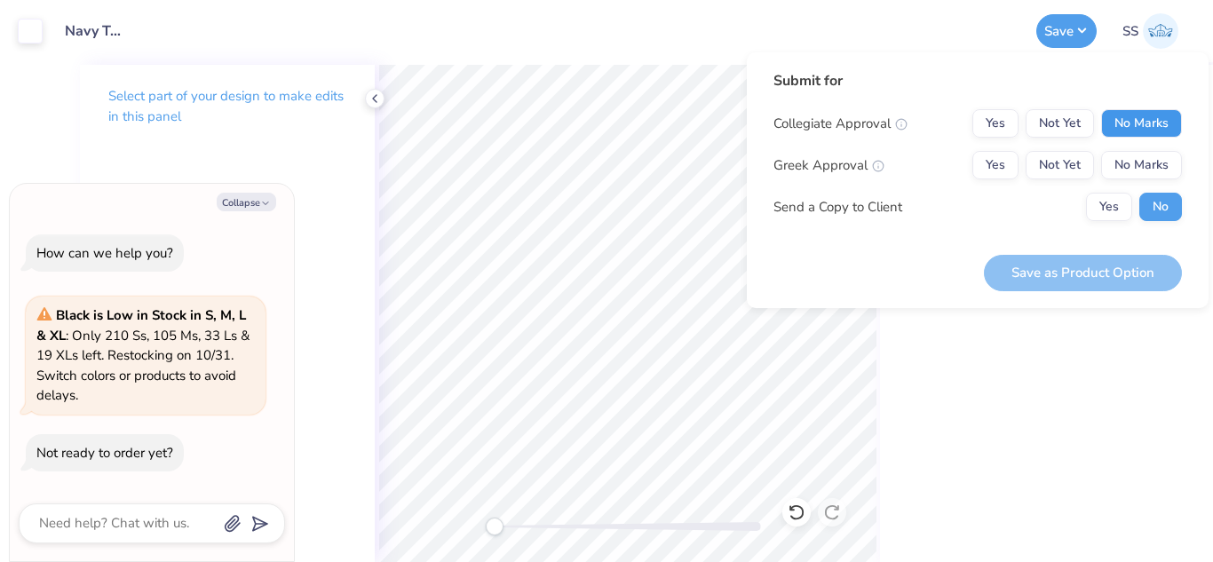
click at [1133, 117] on button "No Marks" at bounding box center [1141, 123] width 81 height 28
click at [1153, 178] on button "No Marks" at bounding box center [1141, 165] width 81 height 28
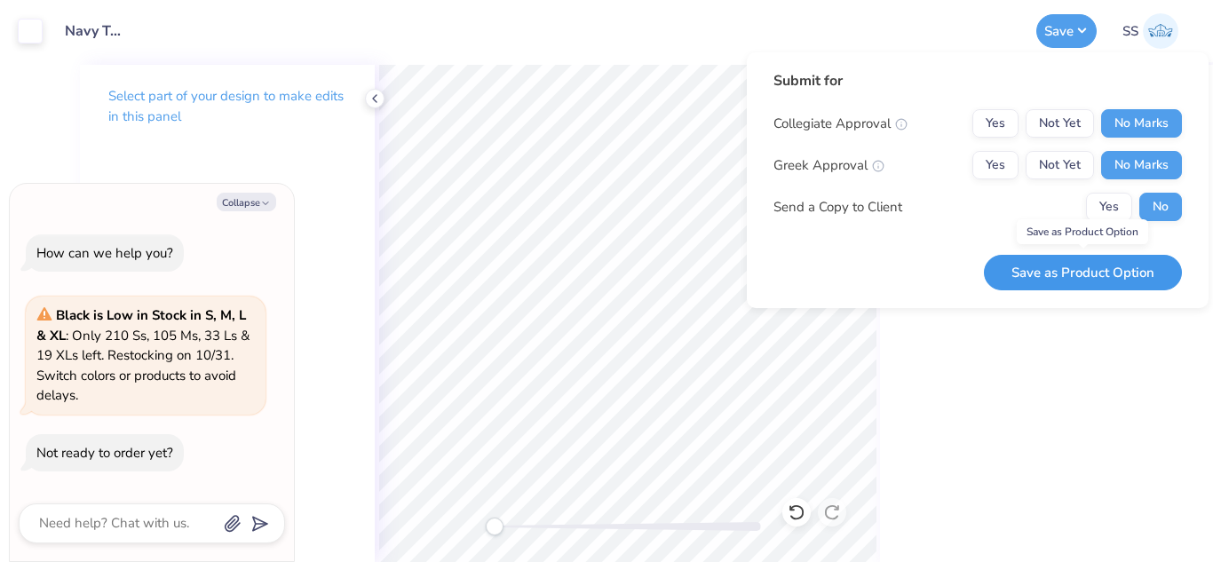
click at [1120, 257] on button "Save as Product Option" at bounding box center [1083, 273] width 198 height 36
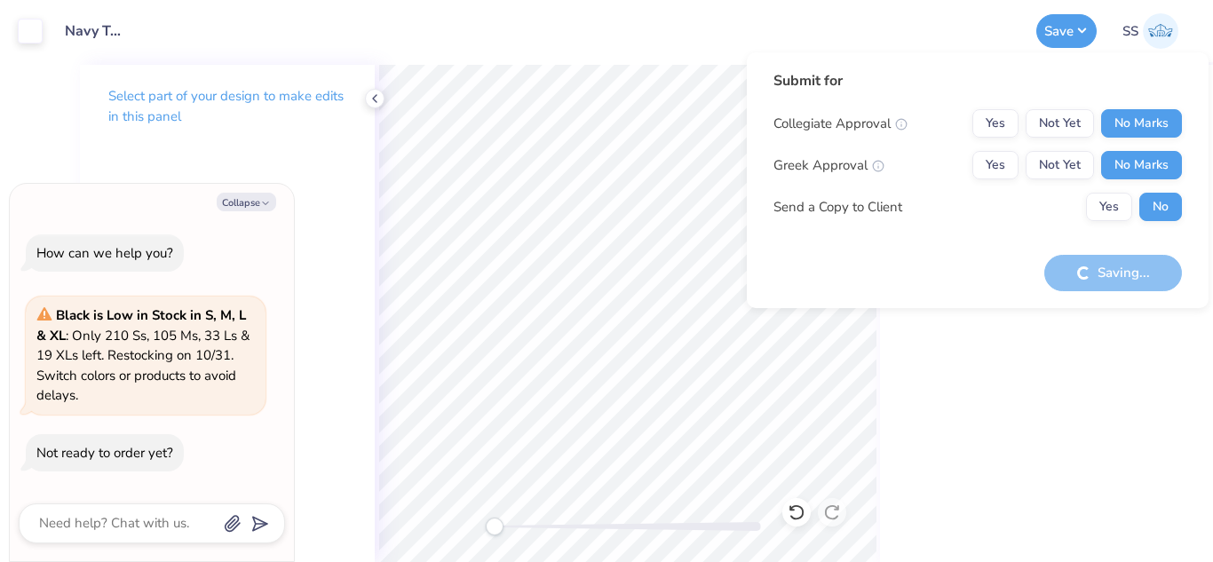
type textarea "x"
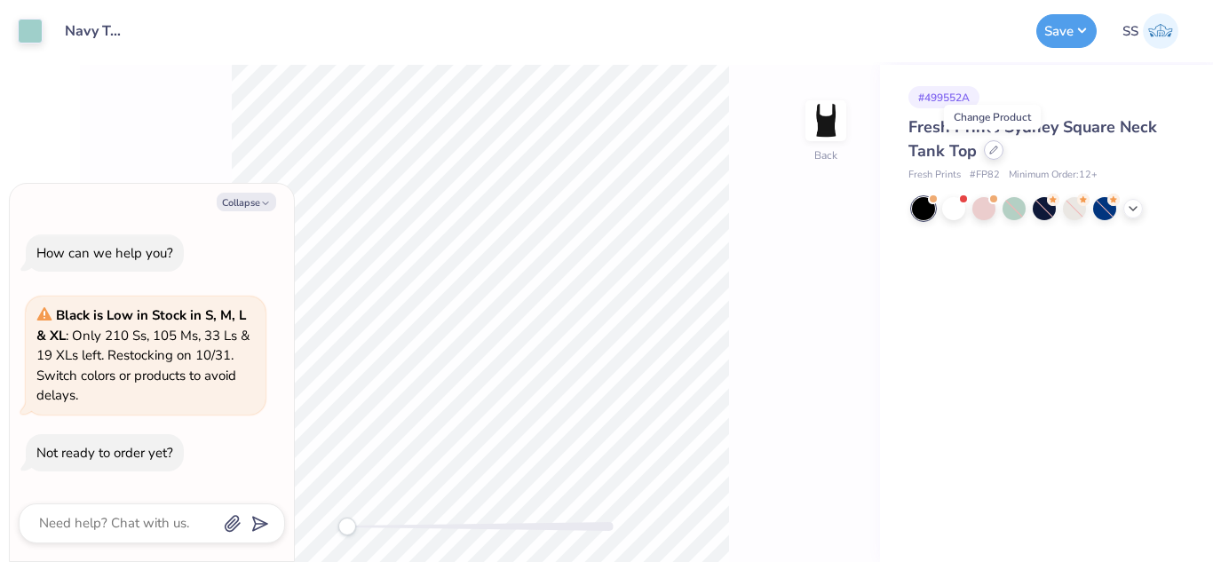
click at [996, 152] on icon at bounding box center [993, 150] width 9 height 9
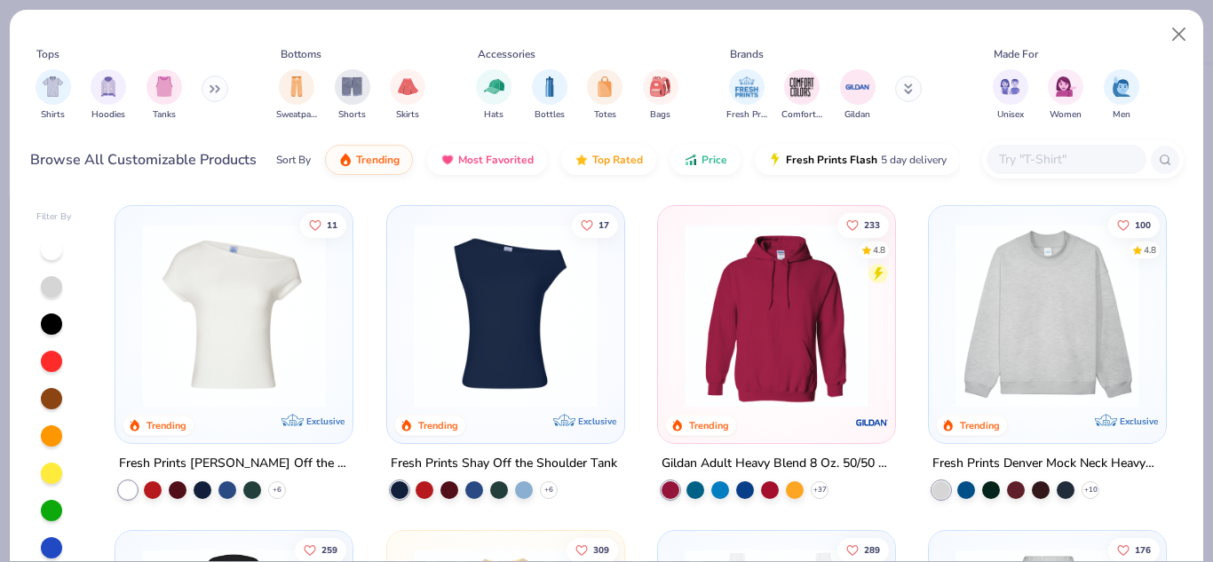
type textarea "x"
click at [1023, 161] on input "text" at bounding box center [1065, 159] width 137 height 20
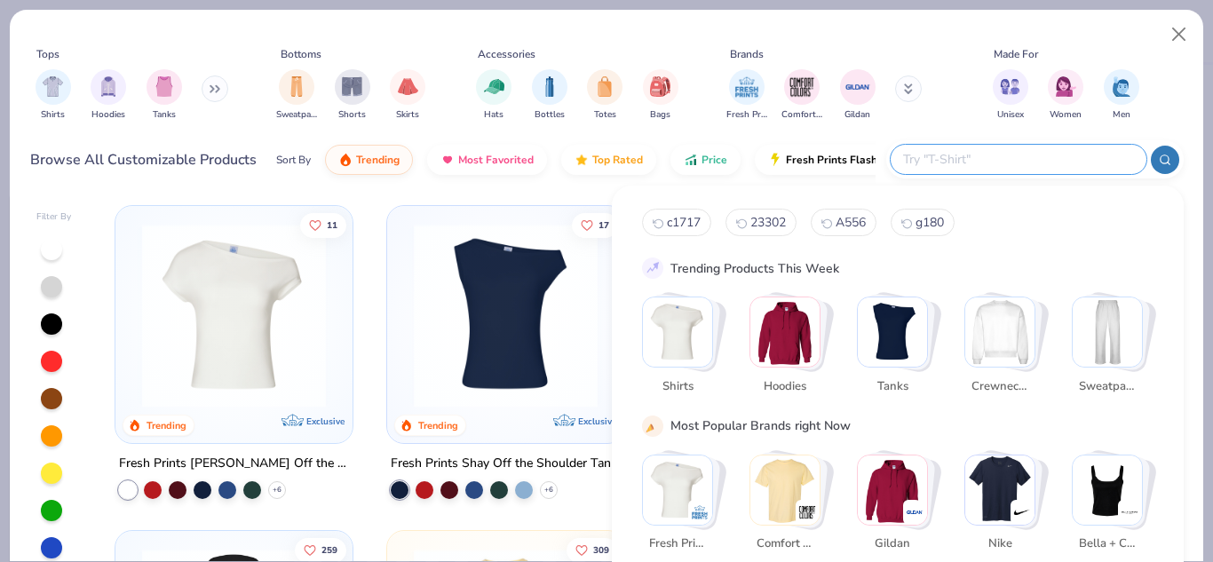
type input "d"
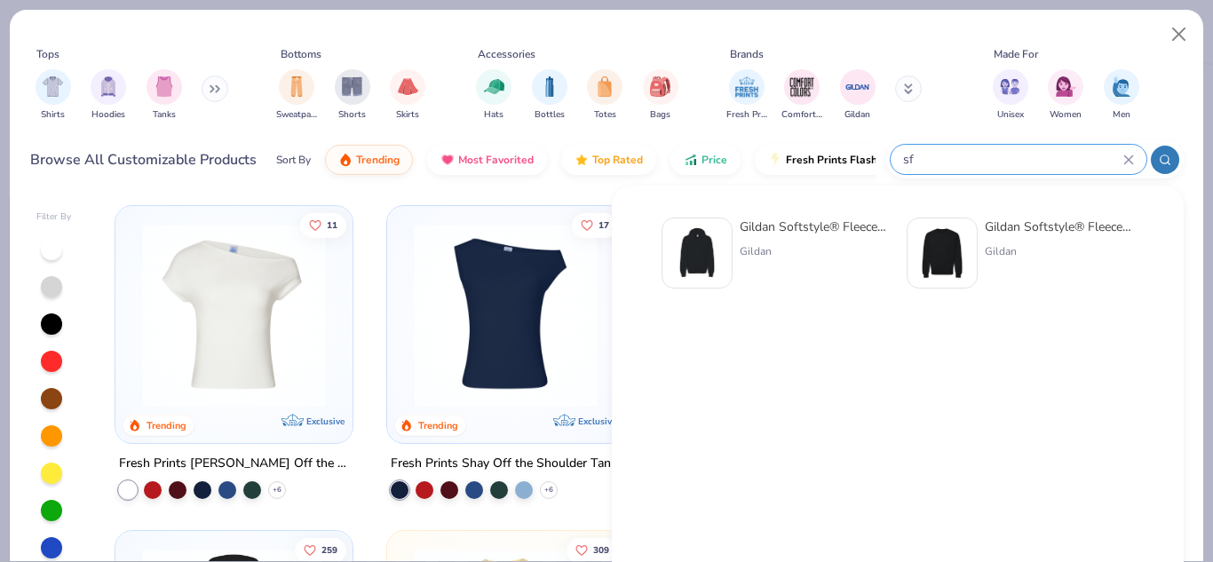
type input "sf"
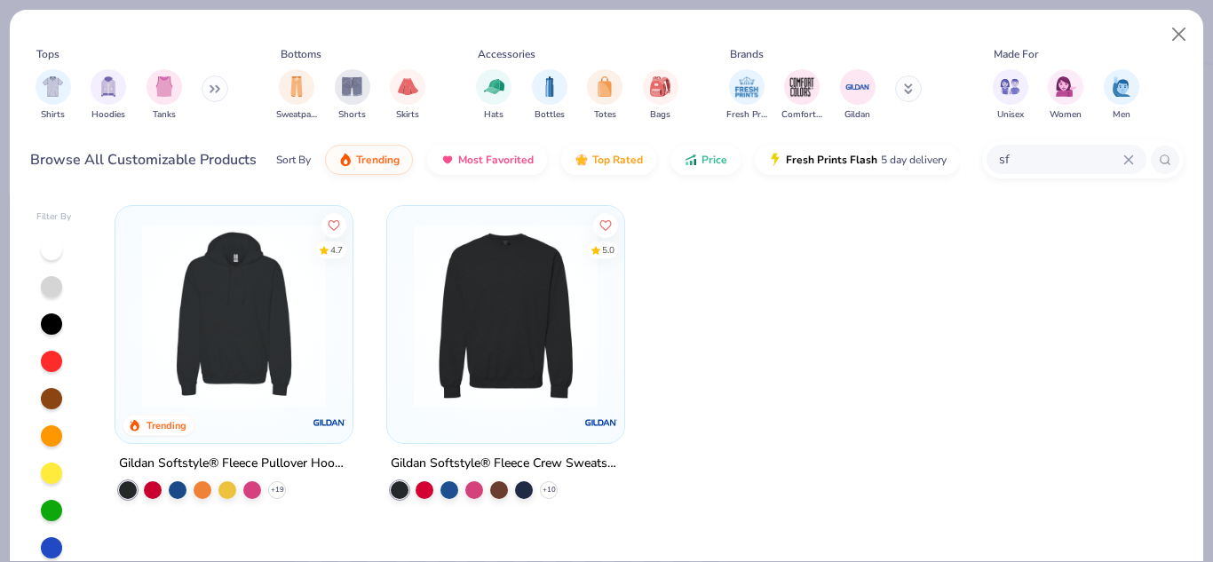
click at [530, 224] on img at bounding box center [506, 316] width 202 height 184
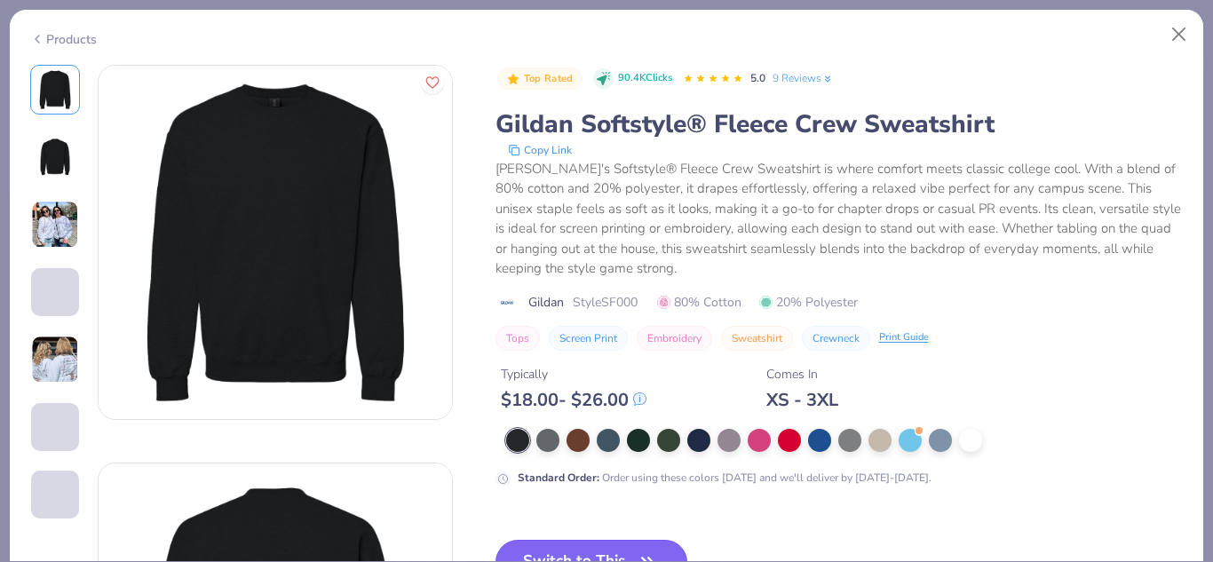
click at [536, 542] on button "Switch to This" at bounding box center [591, 562] width 193 height 44
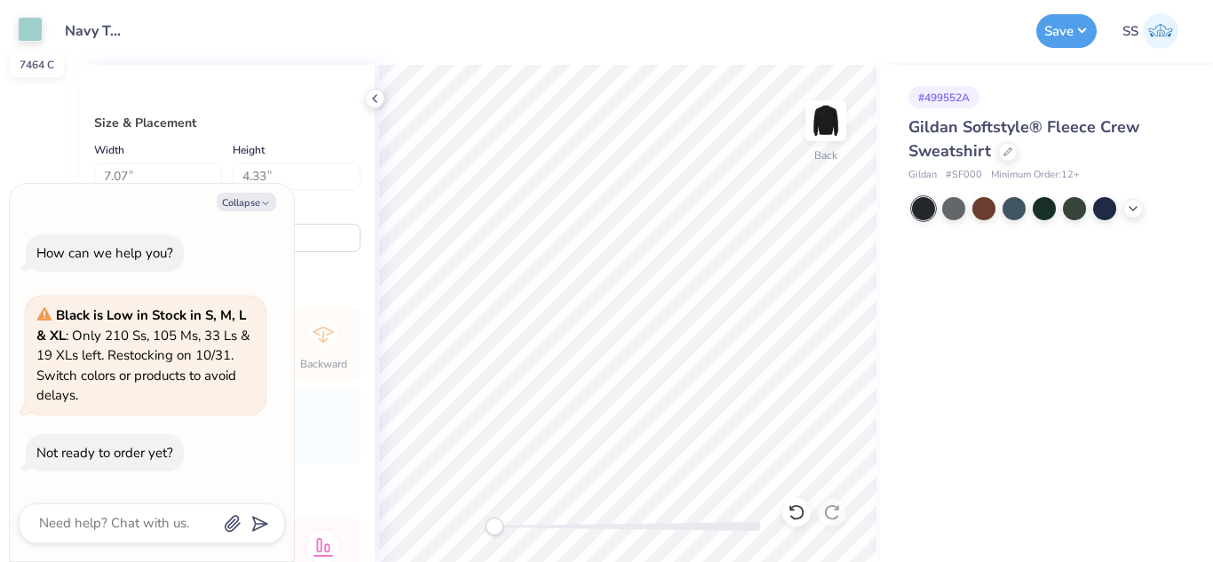
click at [35, 33] on div at bounding box center [30, 29] width 25 height 25
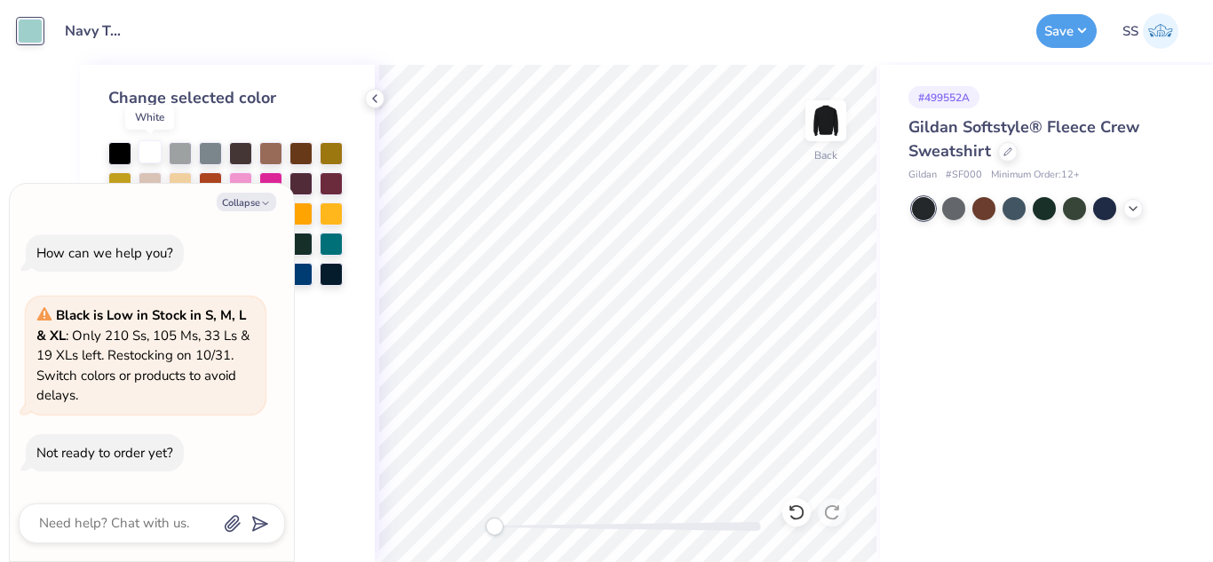
click at [146, 146] on div at bounding box center [150, 151] width 23 height 23
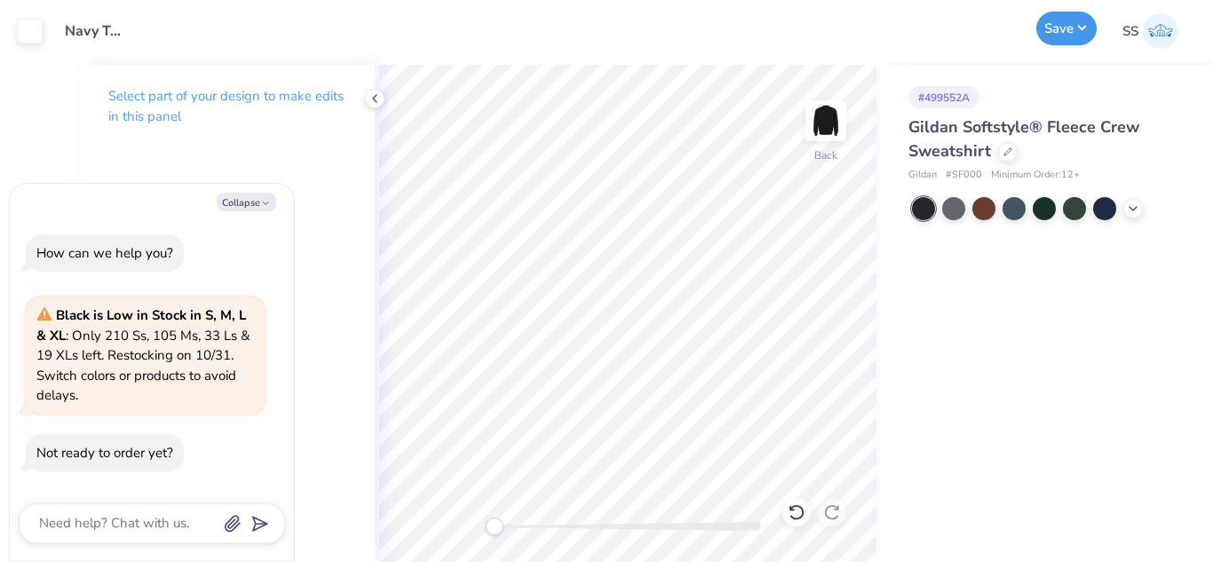
click at [1053, 21] on button "Save" at bounding box center [1066, 29] width 60 height 34
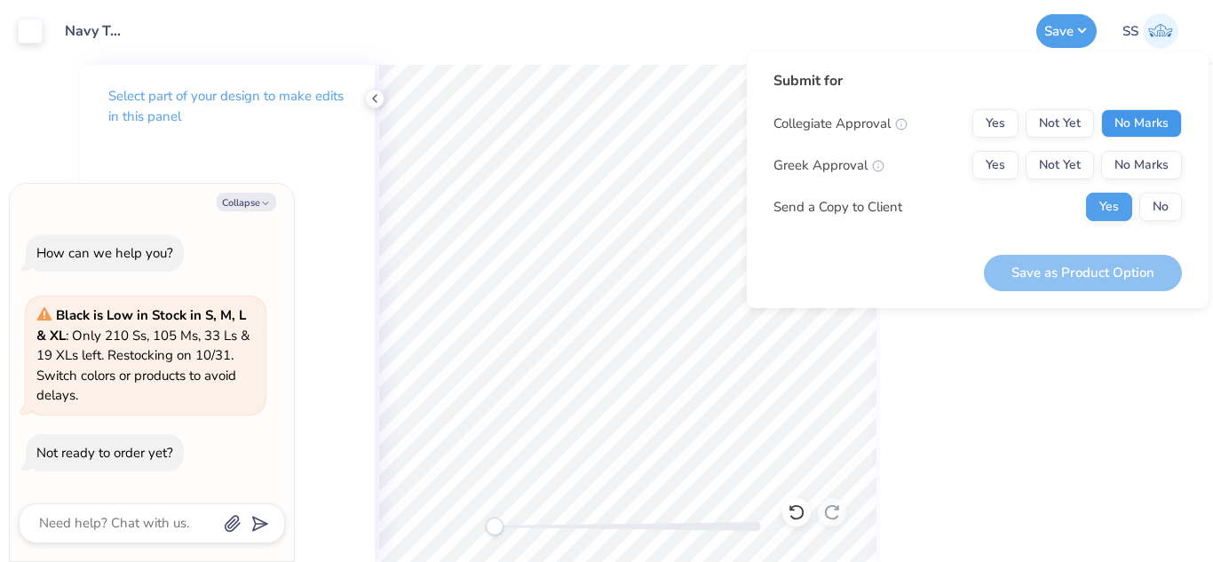
click at [1144, 131] on button "No Marks" at bounding box center [1141, 123] width 81 height 28
click at [1150, 166] on button "No Marks" at bounding box center [1141, 165] width 81 height 28
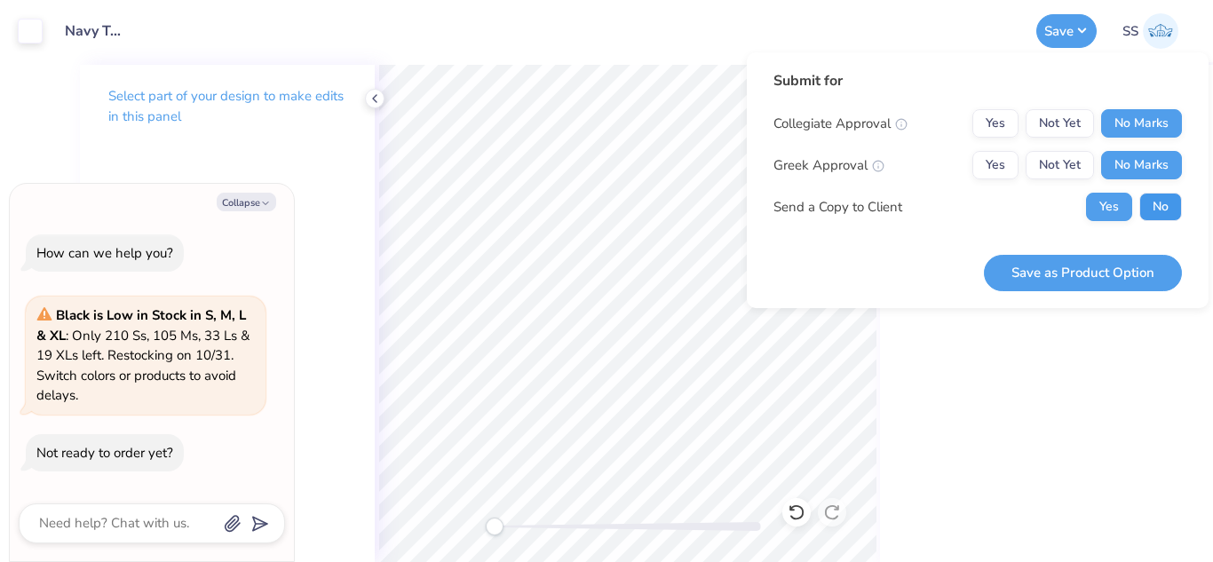
click at [1160, 203] on button "No" at bounding box center [1160, 207] width 43 height 28
click at [1149, 269] on button "Save as Product Option" at bounding box center [1083, 273] width 198 height 36
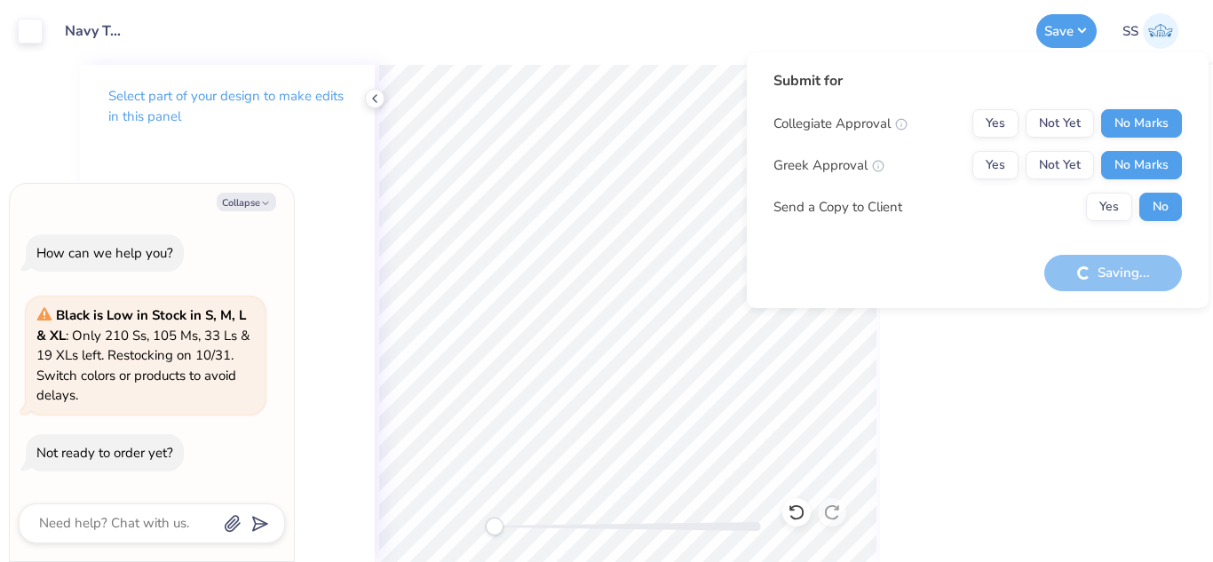
type textarea "x"
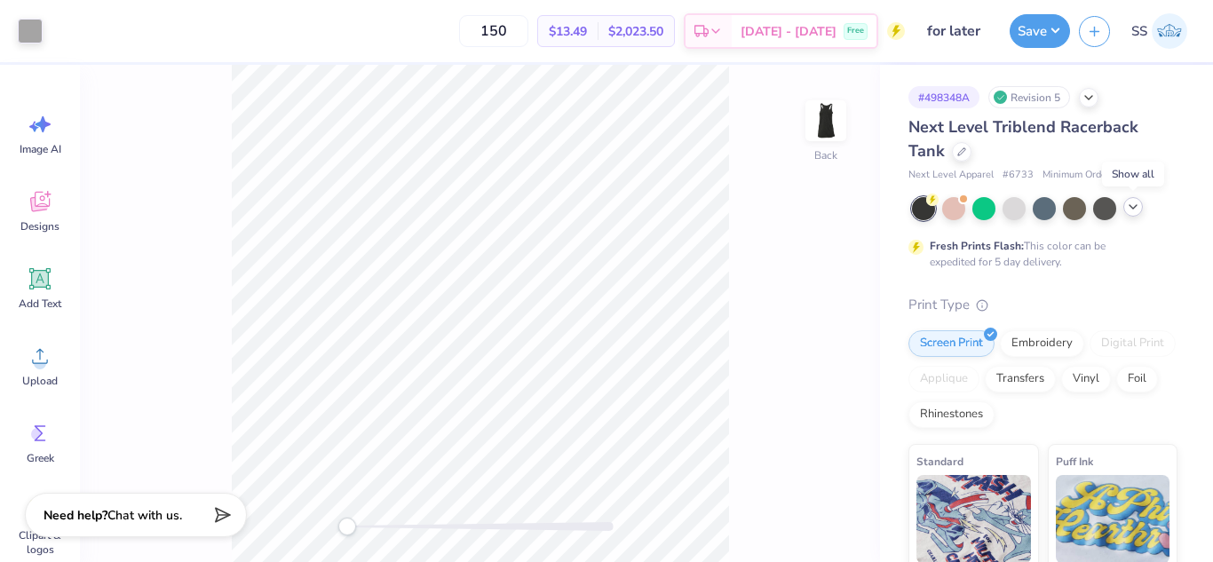
click at [1136, 206] on icon at bounding box center [1133, 207] width 14 height 14
